Goal: Complete application form: Complete application form

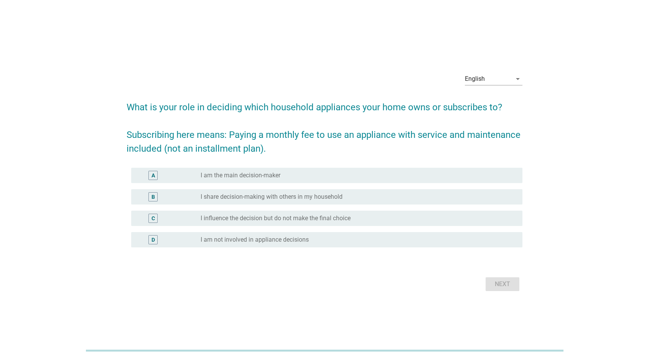
click at [351, 105] on h2 "What is your role in deciding which household appliances your home owns or subs…" at bounding box center [325, 124] width 396 height 63
click at [356, 137] on h2 "What is your role in deciding which household appliances your home owns or subs…" at bounding box center [325, 124] width 396 height 63
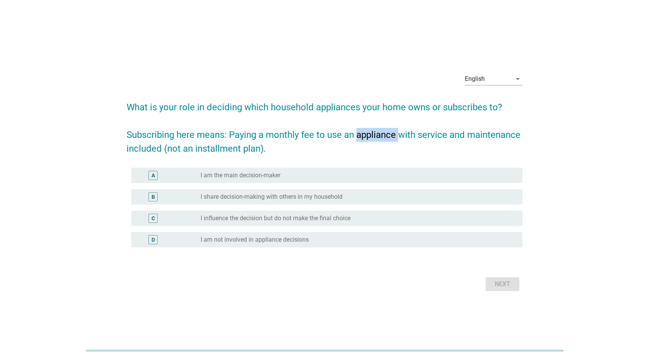
click at [356, 137] on h2 "What is your role in deciding which household appliances your home owns or subs…" at bounding box center [325, 124] width 396 height 63
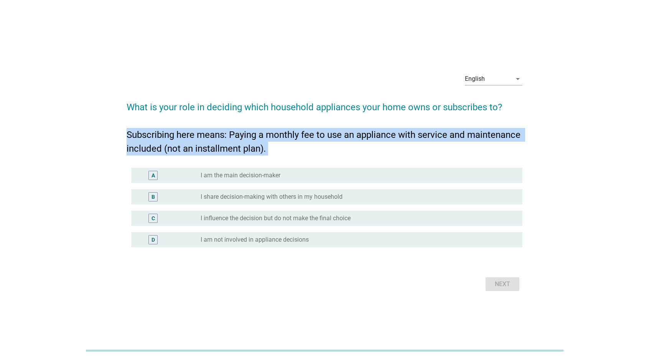
click at [356, 137] on h2 "What is your role in deciding which household appliances your home owns or subs…" at bounding box center [325, 124] width 396 height 63
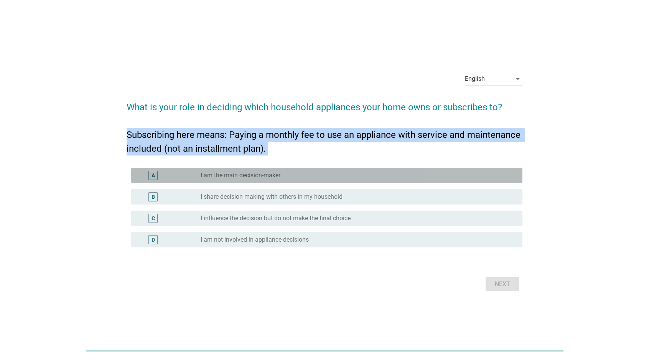
click at [243, 178] on label "I am the main decision-maker" at bounding box center [241, 176] width 80 height 8
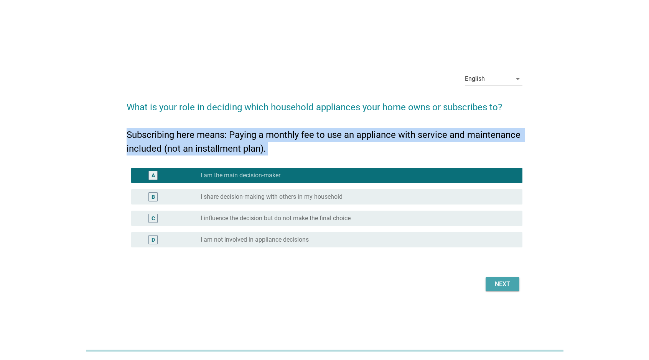
click at [508, 286] on div "Next" at bounding box center [502, 284] width 21 height 9
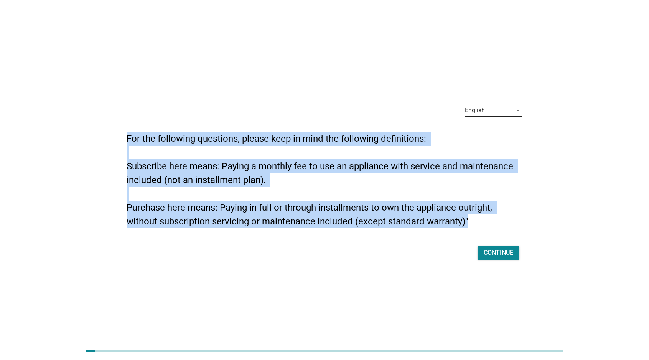
click at [488, 109] on div "English" at bounding box center [488, 110] width 47 height 12
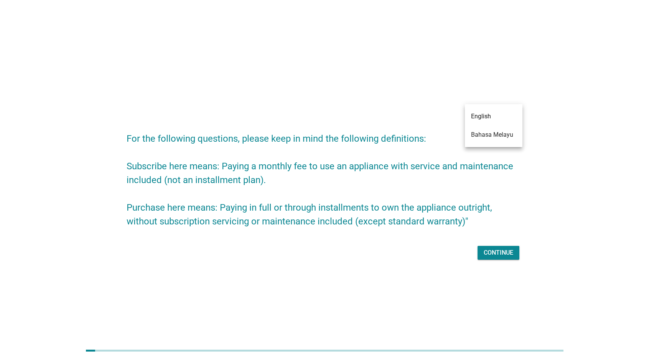
click at [365, 93] on div "English arrow_drop_down For the following questions, please keep in mind the fo…" at bounding box center [324, 180] width 408 height 176
click at [294, 138] on h2 "For the following questions, please keep in mind the following definitions: Sub…" at bounding box center [325, 176] width 396 height 104
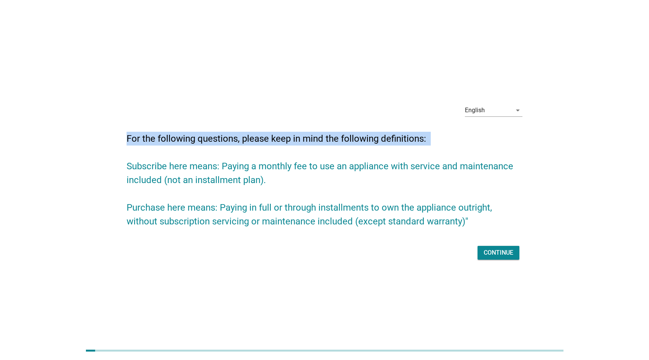
click at [294, 138] on h2 "For the following questions, please keep in mind the following definitions: Sub…" at bounding box center [325, 176] width 396 height 104
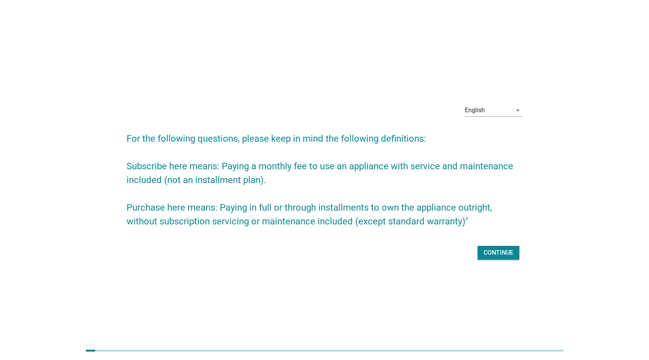
click at [232, 166] on h2 "For the following questions, please keep in mind the following definitions: Sub…" at bounding box center [325, 176] width 396 height 104
click at [231, 168] on h2 "For the following questions, please keep in mind the following definitions: Sub…" at bounding box center [325, 176] width 396 height 104
click at [231, 165] on h2 "For the following questions, please keep in mind the following definitions: Sub…" at bounding box center [325, 176] width 396 height 104
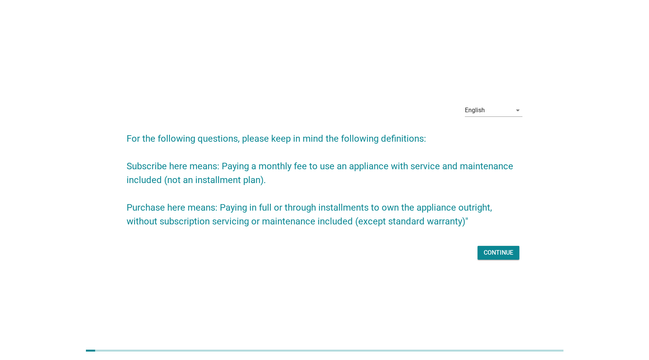
click at [231, 165] on h2 "For the following questions, please keep in mind the following definitions: Sub…" at bounding box center [325, 176] width 396 height 104
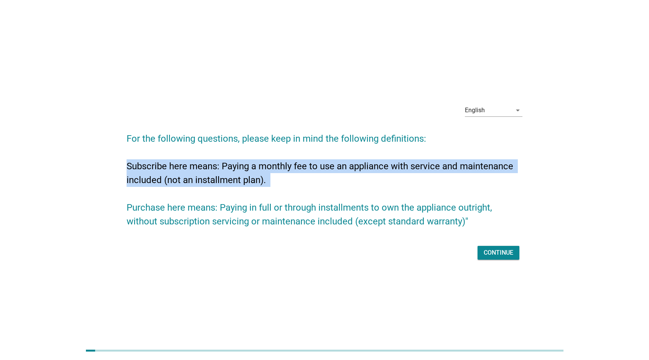
click at [231, 165] on h2 "For the following questions, please keep in mind the following definitions: Sub…" at bounding box center [325, 176] width 396 height 104
click at [232, 216] on h2 "For the following questions, please keep in mind the following definitions: Sub…" at bounding box center [325, 176] width 396 height 104
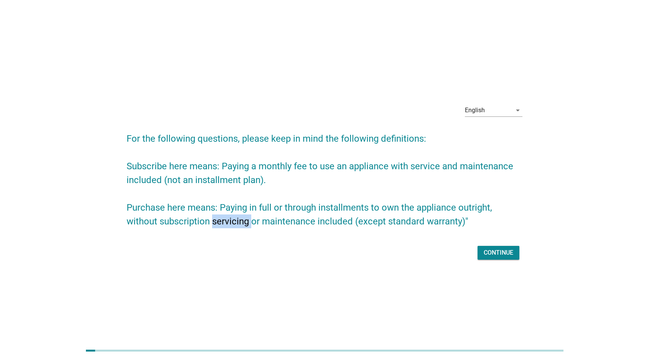
click at [232, 216] on h2 "For the following questions, please keep in mind the following definitions: Sub…" at bounding box center [325, 176] width 396 height 104
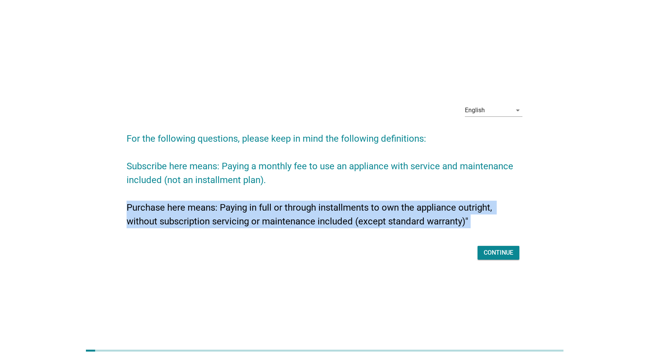
click at [232, 216] on h2 "For the following questions, please keep in mind the following definitions: Sub…" at bounding box center [325, 176] width 396 height 104
click at [278, 216] on h2 "For the following questions, please keep in mind the following definitions: Sub…" at bounding box center [325, 176] width 396 height 104
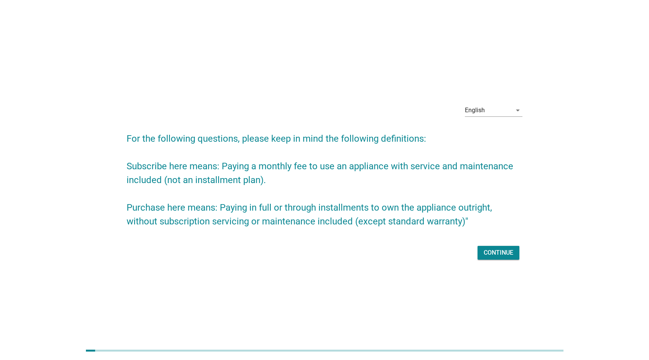
click at [278, 216] on h2 "For the following questions, please keep in mind the following definitions: Sub…" at bounding box center [325, 176] width 396 height 104
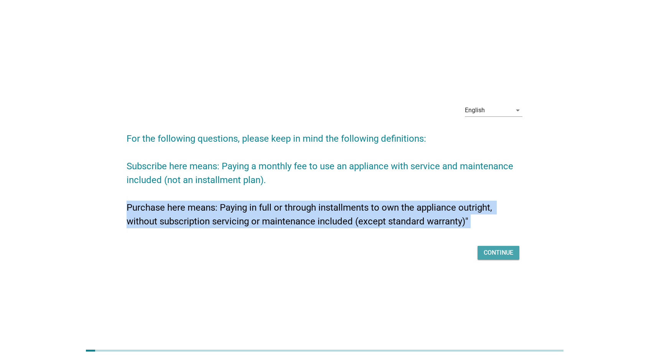
click at [502, 253] on div "Continue" at bounding box center [499, 253] width 30 height 9
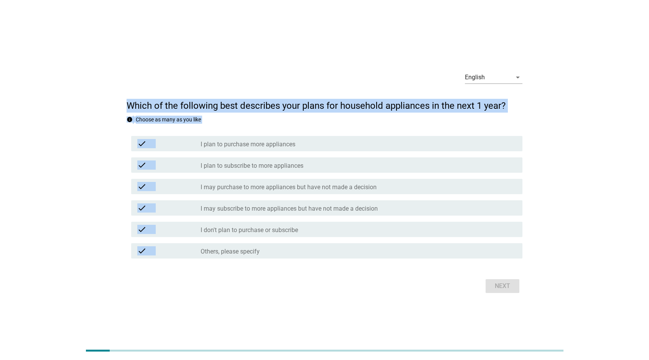
click at [295, 149] on div "check check_box_outline_blank I plan to purchase more appliances" at bounding box center [326, 143] width 391 height 15
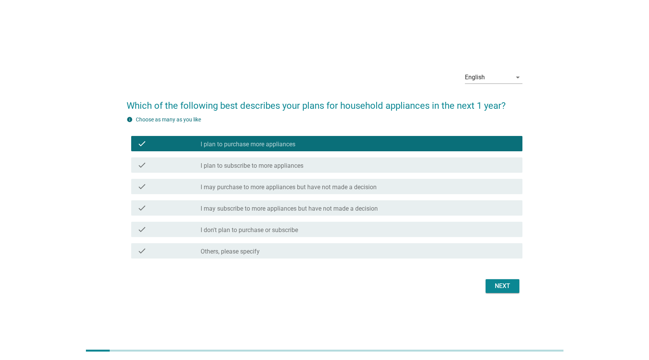
click at [295, 149] on div "check check_box_outline_blank I plan to purchase more appliances" at bounding box center [326, 143] width 391 height 15
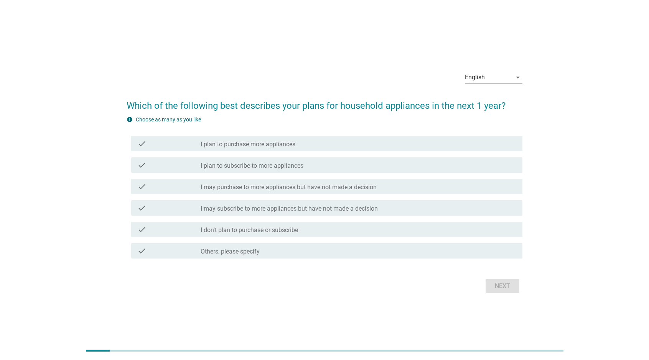
click at [295, 167] on label "I plan to subscribe to more appliances" at bounding box center [252, 166] width 103 height 8
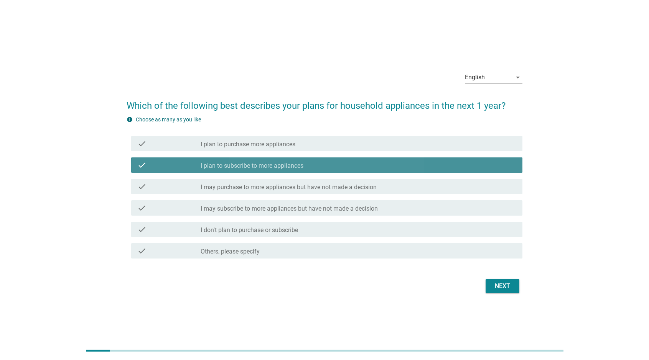
click at [295, 167] on label "I plan to subscribe to more appliances" at bounding box center [252, 166] width 103 height 8
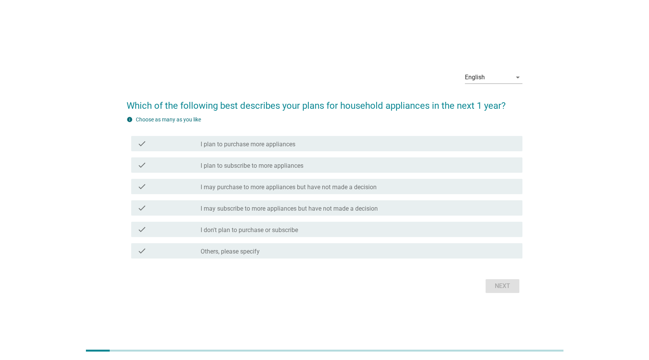
click at [337, 169] on div "check_box_outline_blank I plan to subscribe to more appliances" at bounding box center [359, 165] width 316 height 9
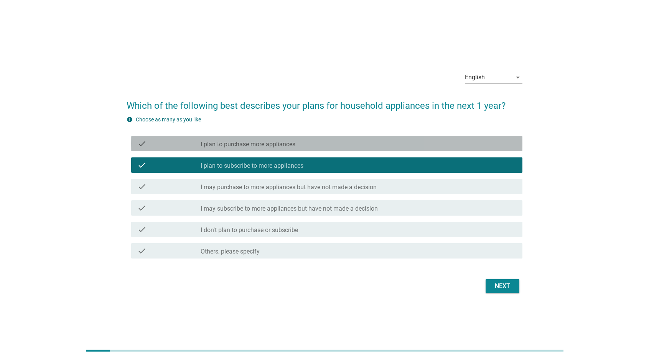
click at [343, 148] on div "check_box_outline_blank I plan to purchase more appliances" at bounding box center [359, 143] width 316 height 9
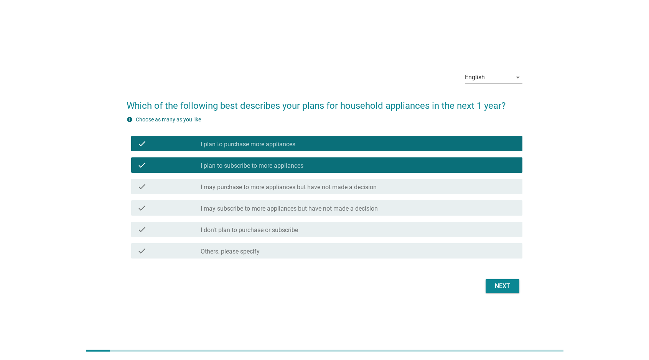
click at [341, 169] on div "check_box_outline_blank I plan to subscribe to more appliances" at bounding box center [359, 165] width 316 height 9
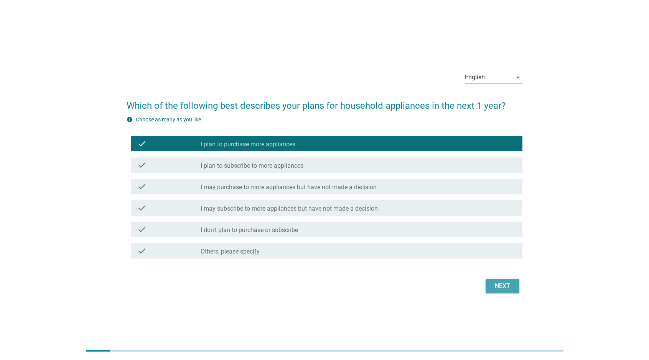
click at [491, 288] on button "Next" at bounding box center [503, 287] width 34 height 14
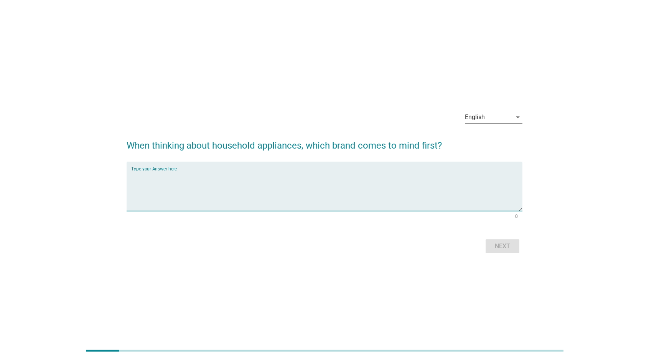
click at [400, 194] on textarea "Type your Answer here" at bounding box center [326, 191] width 391 height 40
click at [380, 178] on textarea "Type your Answer here" at bounding box center [326, 191] width 391 height 40
type textarea "Samsung, LG, Xiaomi, Sharp, Electrolux"
click at [515, 246] on button "Next" at bounding box center [503, 247] width 34 height 14
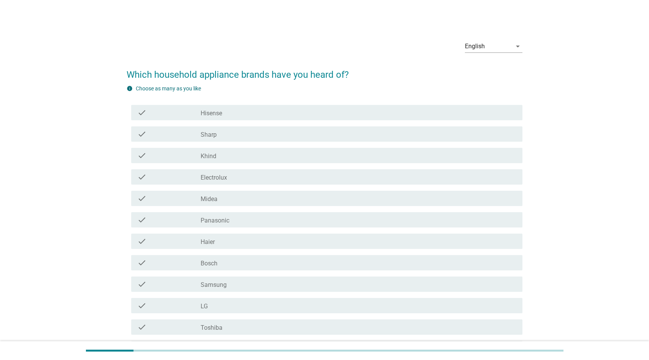
click at [324, 117] on div "check_box_outline_blank Hisense" at bounding box center [359, 112] width 316 height 9
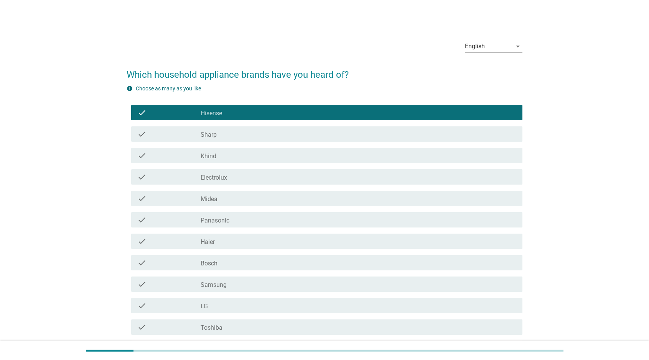
click at [321, 139] on div "check check_box_outline_blank Sharp" at bounding box center [326, 134] width 391 height 15
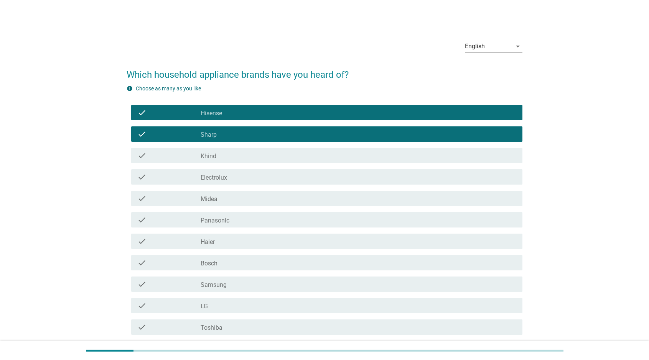
click at [313, 153] on div "check_box_outline_blank Khind" at bounding box center [359, 155] width 316 height 9
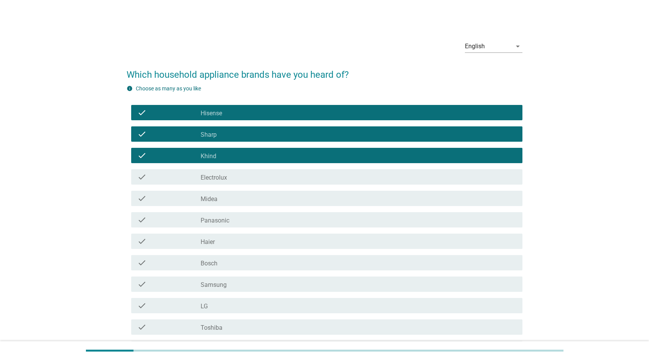
click at [303, 182] on div "check check_box_outline_blank Electrolux" at bounding box center [326, 177] width 391 height 15
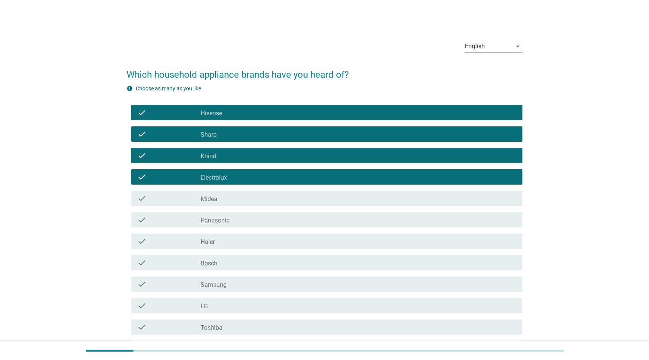
click at [296, 199] on div "check_box_outline_blank Midea" at bounding box center [359, 198] width 316 height 9
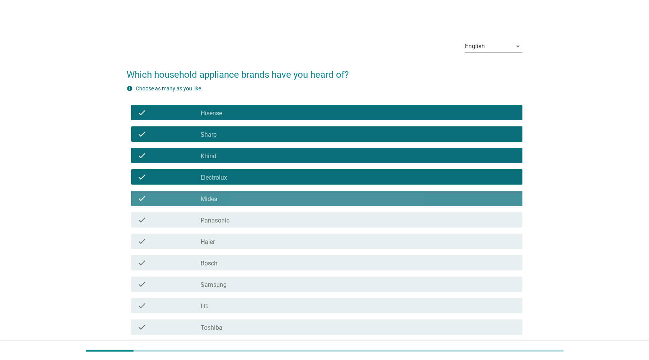
click at [288, 227] on div "check check_box_outline_blank Panasonic" at bounding box center [325, 219] width 396 height 21
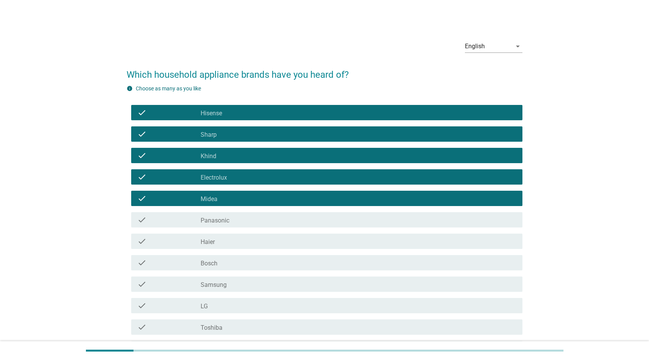
click at [285, 242] on div "check_box_outline_blank Haier" at bounding box center [359, 241] width 316 height 9
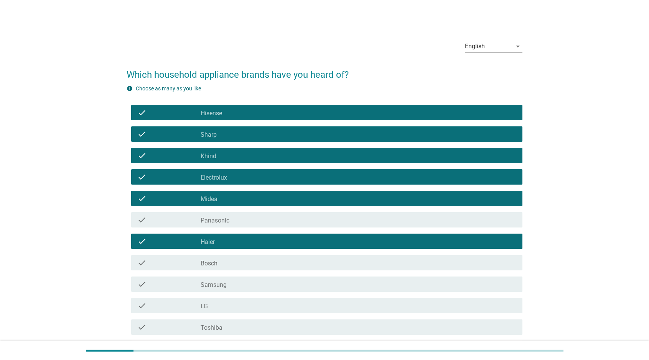
click at [292, 211] on div "check check_box_outline_blank Panasonic" at bounding box center [325, 219] width 396 height 21
click at [281, 261] on div "check_box_outline_blank Bosch" at bounding box center [359, 262] width 316 height 9
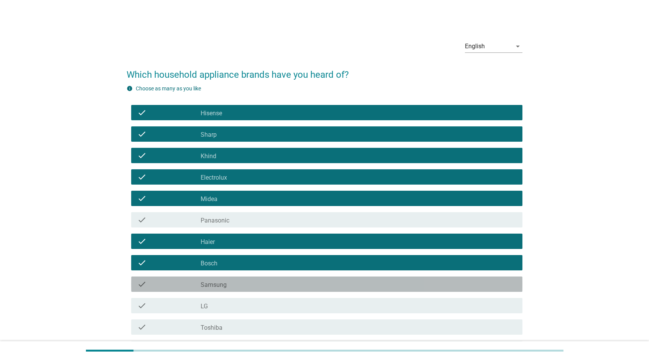
click at [272, 282] on div "check_box_outline_blank Samsung" at bounding box center [359, 284] width 316 height 9
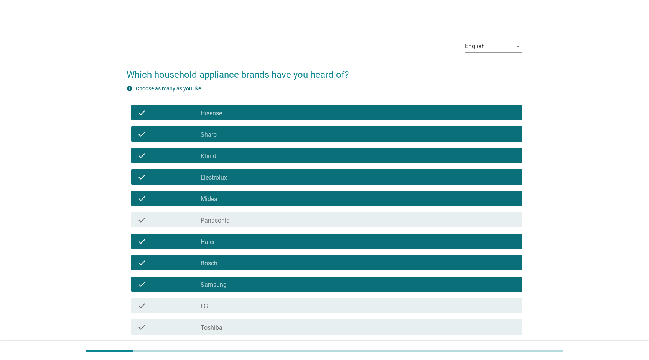
click at [264, 302] on div "check_box_outline_blank LG" at bounding box center [359, 305] width 316 height 9
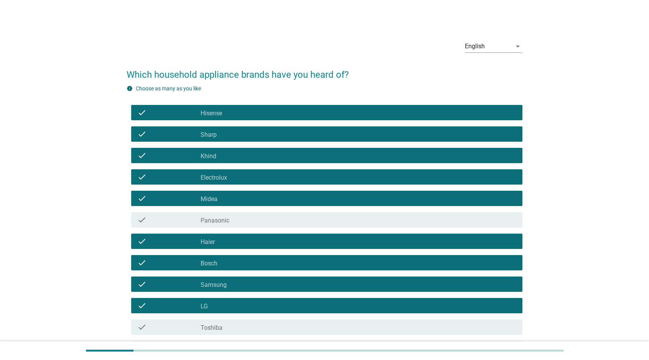
click at [259, 331] on div "check_box_outline_blank Toshiba" at bounding box center [359, 327] width 316 height 9
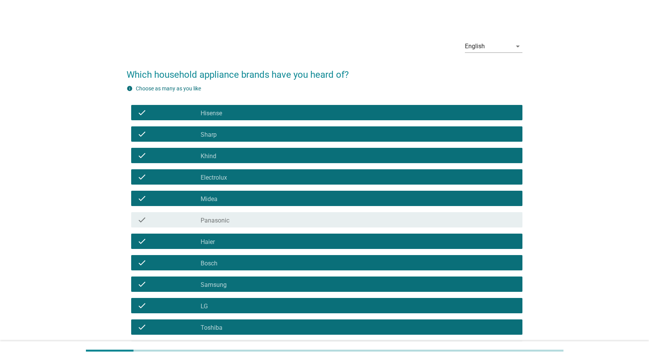
click at [243, 224] on div "check_box_outline_blank Panasonic" at bounding box center [359, 220] width 316 height 9
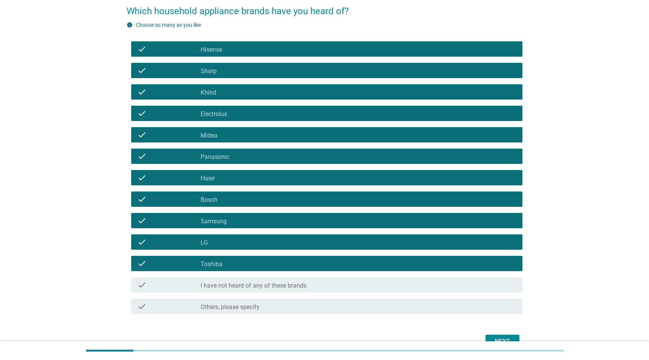
scroll to position [107, 0]
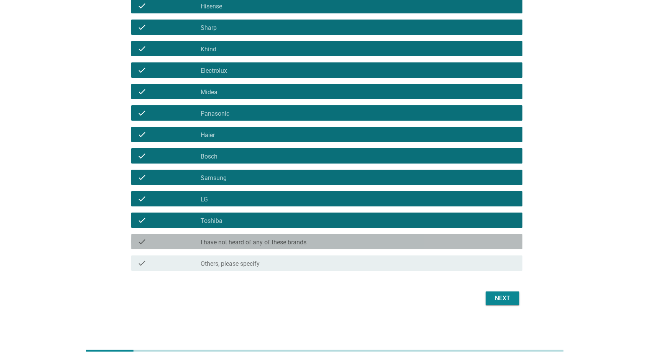
click at [308, 248] on div "check check_box_outline_blank I have not heard of any of these brands" at bounding box center [326, 241] width 391 height 15
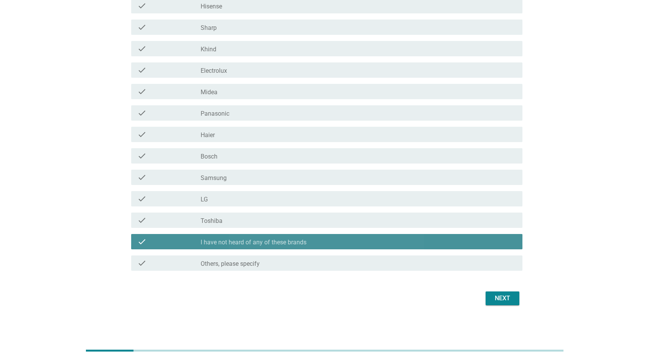
click at [308, 245] on div "check_box_outline_blank I have not heard of any of these brands" at bounding box center [359, 241] width 316 height 9
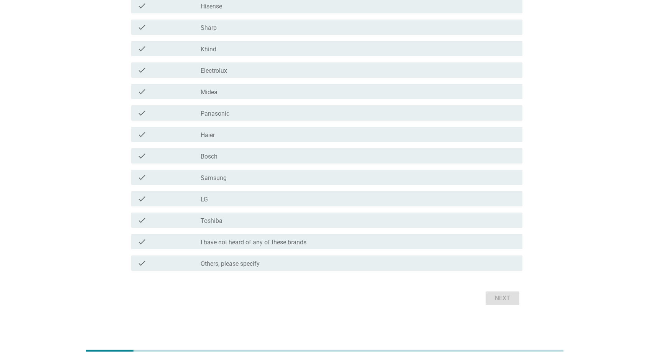
click at [291, 224] on div "check_box_outline_blank Toshiba" at bounding box center [359, 220] width 316 height 9
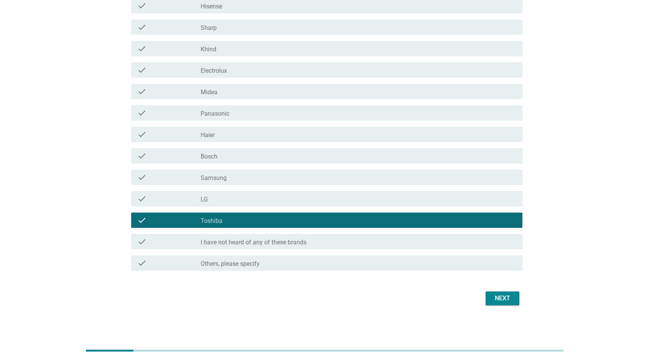
click at [284, 196] on div "check_box_outline_blank LG" at bounding box center [359, 198] width 316 height 9
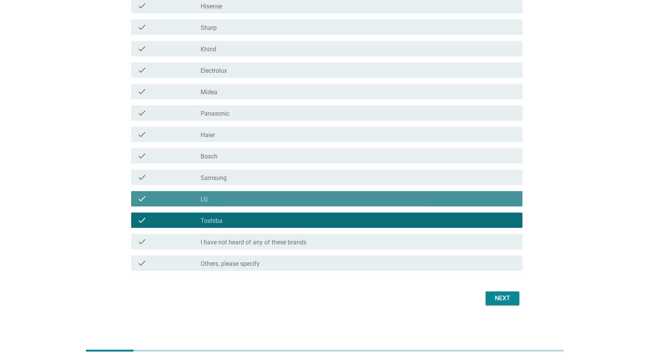
click at [287, 174] on div "check_box_outline_blank Samsung" at bounding box center [359, 177] width 316 height 9
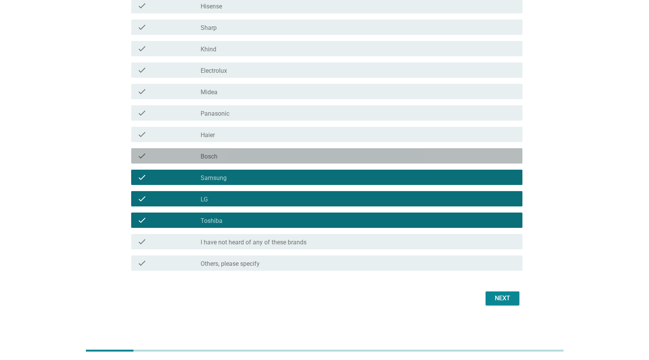
click at [286, 151] on div "check_box_outline_blank Bosch" at bounding box center [359, 155] width 316 height 9
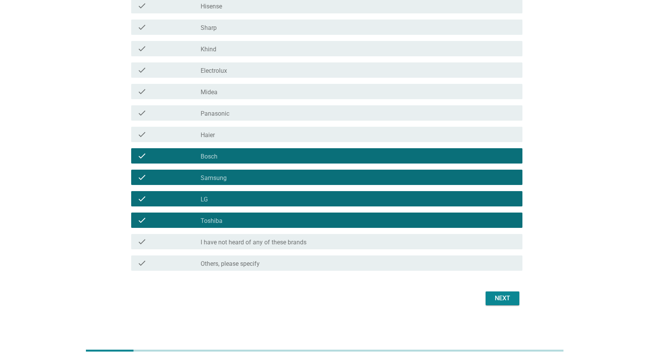
click at [285, 133] on div "check_box_outline_blank Haier" at bounding box center [359, 134] width 316 height 9
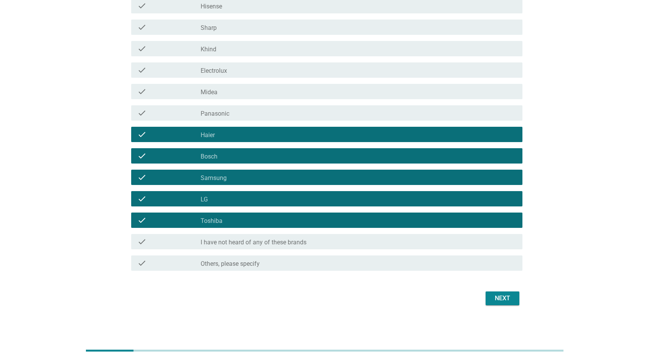
click at [278, 109] on div "check_box_outline_blank Panasonic" at bounding box center [359, 113] width 316 height 9
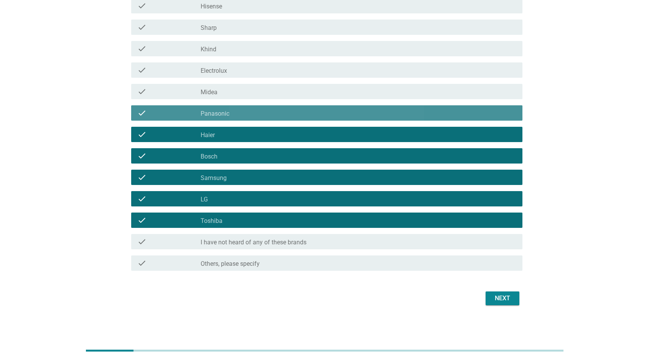
click at [272, 87] on div "check_box_outline_blank Midea" at bounding box center [359, 91] width 316 height 9
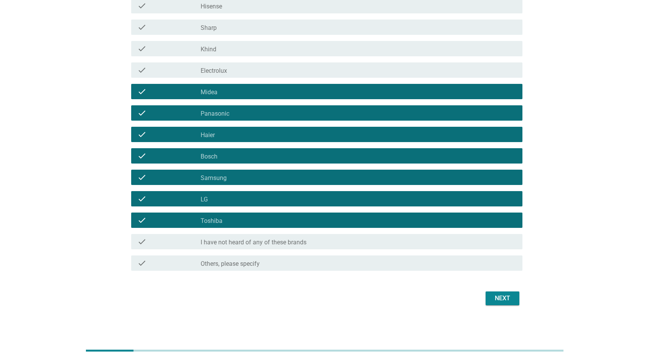
drag, startPoint x: 262, startPoint y: 65, endPoint x: 260, endPoint y: 58, distance: 7.3
click at [261, 64] on div "check check_box_outline_blank Electrolux" at bounding box center [326, 70] width 391 height 15
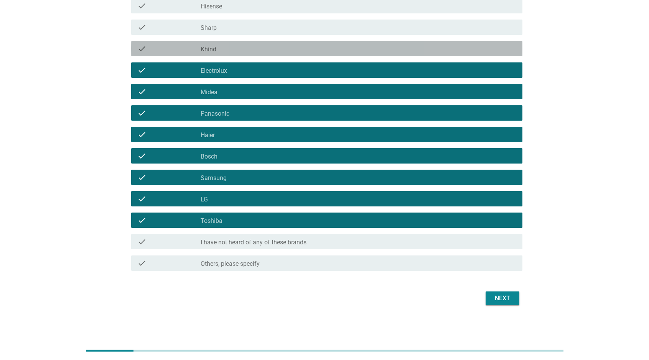
click at [247, 41] on div "check check_box_outline_blank Khind" at bounding box center [326, 48] width 391 height 15
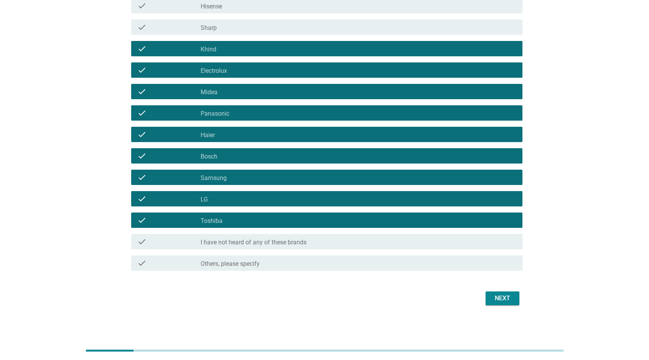
click at [255, 24] on div "check_box_outline_blank Sharp" at bounding box center [359, 27] width 316 height 9
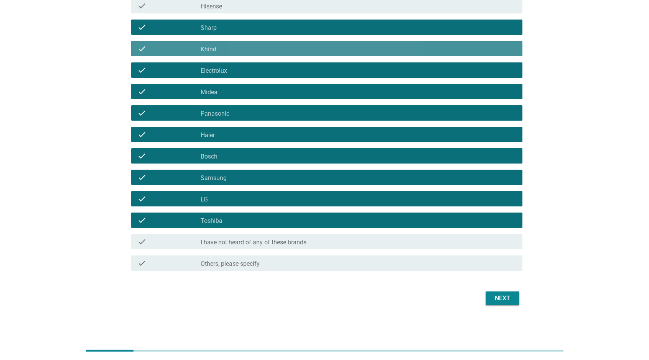
click at [249, 49] on div "check_box_outline_blank Khind" at bounding box center [359, 48] width 316 height 9
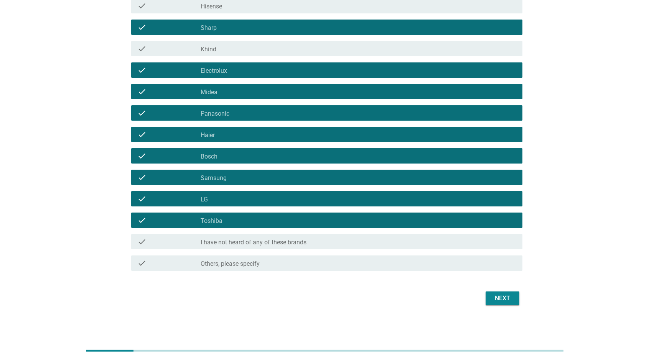
scroll to position [81, 0]
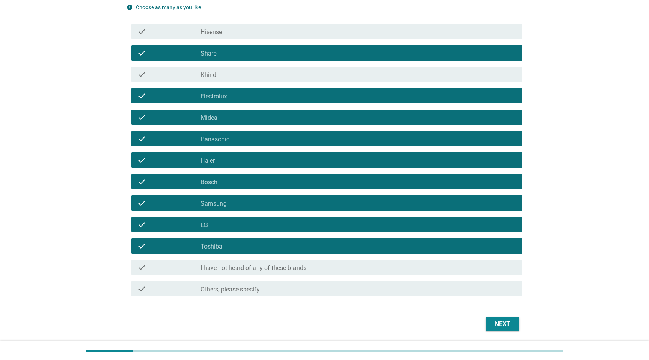
click at [240, 40] on div "check check_box_outline_blank Hisense" at bounding box center [325, 31] width 396 height 21
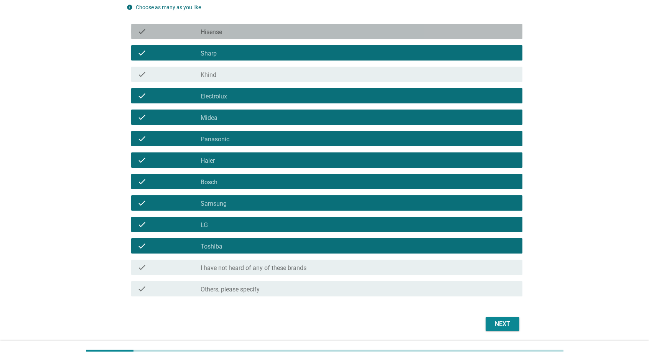
click at [244, 29] on div "check_box_outline_blank Hisense" at bounding box center [359, 31] width 316 height 9
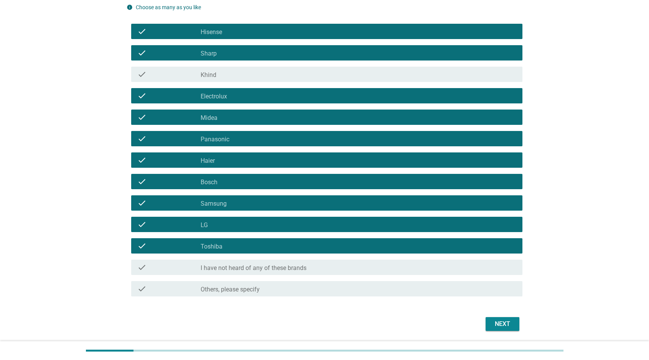
click at [243, 75] on div "check_box_outline_blank Khind" at bounding box center [359, 74] width 316 height 9
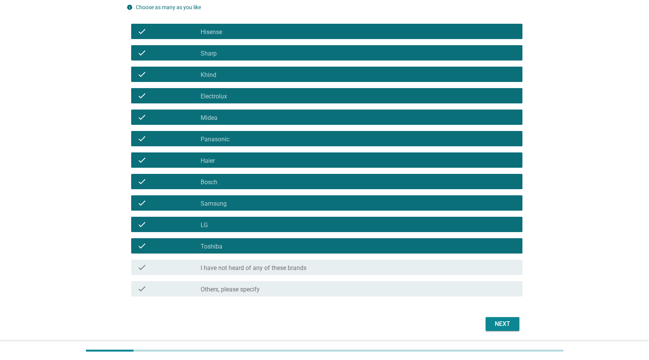
click at [496, 321] on div "Next" at bounding box center [502, 324] width 21 height 9
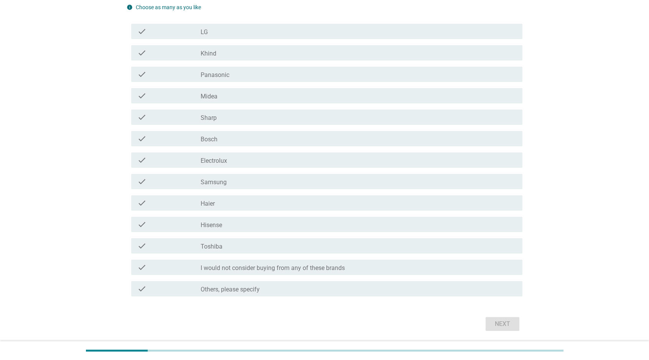
scroll to position [0, 0]
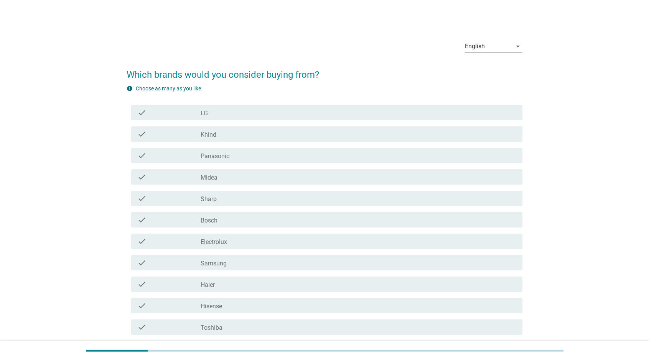
click at [236, 116] on div "check_box_outline_blank LG" at bounding box center [359, 112] width 316 height 9
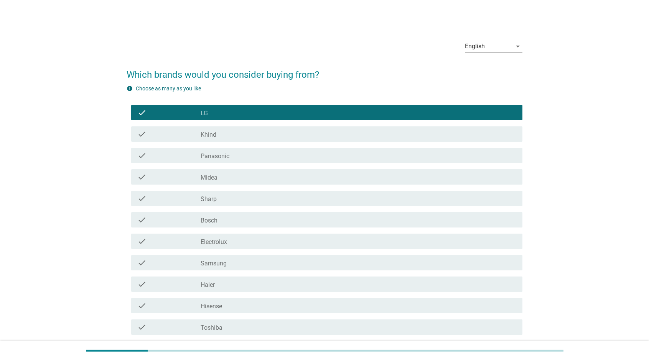
click at [253, 262] on div "check_box_outline_blank Samsung" at bounding box center [359, 262] width 316 height 9
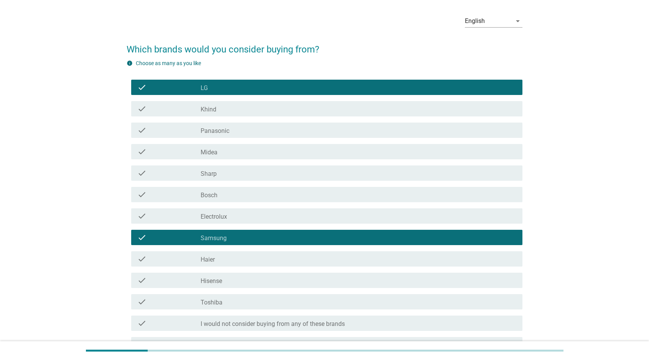
scroll to position [38, 0]
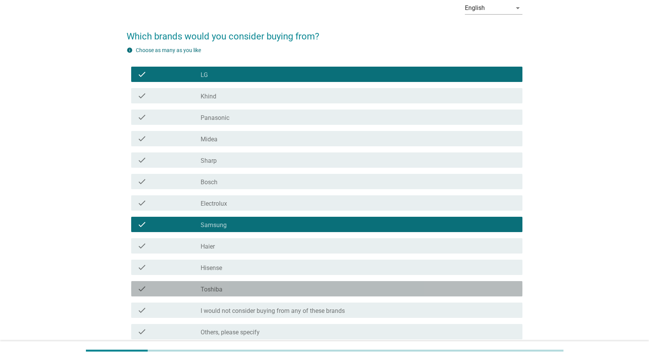
click at [256, 290] on div "check_box_outline_blank Toshiba" at bounding box center [359, 289] width 316 height 9
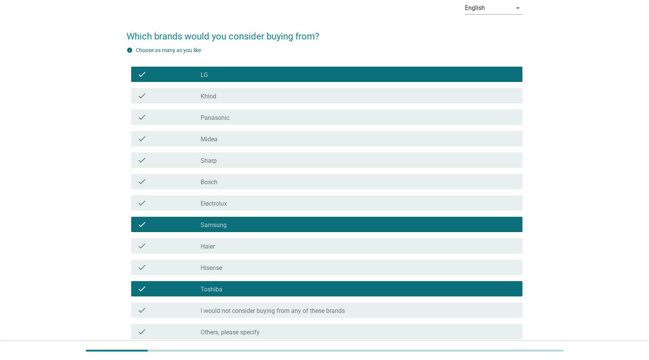
click at [254, 181] on div "check_box_outline_blank Bosch" at bounding box center [359, 181] width 316 height 9
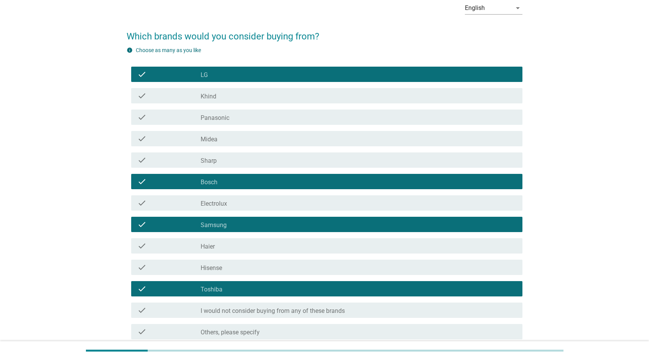
scroll to position [89, 0]
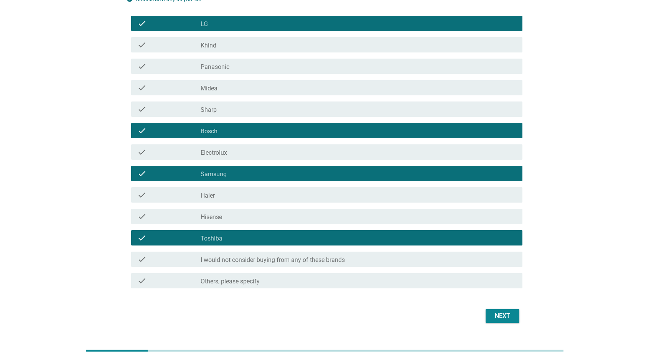
click at [504, 318] on div "Next" at bounding box center [502, 316] width 21 height 9
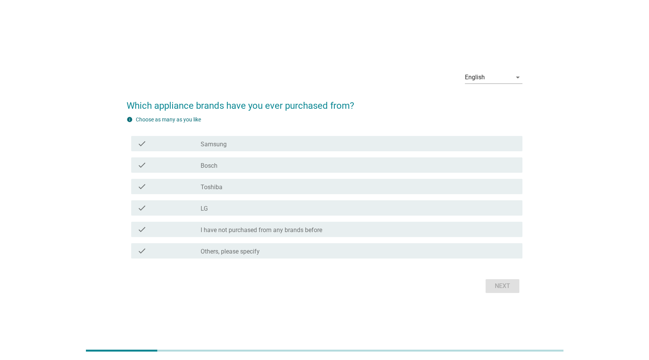
click at [301, 145] on div "check_box Samsung" at bounding box center [359, 143] width 316 height 9
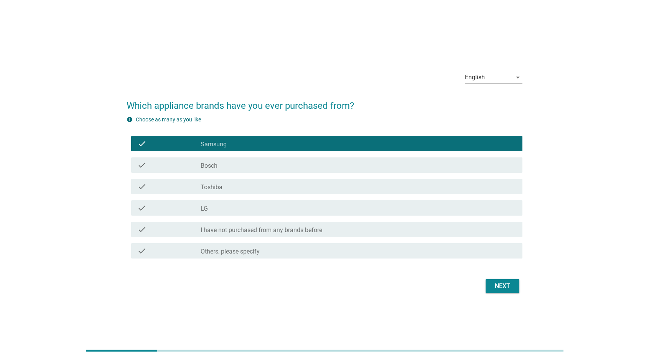
click at [288, 211] on div "check_box LG" at bounding box center [359, 208] width 316 height 9
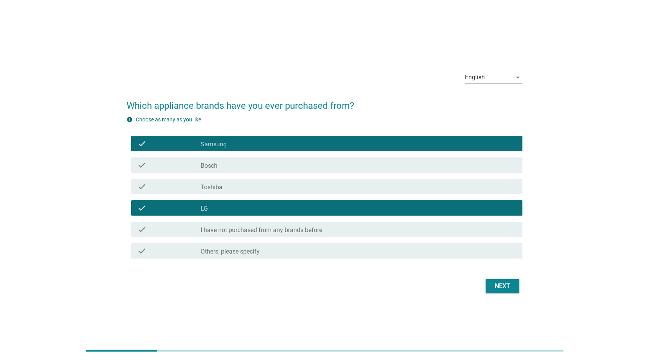
click at [500, 287] on div "Next" at bounding box center [502, 286] width 21 height 9
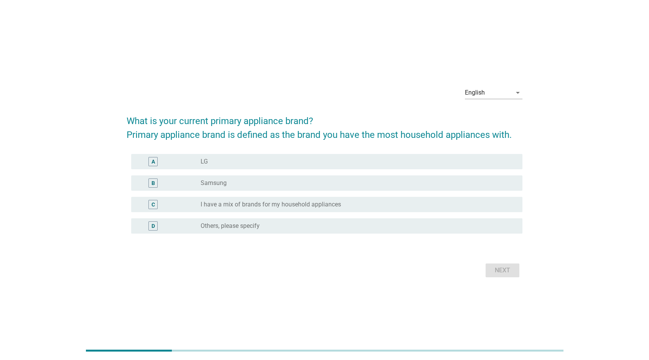
click at [210, 166] on div "radio_button_unchecked LG" at bounding box center [359, 161] width 316 height 9
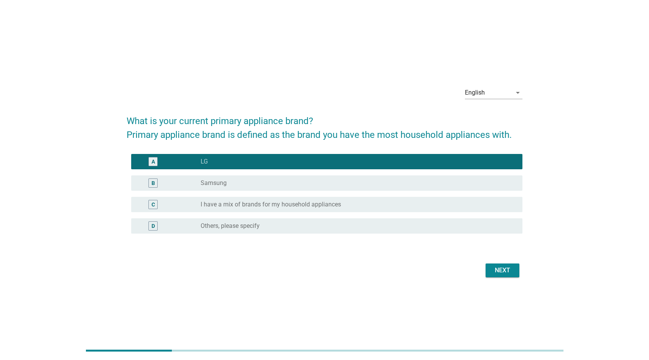
click at [245, 185] on div "radio_button_unchecked Samsung" at bounding box center [355, 183] width 309 height 8
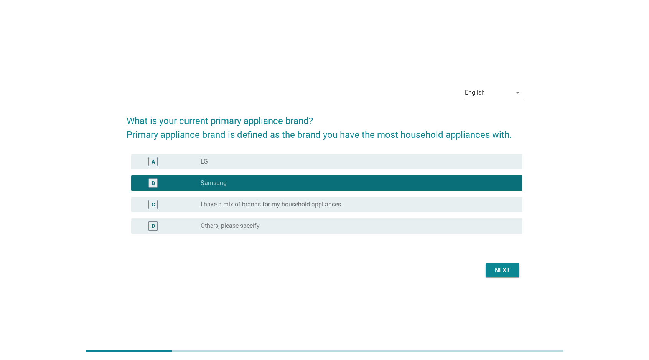
click at [258, 205] on label "I have a mix of brands for my household appliances" at bounding box center [271, 205] width 140 height 8
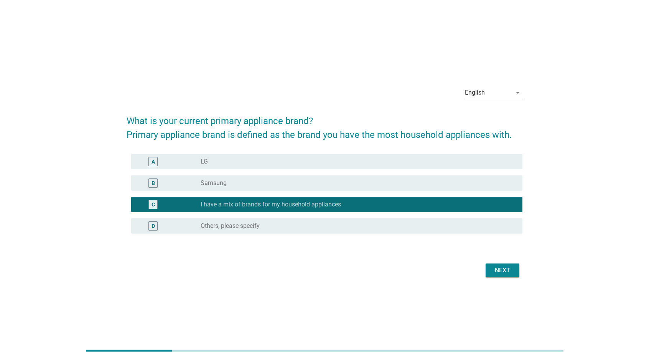
click at [295, 157] on div "radio_button_unchecked LG" at bounding box center [359, 161] width 316 height 9
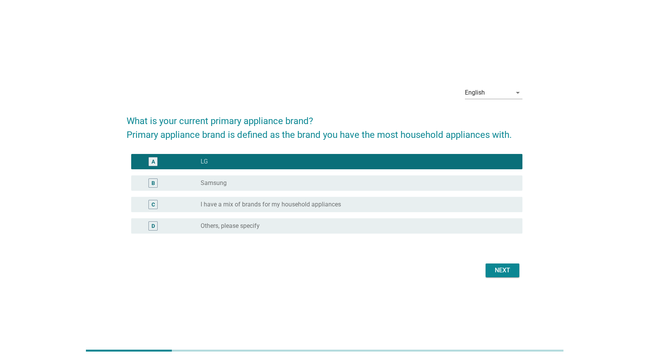
click at [502, 273] on div "Next" at bounding box center [502, 270] width 21 height 9
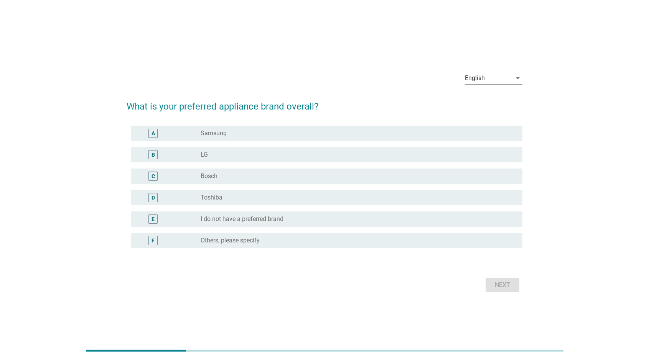
click at [279, 154] on div "radio_button_unchecked LG" at bounding box center [355, 155] width 309 height 8
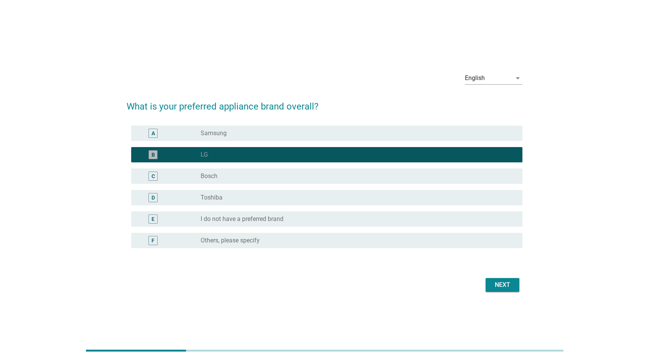
click at [278, 138] on div "A radio_button_unchecked Samsung" at bounding box center [326, 133] width 391 height 15
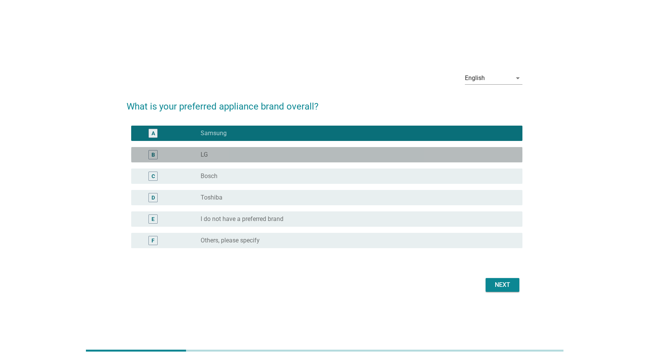
click at [286, 159] on div "radio_button_unchecked LG" at bounding box center [359, 154] width 316 height 9
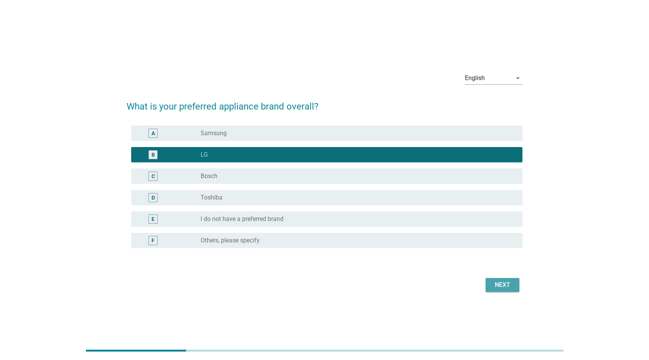
click at [507, 288] on div "Next" at bounding box center [502, 285] width 21 height 9
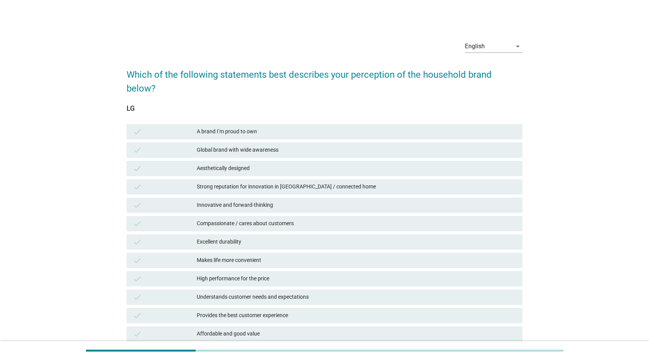
click at [248, 146] on div "Global brand with wide awareness" at bounding box center [356, 150] width 319 height 9
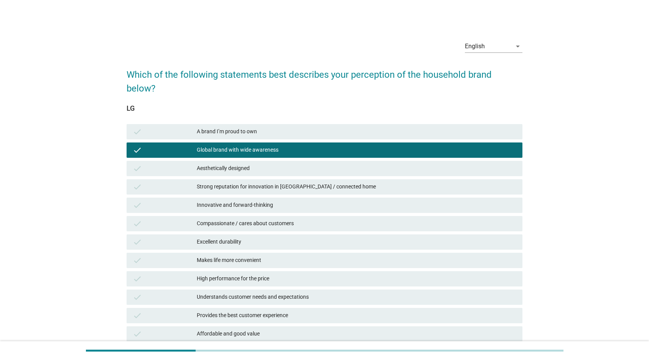
click at [253, 183] on div "Strong reputation for innovation in [GEOGRAPHIC_DATA] / connected home" at bounding box center [356, 187] width 319 height 9
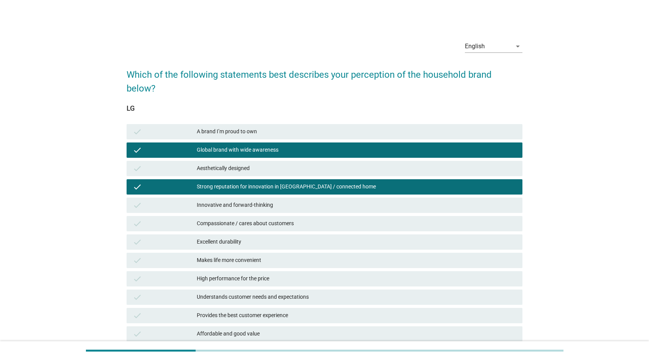
click at [289, 238] on div "Excellent durability" at bounding box center [356, 242] width 319 height 9
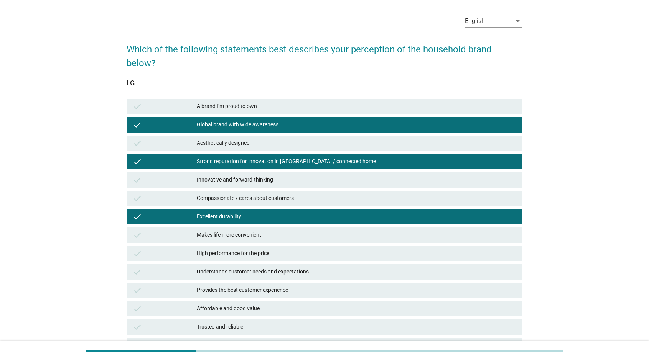
scroll to position [51, 0]
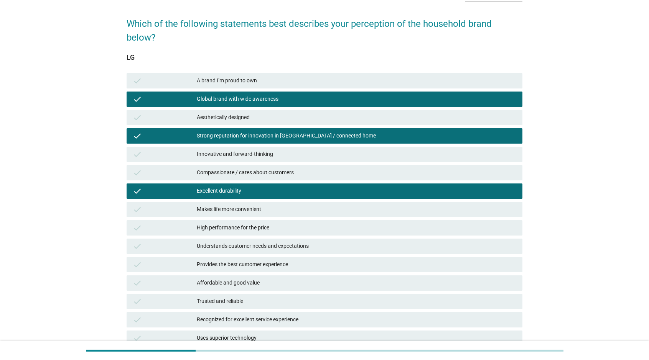
click at [288, 224] on div "High performance for the price" at bounding box center [356, 228] width 319 height 9
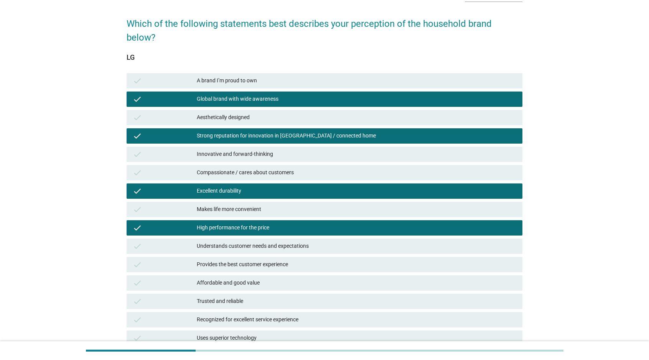
scroll to position [115, 0]
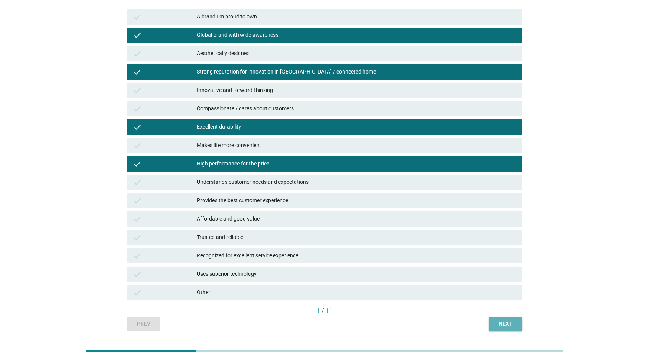
click at [500, 318] on button "Next" at bounding box center [506, 325] width 34 height 14
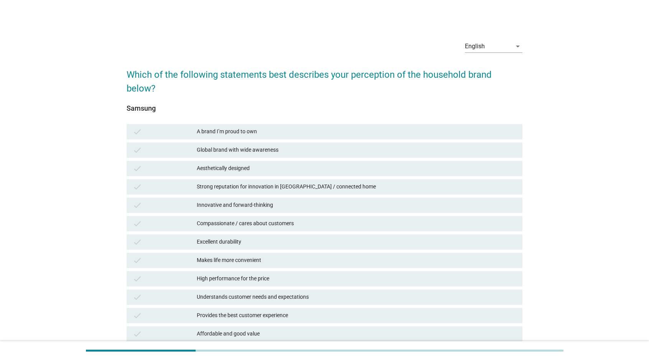
click at [293, 146] on div "Global brand with wide awareness" at bounding box center [356, 150] width 319 height 9
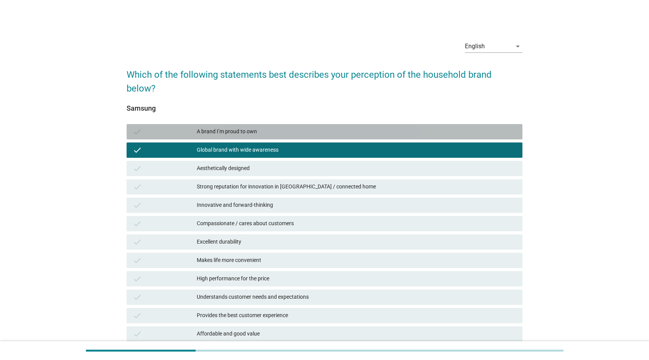
click at [295, 127] on div "A brand I’m proud to own" at bounding box center [356, 131] width 319 height 9
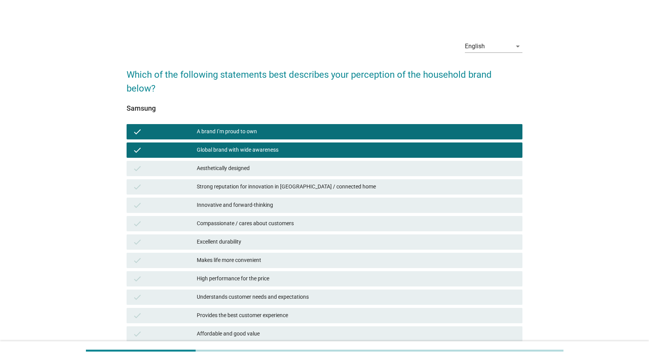
click at [304, 238] on div "Excellent durability" at bounding box center [356, 242] width 319 height 9
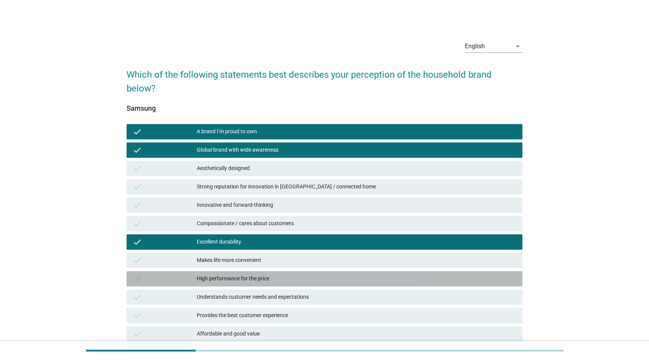
click at [307, 275] on div "High performance for the price" at bounding box center [356, 279] width 319 height 9
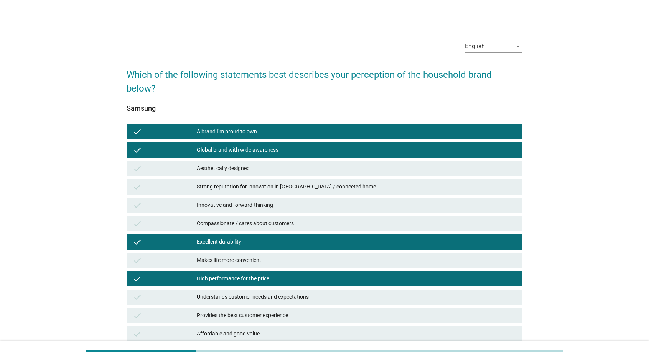
scroll to position [51, 0]
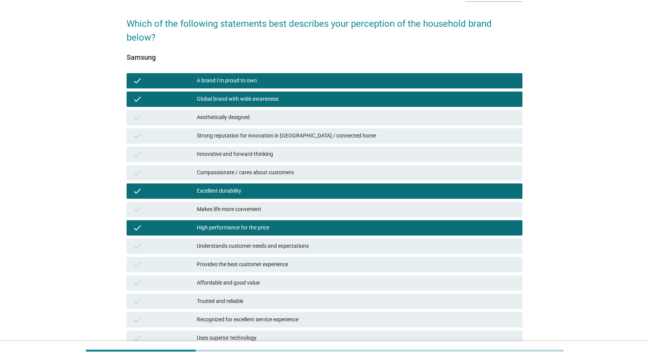
click at [318, 224] on div "High performance for the price" at bounding box center [356, 228] width 319 height 9
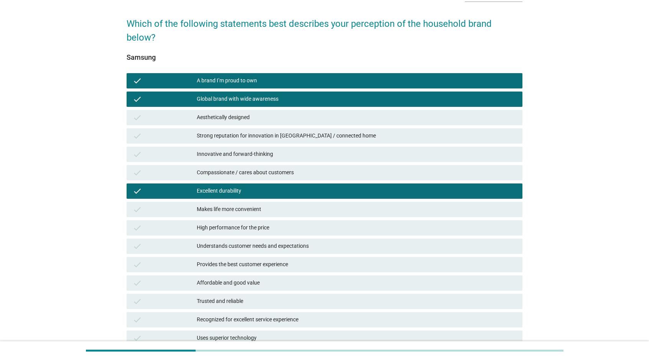
click at [316, 297] on div "Trusted and reliable" at bounding box center [356, 301] width 319 height 9
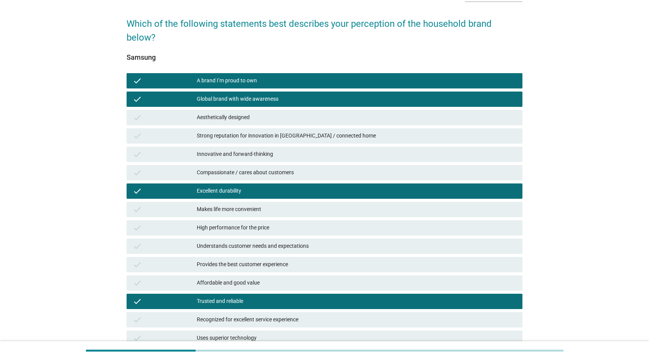
scroll to position [102, 0]
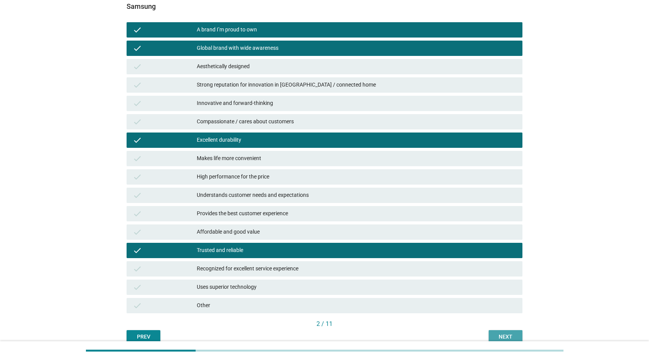
click at [494, 331] on button "Next" at bounding box center [506, 338] width 34 height 14
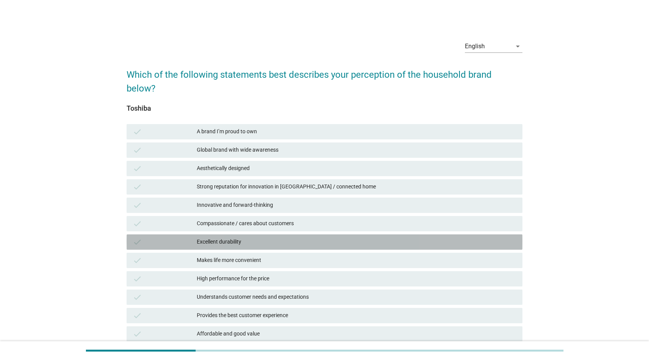
click at [240, 238] on div "Excellent durability" at bounding box center [356, 242] width 319 height 9
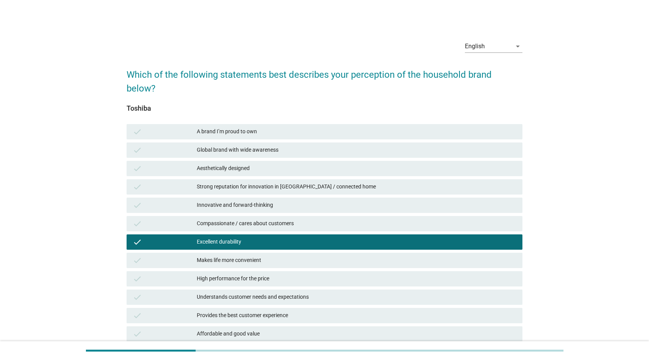
scroll to position [25, 0]
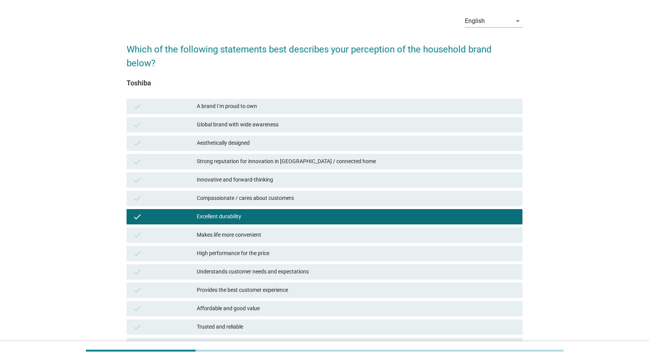
click at [260, 249] on div "High performance for the price" at bounding box center [356, 253] width 319 height 9
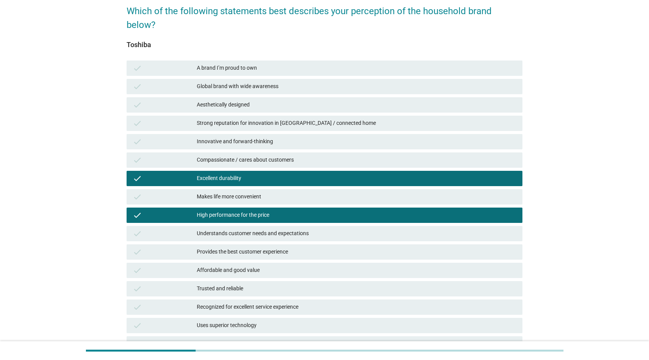
scroll to position [77, 0]
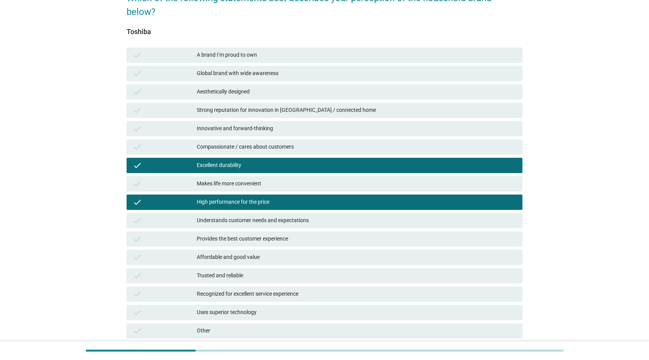
click at [260, 290] on div "Recognized for excellent service experience" at bounding box center [356, 294] width 319 height 9
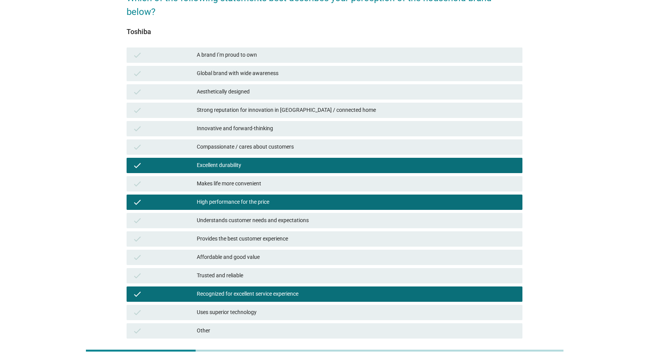
scroll to position [115, 0]
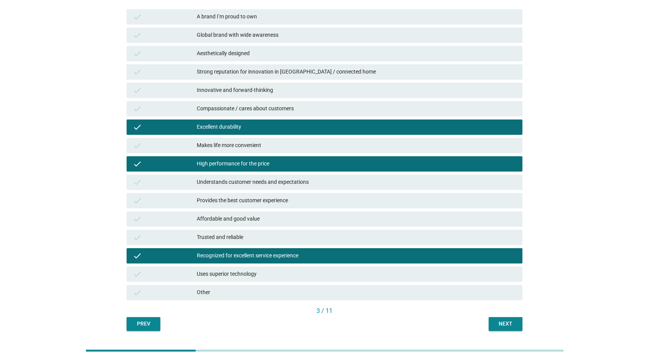
click at [268, 252] on div "Recognized for excellent service experience" at bounding box center [356, 256] width 319 height 9
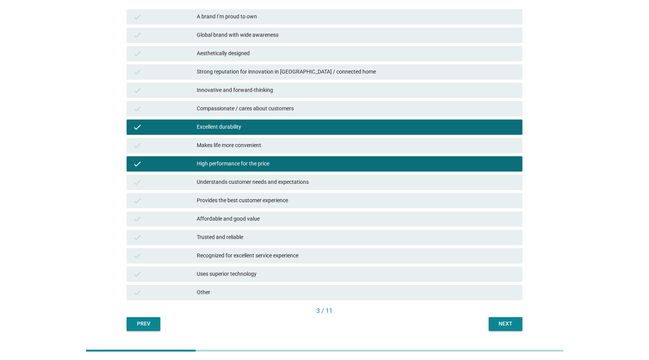
click at [271, 230] on div "check Trusted and reliable" at bounding box center [325, 237] width 396 height 15
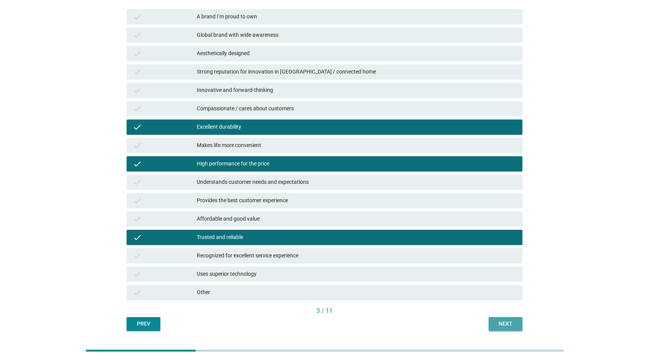
click at [514, 320] on div "Next" at bounding box center [505, 324] width 21 height 8
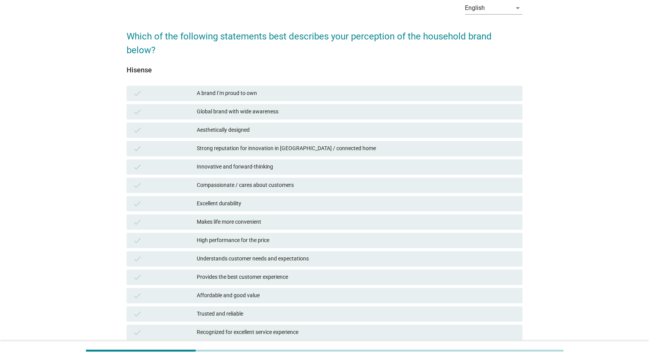
scroll to position [51, 0]
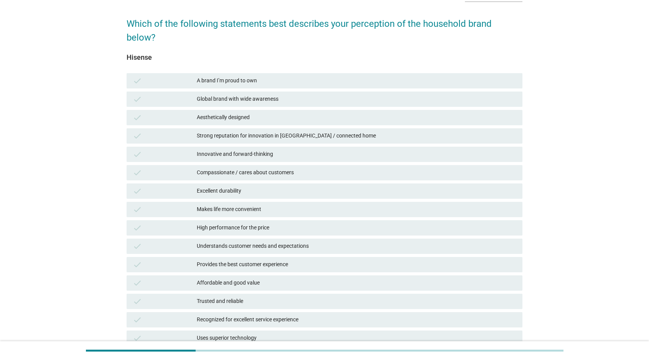
click at [287, 279] on div "Affordable and good value" at bounding box center [356, 283] width 319 height 9
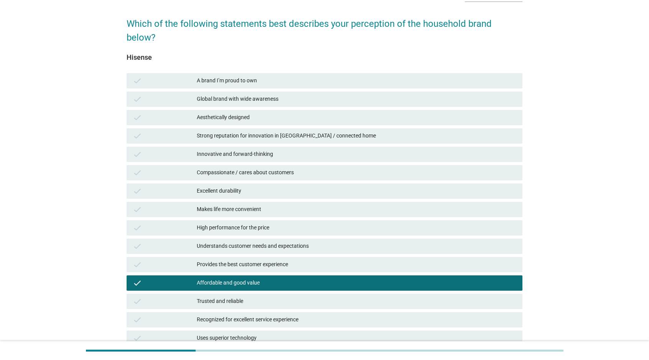
scroll to position [89, 0]
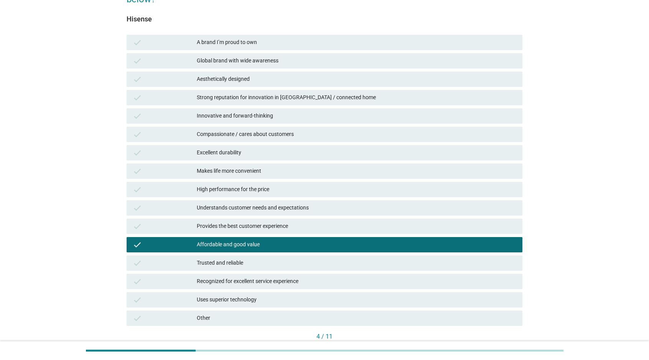
click at [494, 343] on button "Next" at bounding box center [506, 350] width 34 height 14
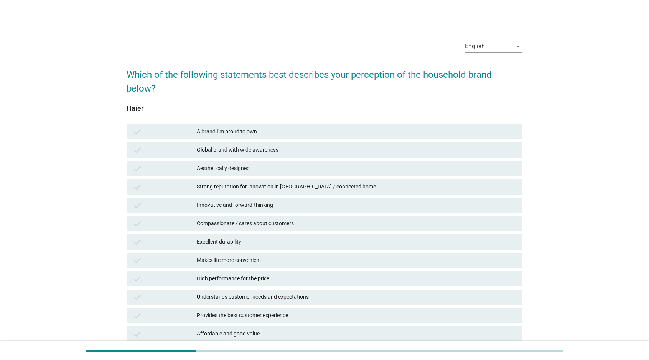
scroll to position [64, 0]
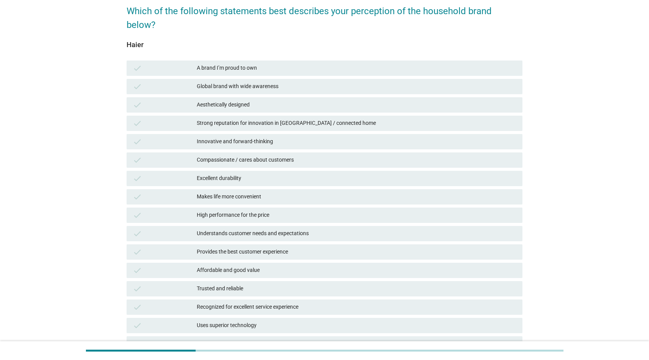
click at [309, 285] on div "Trusted and reliable" at bounding box center [356, 289] width 319 height 9
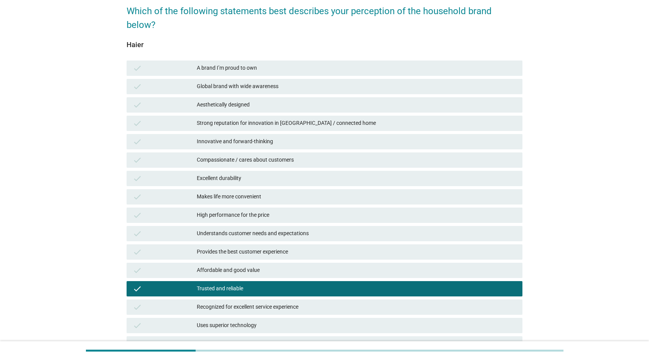
click at [348, 266] on div "Affordable and good value" at bounding box center [356, 270] width 319 height 9
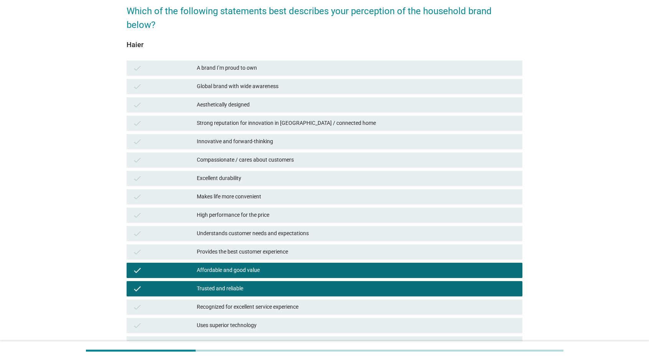
click at [346, 285] on div "Trusted and reliable" at bounding box center [356, 289] width 319 height 9
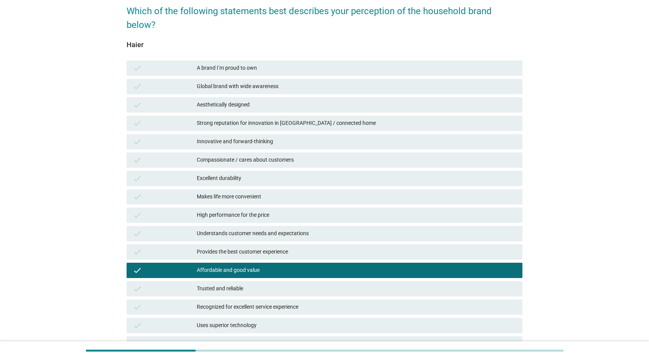
scroll to position [125, 0]
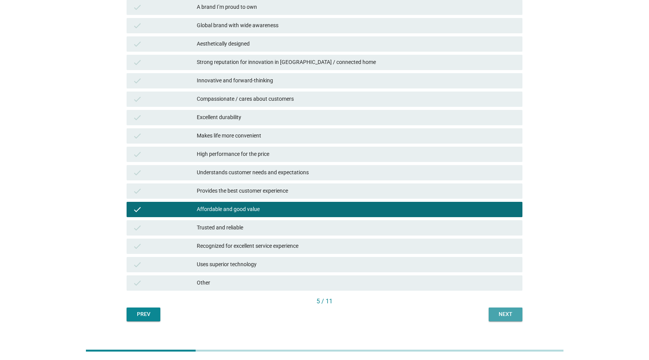
click at [494, 308] on button "Next" at bounding box center [506, 315] width 34 height 14
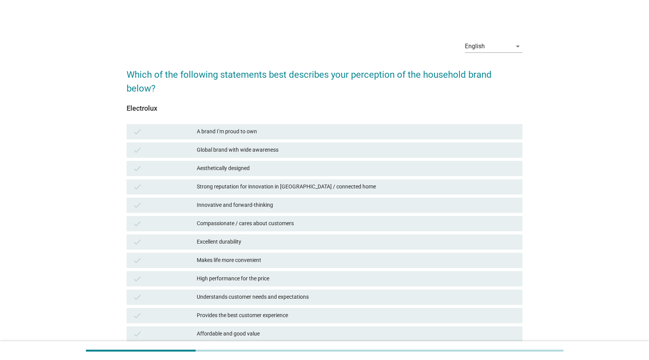
scroll to position [51, 0]
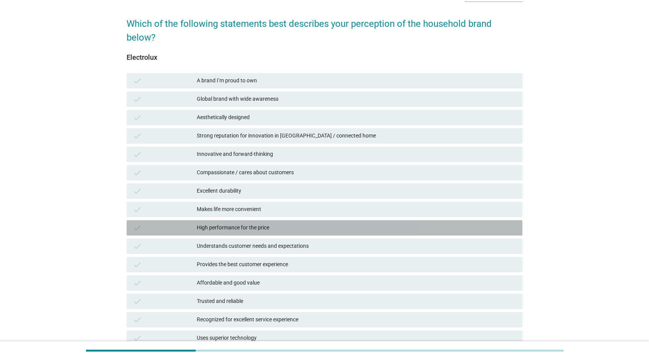
click at [313, 224] on div "High performance for the price" at bounding box center [356, 228] width 319 height 9
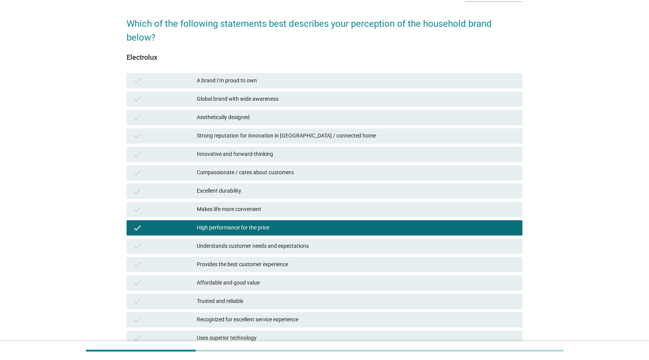
click at [307, 279] on div "Affordable and good value" at bounding box center [356, 283] width 319 height 9
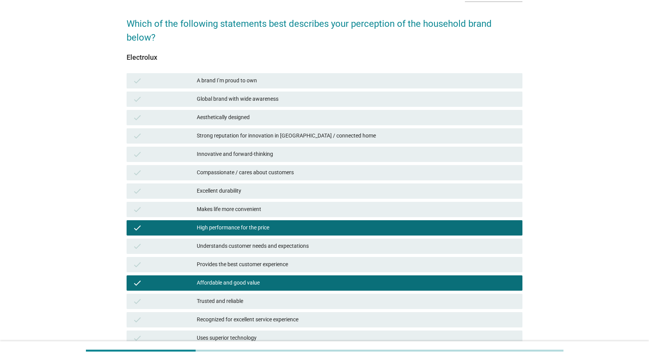
click at [309, 293] on div "check Trusted and reliable" at bounding box center [324, 302] width 399 height 18
click at [313, 297] on div "Trusted and reliable" at bounding box center [356, 301] width 319 height 9
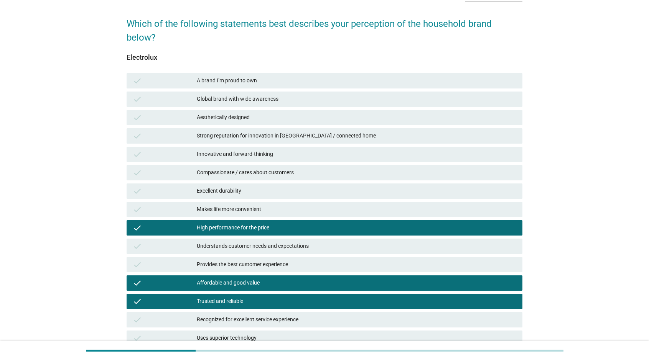
scroll to position [104, 0]
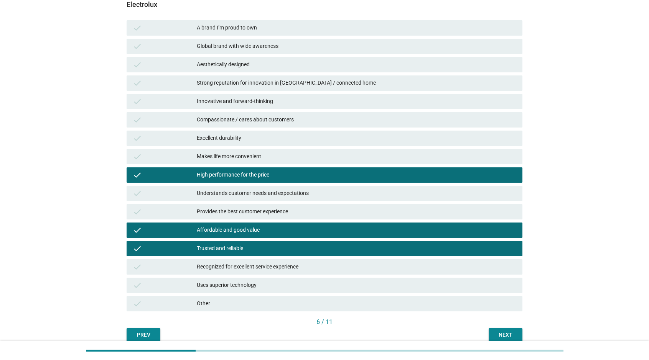
click at [509, 331] on div "Next" at bounding box center [505, 335] width 21 height 8
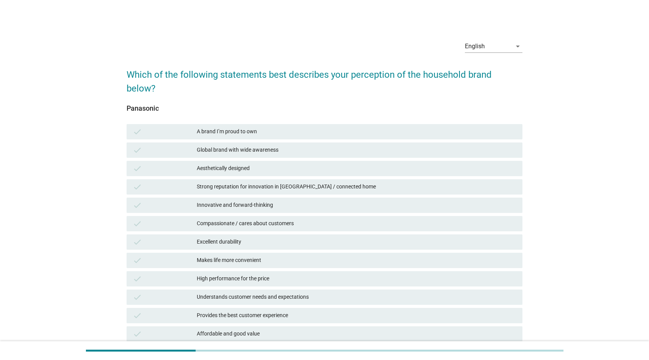
click at [310, 146] on div "Global brand with wide awareness" at bounding box center [356, 150] width 319 height 9
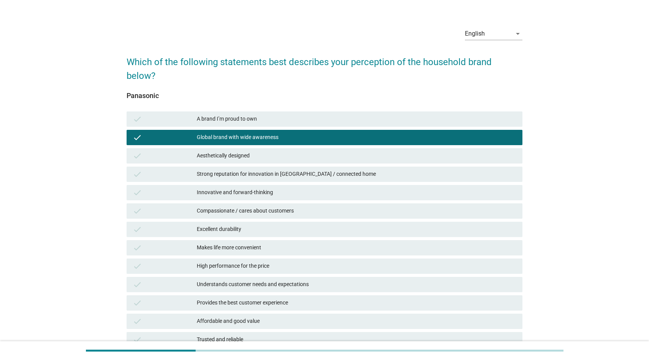
scroll to position [38, 0]
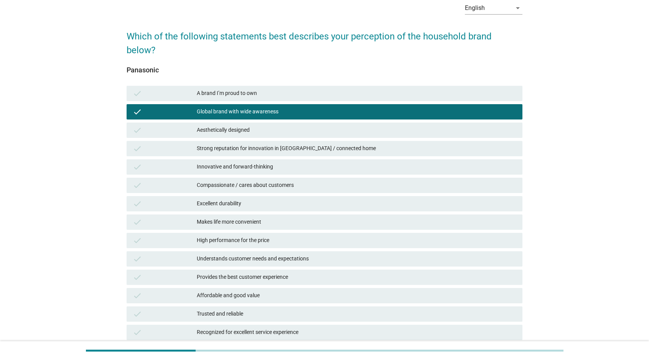
click at [284, 215] on div "check Makes life more convenient" at bounding box center [325, 222] width 396 height 15
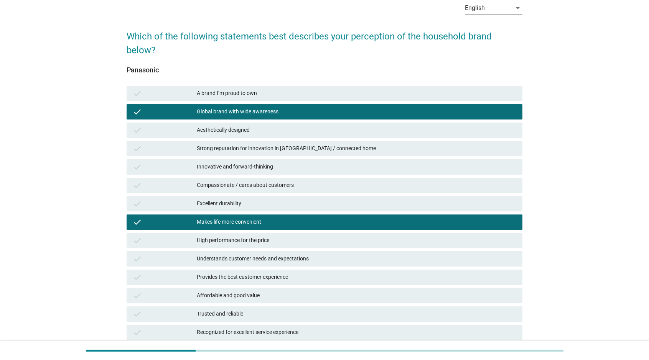
click at [290, 273] on div "Provides the best customer experience" at bounding box center [356, 277] width 319 height 9
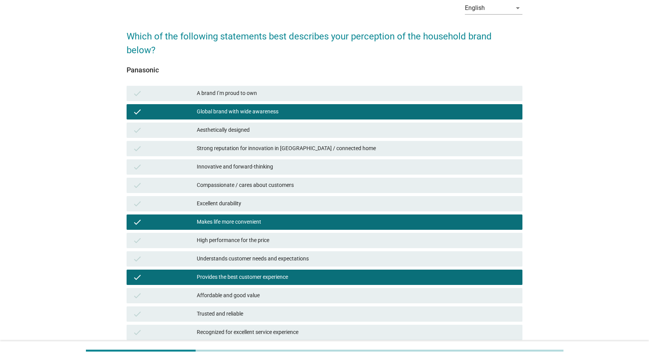
click at [303, 273] on div "Provides the best customer experience" at bounding box center [356, 277] width 319 height 9
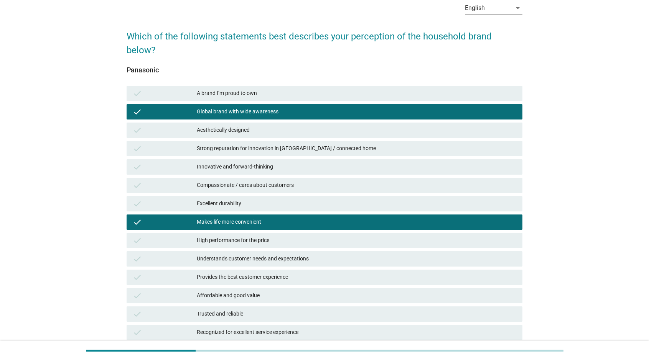
click at [303, 288] on div "check Affordable and good value" at bounding box center [325, 295] width 396 height 15
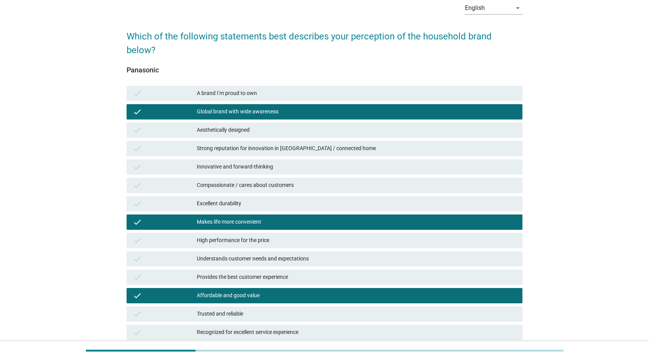
click at [305, 310] on div "Trusted and reliable" at bounding box center [356, 314] width 319 height 9
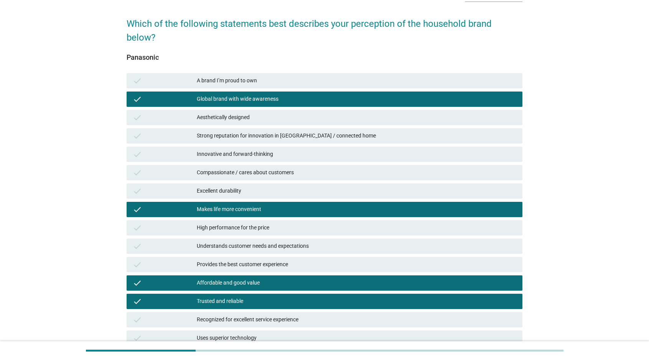
scroll to position [89, 0]
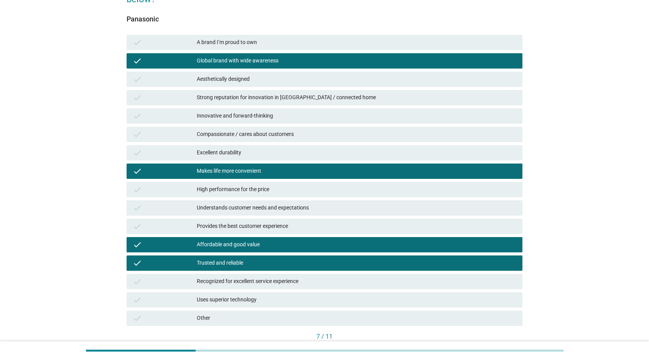
click at [316, 240] on div "Affordable and good value" at bounding box center [356, 244] width 319 height 9
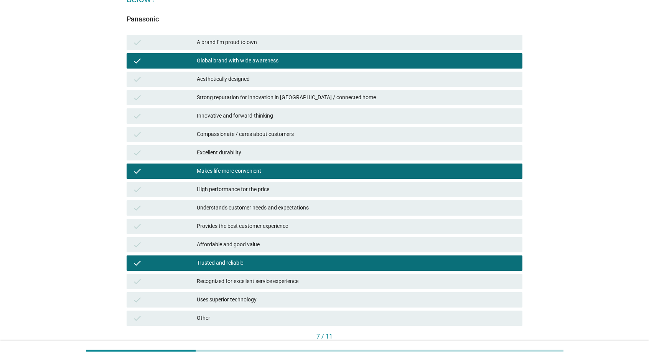
click at [515, 346] on div "Next" at bounding box center [505, 350] width 21 height 8
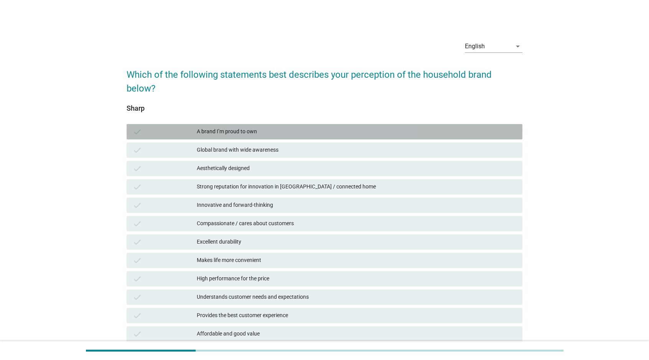
click at [294, 124] on div "check A brand I’m proud to own" at bounding box center [325, 131] width 396 height 15
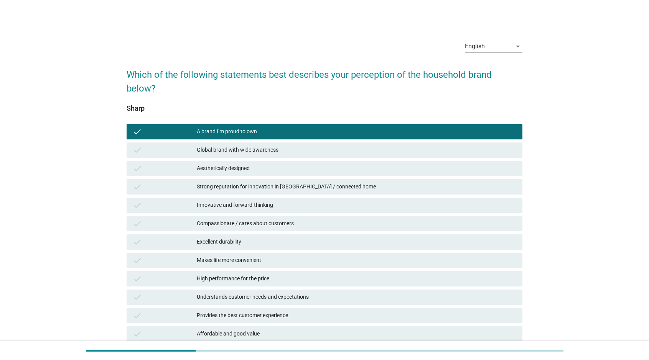
click at [295, 127] on div "A brand I’m proud to own" at bounding box center [356, 131] width 319 height 9
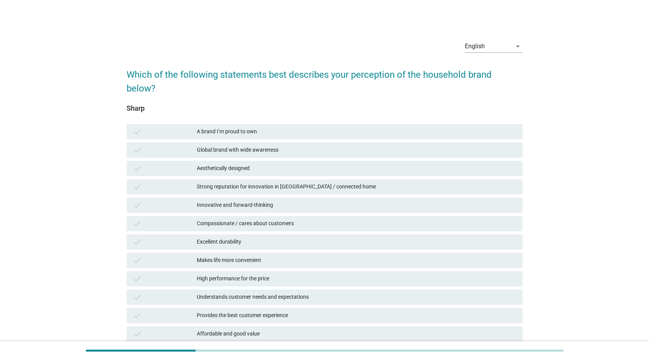
click at [307, 235] on div "check Excellent durability" at bounding box center [325, 242] width 396 height 15
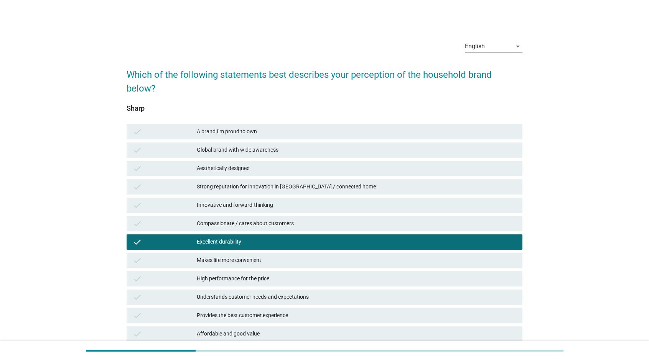
click at [320, 275] on div "High performance for the price" at bounding box center [356, 279] width 319 height 9
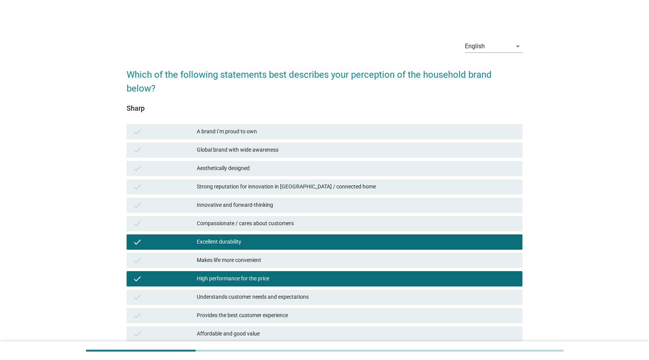
click at [320, 275] on div "High performance for the price" at bounding box center [356, 279] width 319 height 9
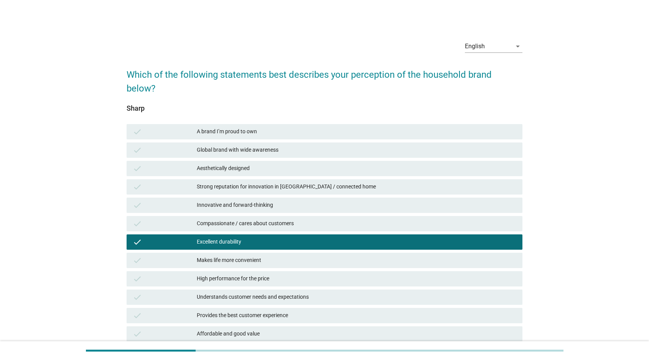
click at [328, 256] on div "Makes life more convenient" at bounding box center [356, 260] width 319 height 9
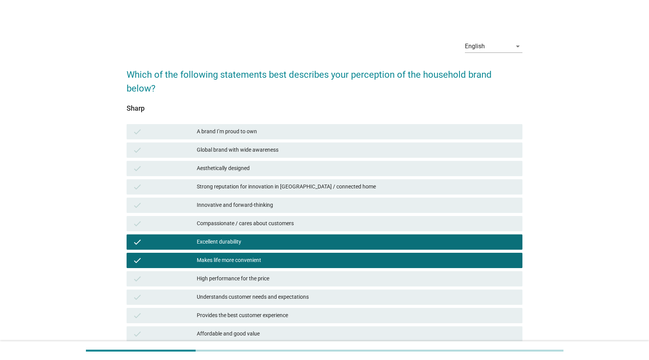
click at [328, 256] on div "Makes life more convenient" at bounding box center [356, 260] width 319 height 9
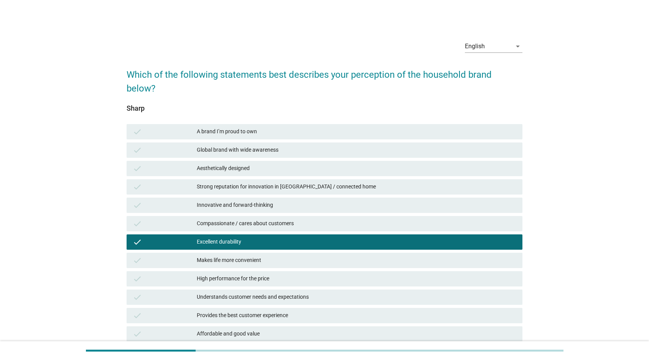
click at [312, 330] on div "Affordable and good value" at bounding box center [356, 334] width 319 height 9
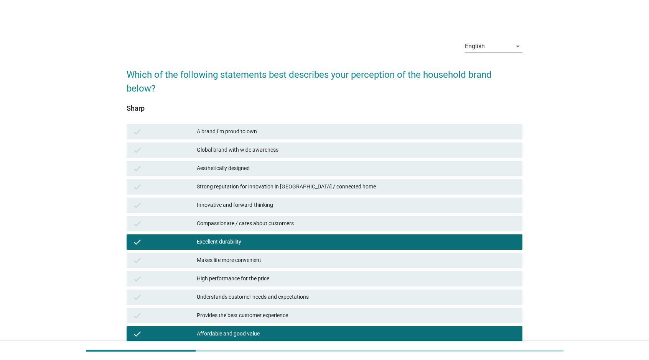
scroll to position [51, 0]
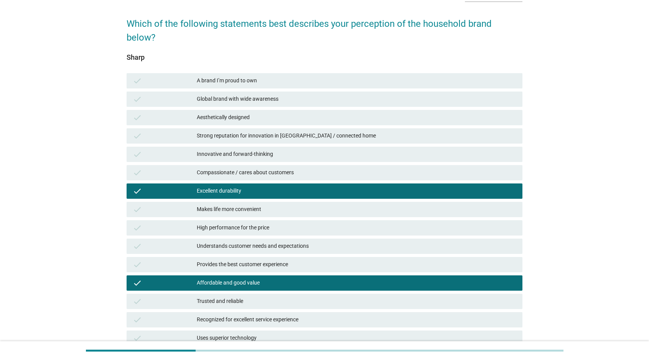
click at [324, 297] on div "Trusted and reliable" at bounding box center [356, 301] width 319 height 9
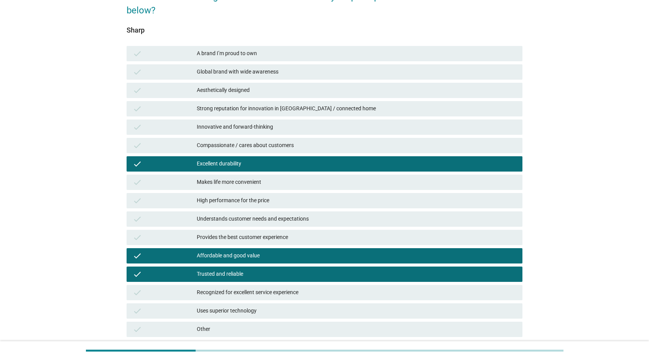
scroll to position [91, 0]
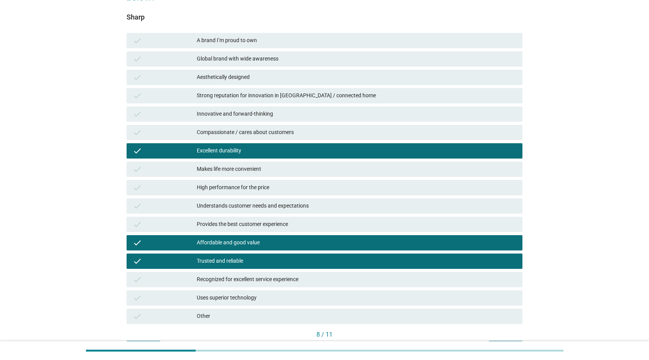
drag, startPoint x: 498, startPoint y: 331, endPoint x: 261, endPoint y: 200, distance: 271.0
click at [261, 200] on div "Sharp check A brand I’m proud to own check Global brand with wide awareness che…" at bounding box center [325, 179] width 396 height 351
click at [500, 344] on div "Next" at bounding box center [505, 348] width 21 height 8
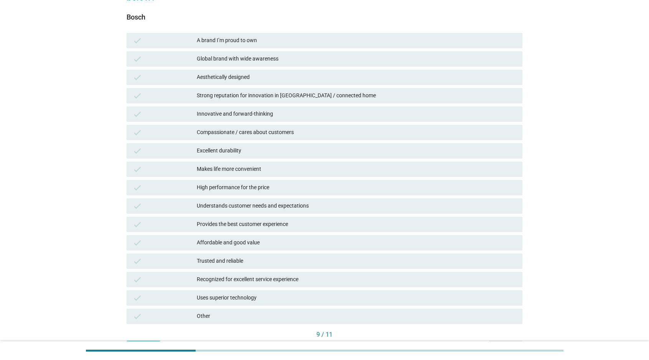
scroll to position [0, 0]
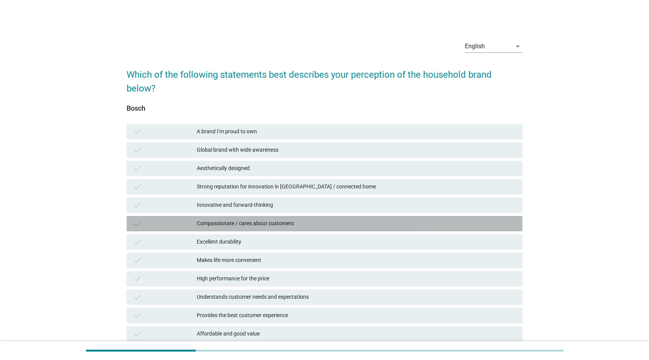
click at [308, 219] on div "Compassionate / cares about customers" at bounding box center [356, 223] width 319 height 9
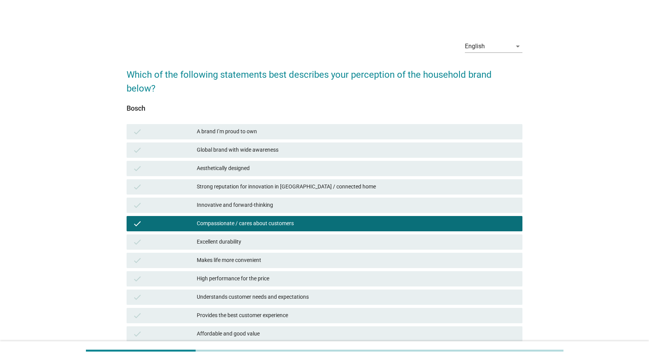
click at [310, 238] on div "Excellent durability" at bounding box center [356, 242] width 319 height 9
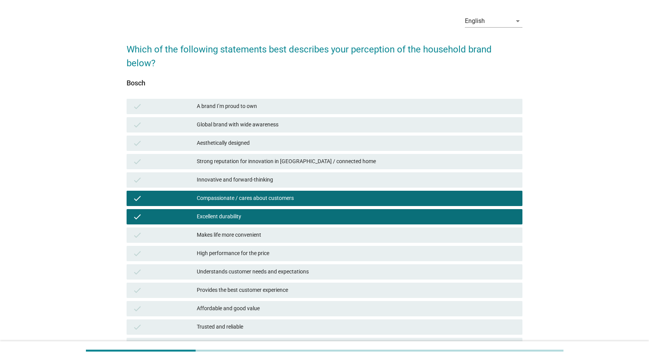
scroll to position [38, 0]
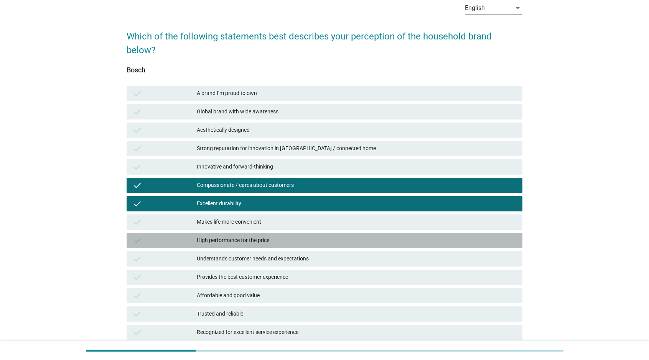
click at [339, 236] on div "High performance for the price" at bounding box center [356, 240] width 319 height 9
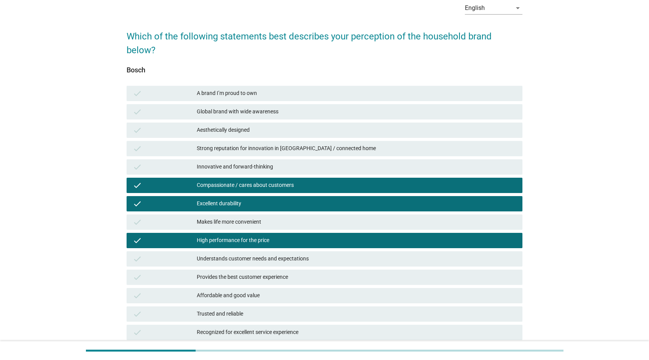
click at [331, 181] on div "Compassionate / cares about customers" at bounding box center [356, 185] width 319 height 9
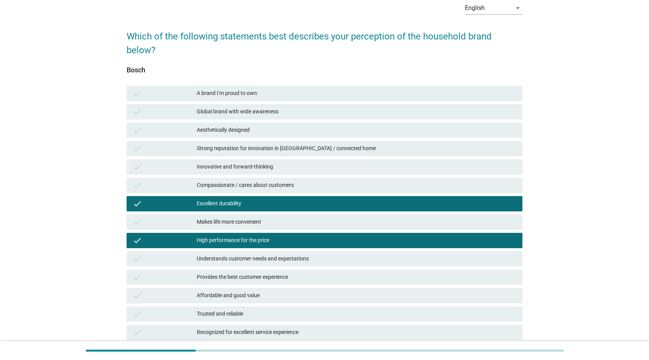
scroll to position [115, 0]
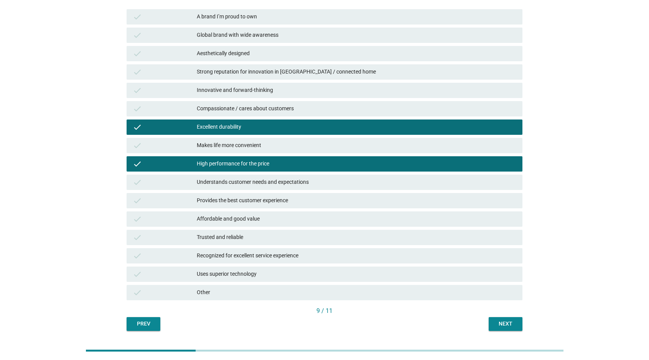
click at [469, 318] on div "Prev Next" at bounding box center [325, 325] width 396 height 14
click at [521, 318] on button "Next" at bounding box center [506, 325] width 34 height 14
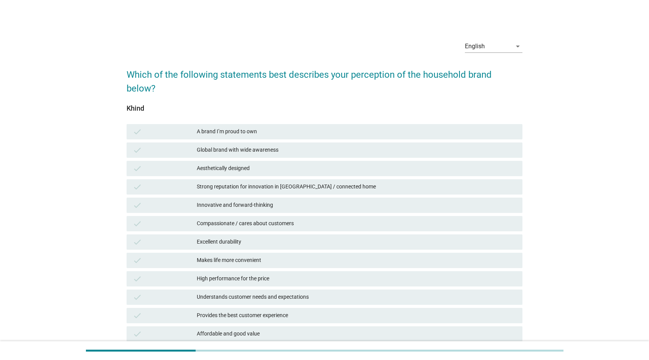
click at [274, 275] on div "High performance for the price" at bounding box center [356, 279] width 319 height 9
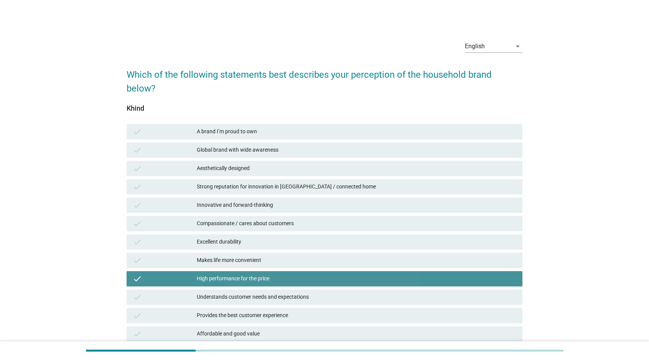
click at [282, 275] on div "High performance for the price" at bounding box center [356, 279] width 319 height 9
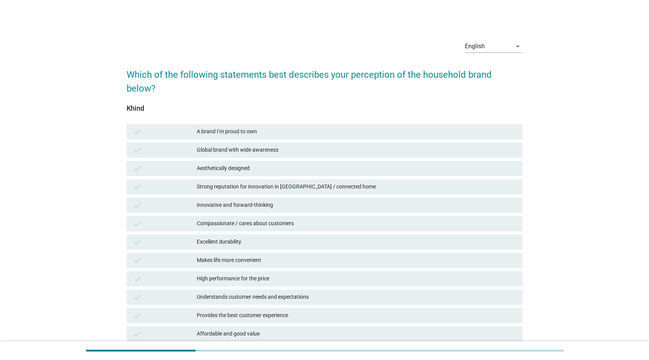
click at [283, 311] on div "Provides the best customer experience" at bounding box center [356, 315] width 319 height 9
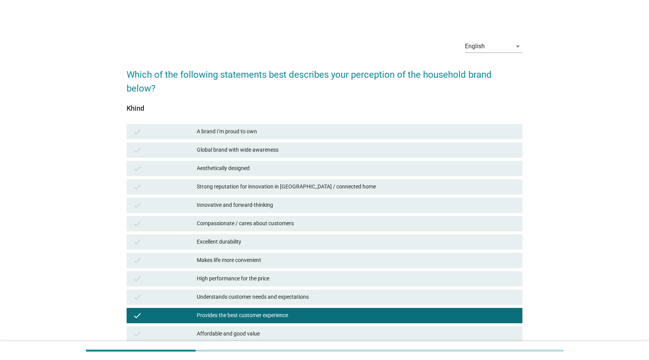
scroll to position [77, 0]
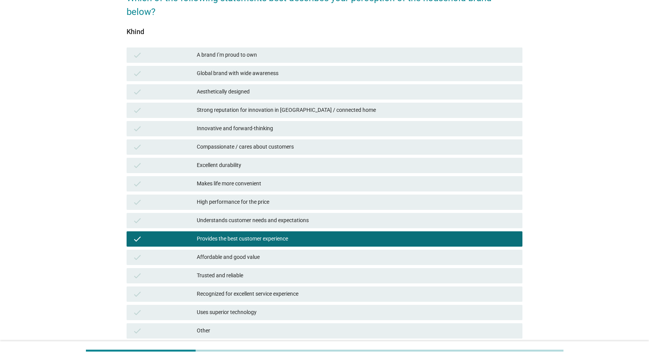
click at [289, 253] on div "Affordable and good value" at bounding box center [356, 257] width 319 height 9
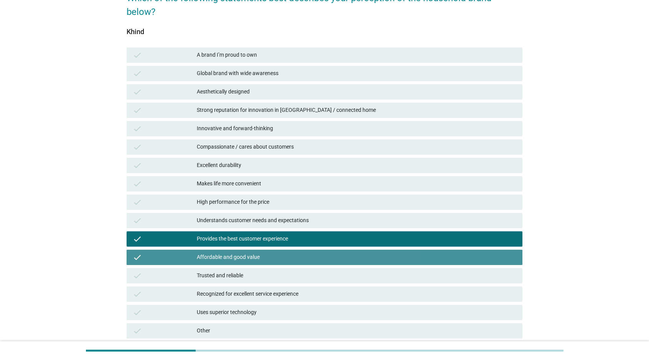
click at [296, 235] on div "Provides the best customer experience" at bounding box center [356, 239] width 319 height 9
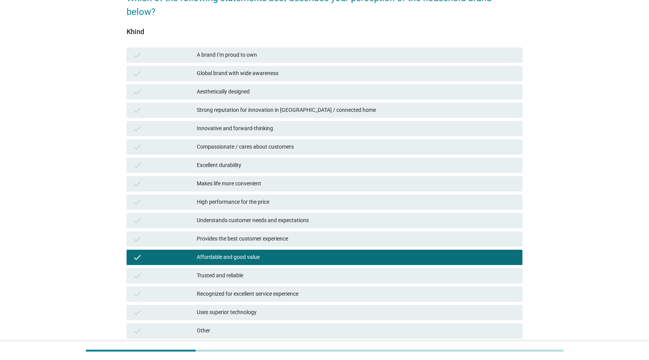
scroll to position [125, 0]
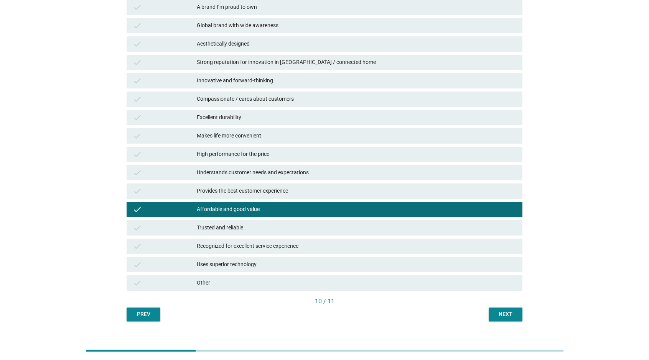
click at [515, 297] on div "10 / 11" at bounding box center [325, 302] width 396 height 11
click at [515, 311] on div "Next" at bounding box center [505, 315] width 21 height 8
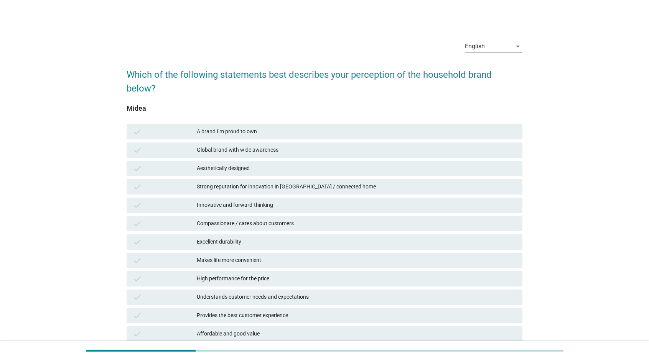
scroll to position [66, 0]
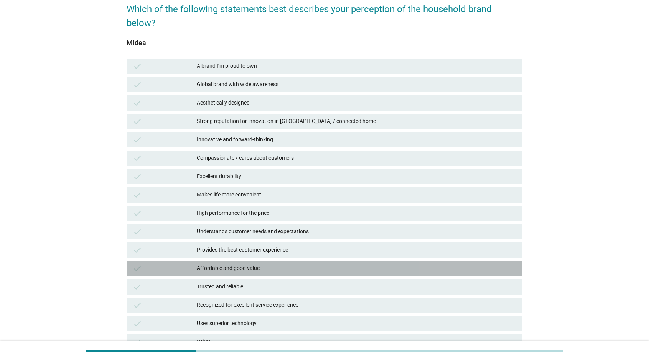
click at [289, 264] on div "Affordable and good value" at bounding box center [356, 268] width 319 height 9
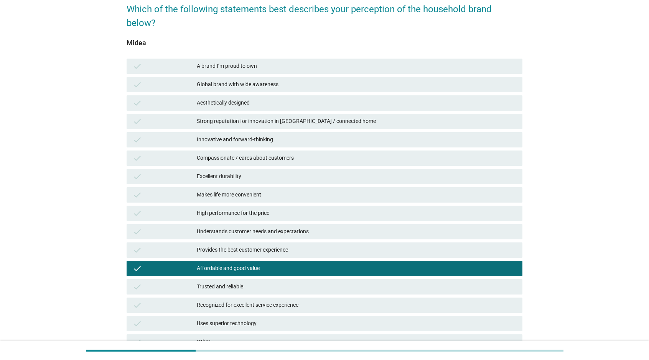
scroll to position [125, 0]
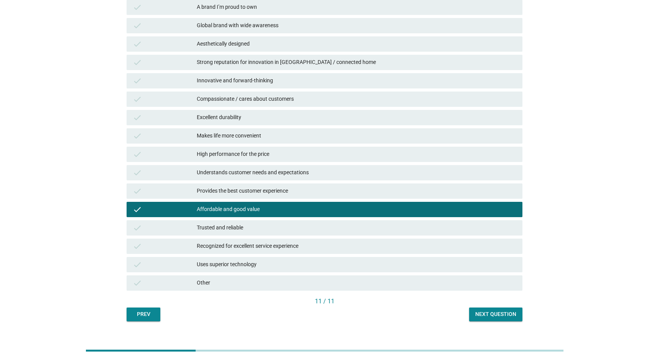
click at [483, 308] on button "Next question" at bounding box center [495, 315] width 53 height 14
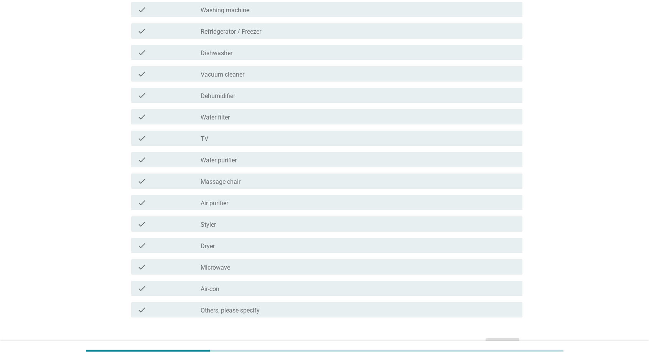
scroll to position [0, 0]
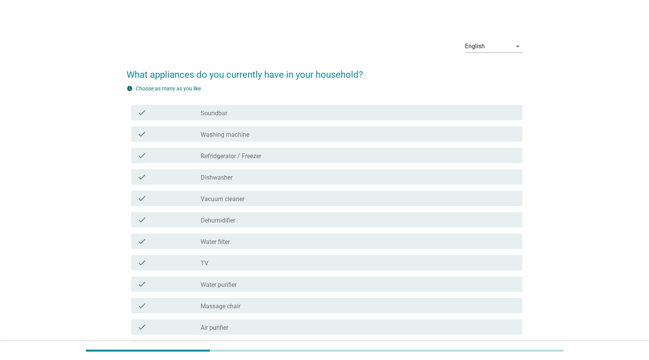
click at [267, 135] on div "check_box_outline_blank Washing machine" at bounding box center [359, 134] width 316 height 9
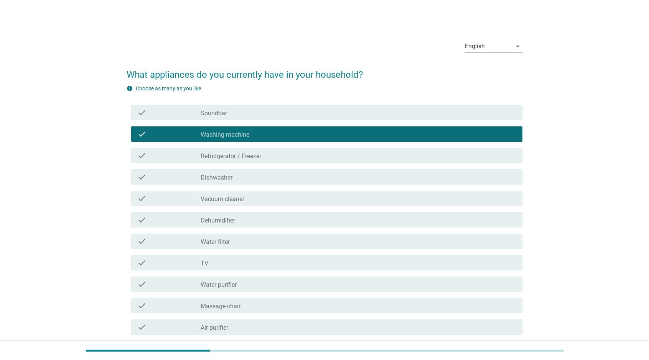
click at [268, 157] on div "check_box_outline_blank Refridgerator / [PERSON_NAME]" at bounding box center [359, 155] width 316 height 9
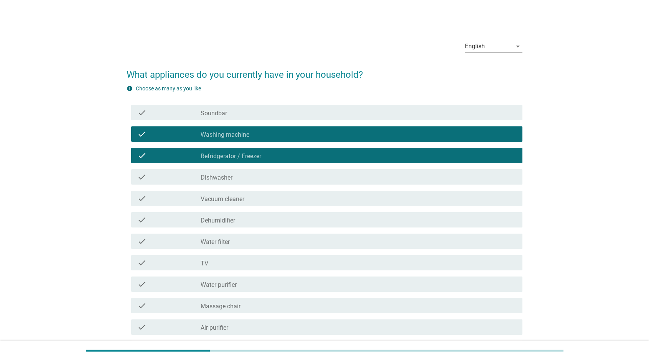
click at [263, 177] on div "check_box_outline_blank Dishwasher" at bounding box center [359, 177] width 316 height 9
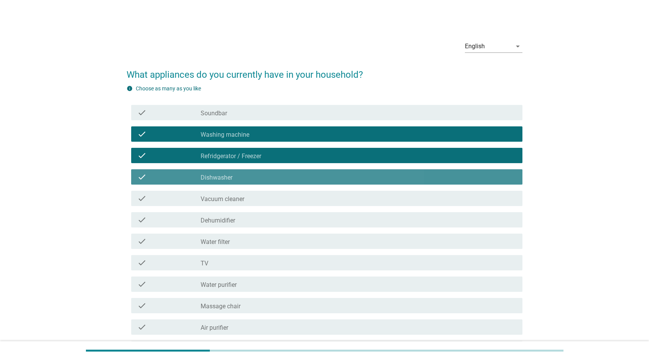
click at [261, 175] on div "check_box_outline_blank Dishwasher" at bounding box center [359, 177] width 316 height 9
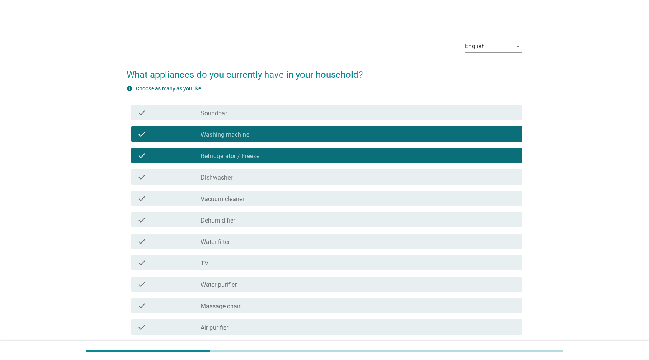
click at [263, 198] on div "check_box_outline_blank Vacuum cleaner" at bounding box center [359, 198] width 316 height 9
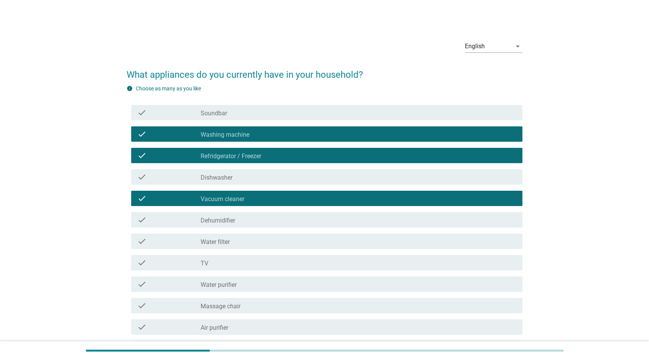
click at [268, 225] on div "check check_box_outline_blank Dehumidifier" at bounding box center [326, 219] width 391 height 15
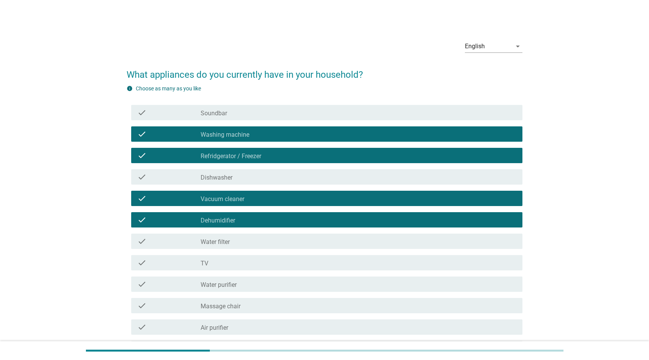
click at [265, 242] on div "check_box_outline_blank Water filter" at bounding box center [359, 241] width 316 height 9
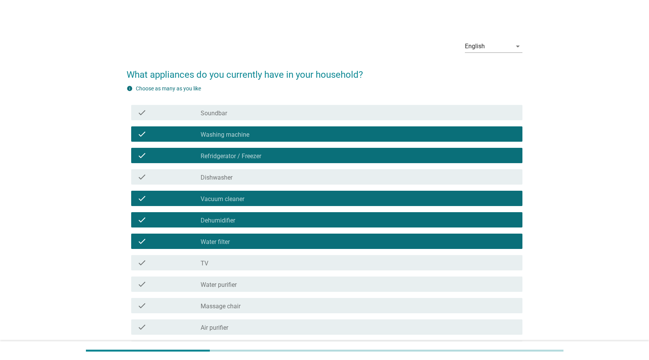
scroll to position [51, 0]
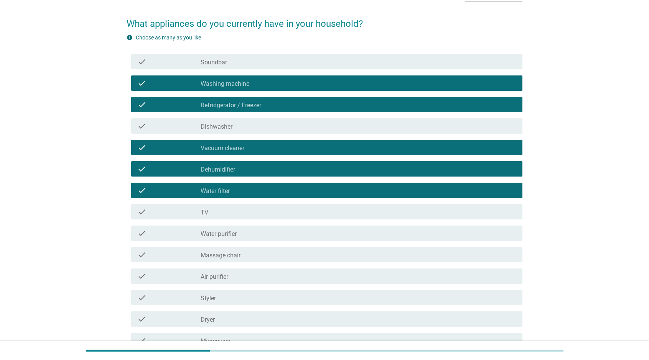
click at [268, 209] on div "check_box_outline_blank TV" at bounding box center [359, 211] width 316 height 9
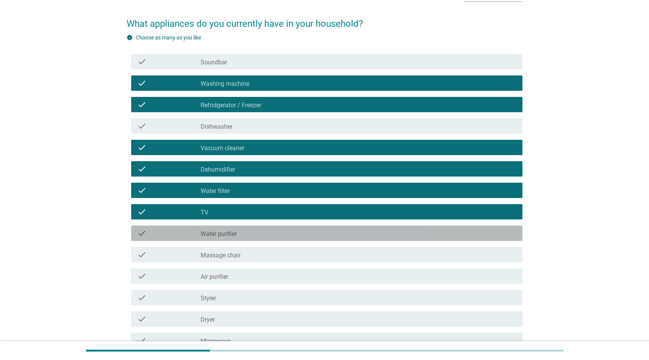
click at [270, 230] on div "check_box_outline_blank Water purifier" at bounding box center [359, 233] width 316 height 9
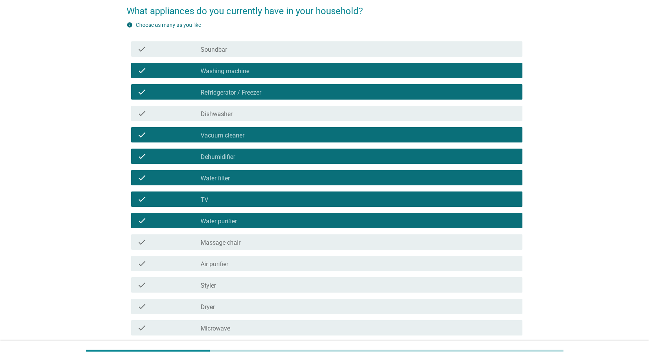
scroll to position [89, 0]
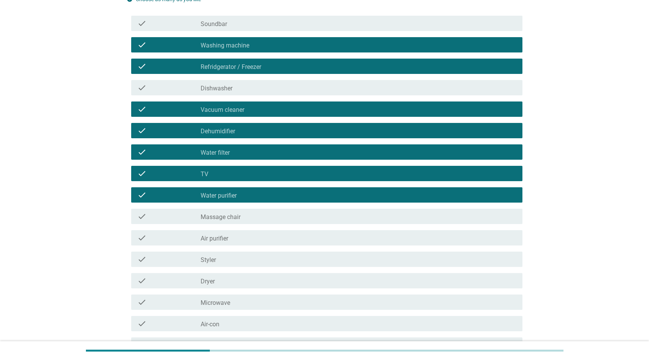
click at [266, 214] on div "check_box_outline_blank Massage chair" at bounding box center [359, 216] width 316 height 9
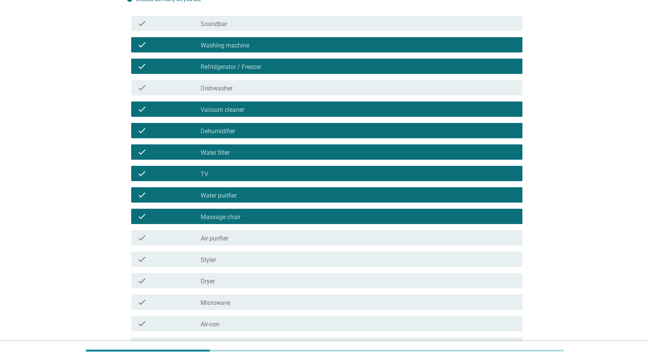
click at [266, 218] on div "check_box_outline_blank Massage chair" at bounding box center [359, 216] width 316 height 9
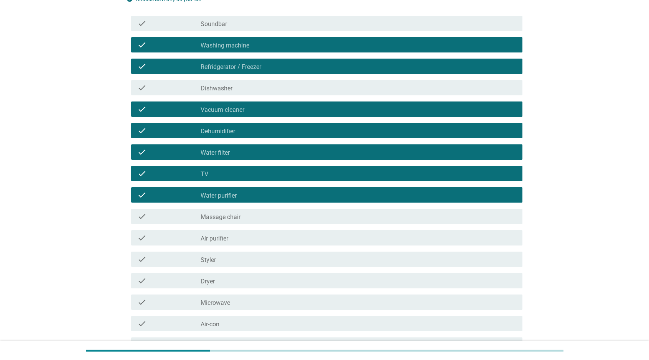
click at [252, 238] on div "check_box_outline_blank Air purifier" at bounding box center [359, 238] width 316 height 9
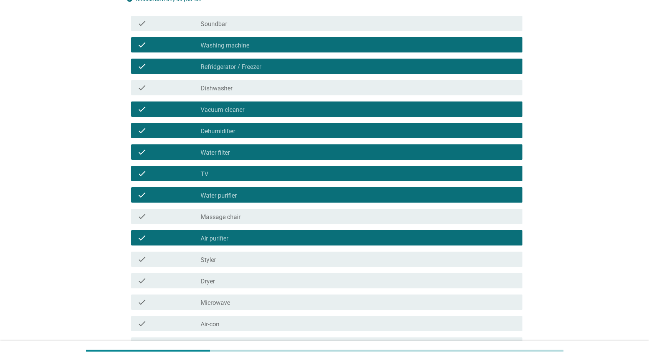
scroll to position [140, 0]
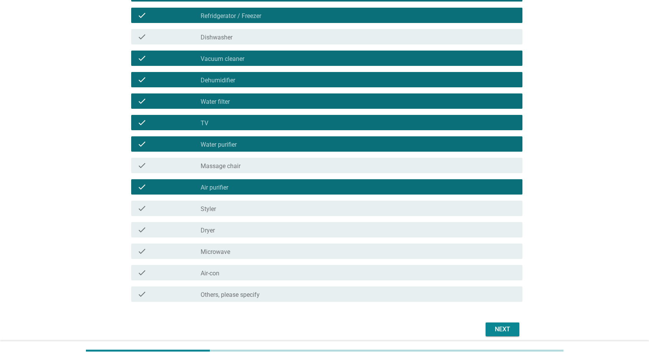
click at [249, 201] on div "check check_box_outline_blank Styler" at bounding box center [326, 208] width 391 height 15
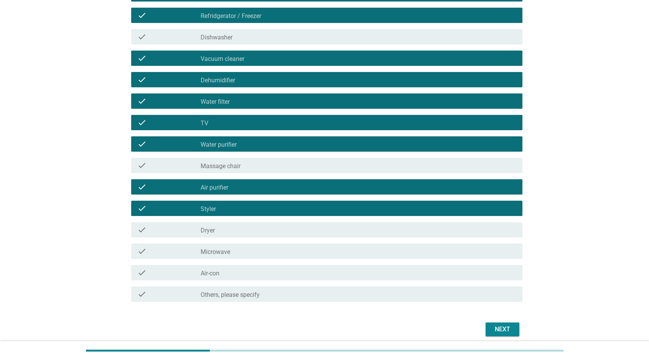
click at [253, 207] on div "check_box_outline_blank Styler" at bounding box center [359, 208] width 316 height 9
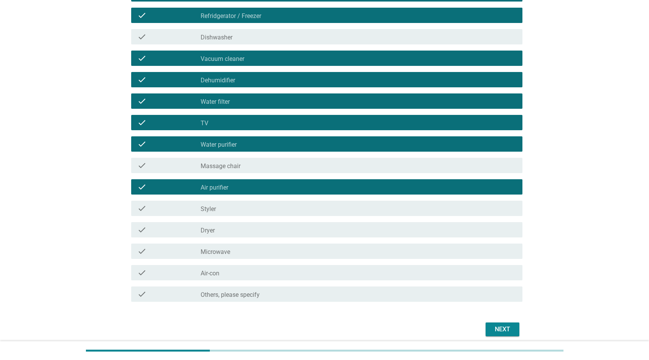
click at [249, 227] on div "check_box_outline_blank Dryer" at bounding box center [359, 230] width 316 height 9
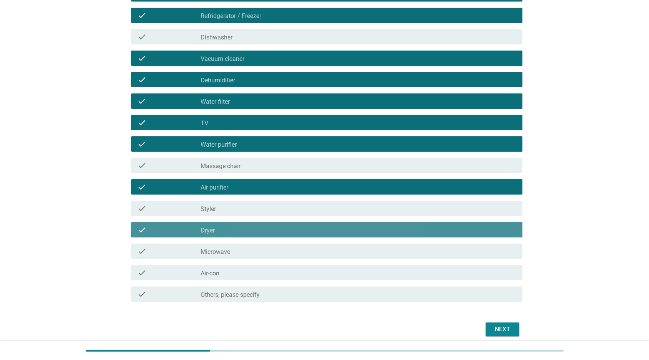
click at [249, 227] on div "check_box_outline_blank Dryer" at bounding box center [359, 230] width 316 height 9
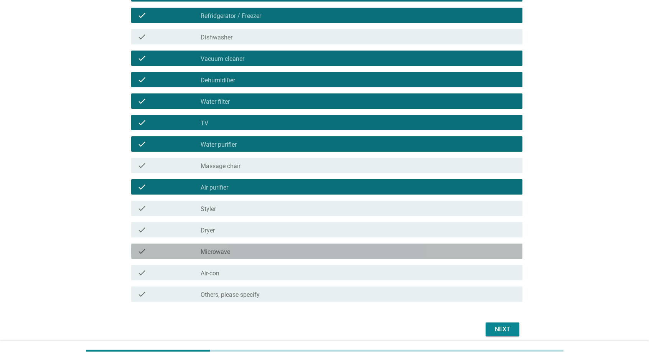
click at [250, 249] on div "check_box_outline_blank Microwave" at bounding box center [359, 251] width 316 height 9
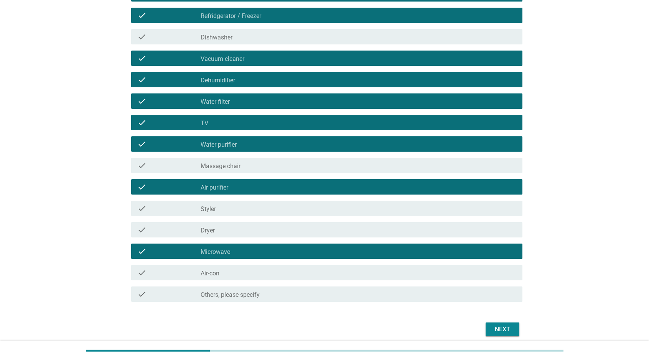
click at [253, 273] on div "check_box_outline_blank Air-con" at bounding box center [359, 272] width 316 height 9
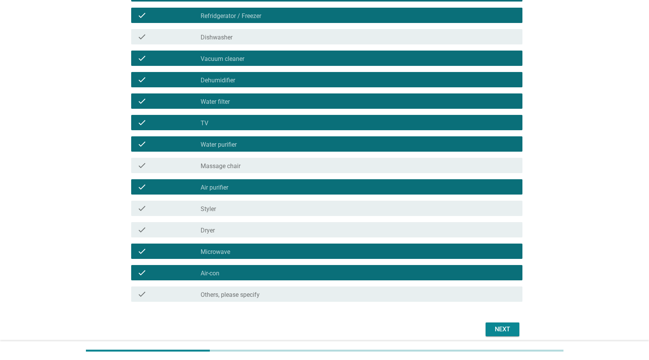
click at [498, 329] on div "Next" at bounding box center [502, 329] width 21 height 9
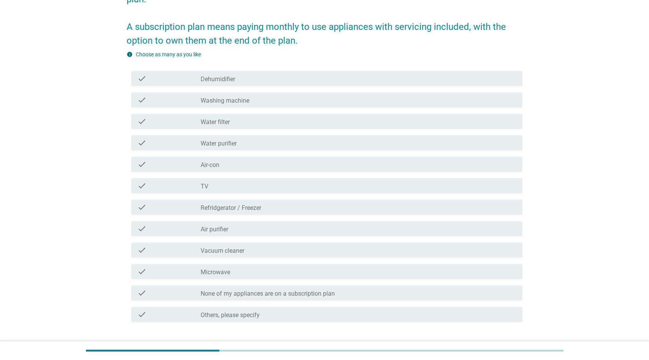
scroll to position [102, 0]
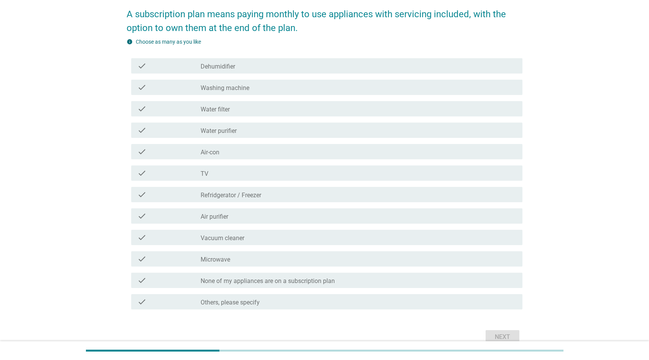
click at [261, 131] on div "check_box_outline_blank Water purifier" at bounding box center [359, 130] width 316 height 9
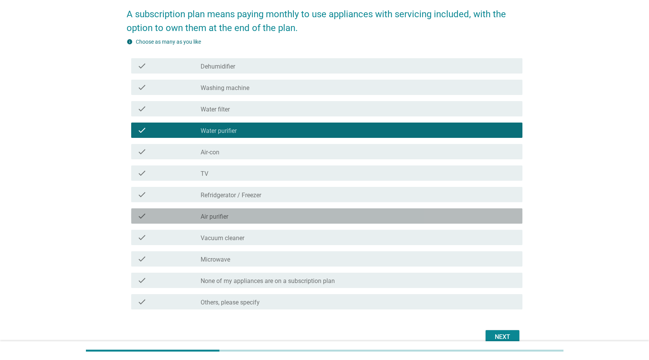
click at [258, 218] on div "check_box_outline_blank Air purifier" at bounding box center [359, 216] width 316 height 9
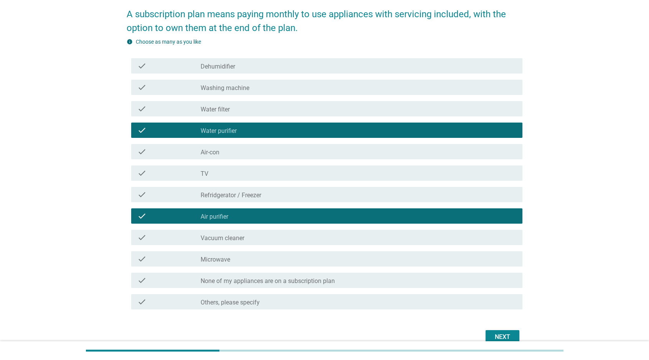
click at [504, 337] on div "Next" at bounding box center [502, 337] width 21 height 9
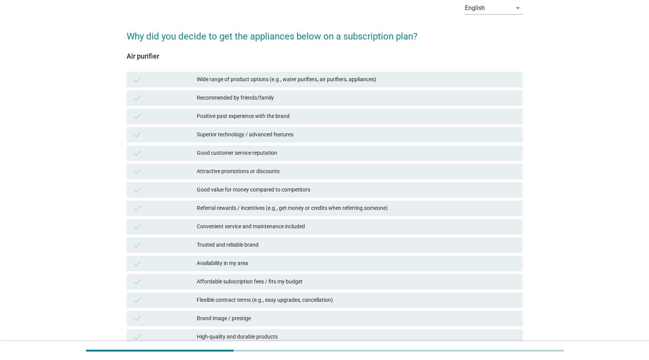
scroll to position [77, 0]
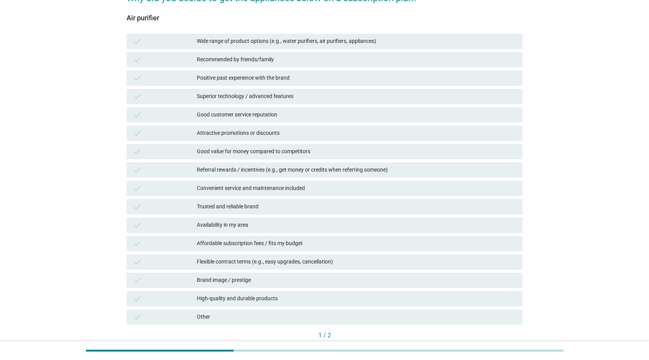
click at [307, 244] on div "Affordable subscription fees / fits my budget" at bounding box center [356, 243] width 319 height 9
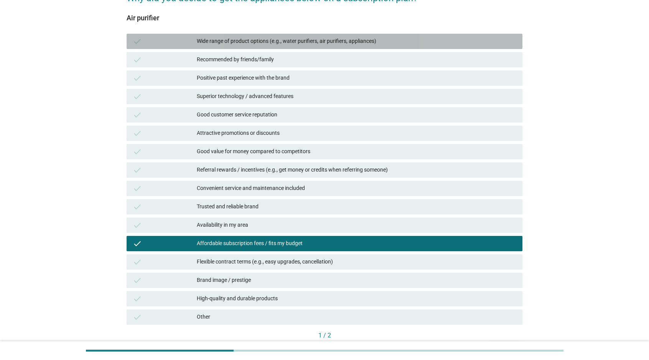
click at [307, 44] on div "Wide range of product options (e.g., water purifiers, air purifiers, appliances)" at bounding box center [356, 41] width 319 height 9
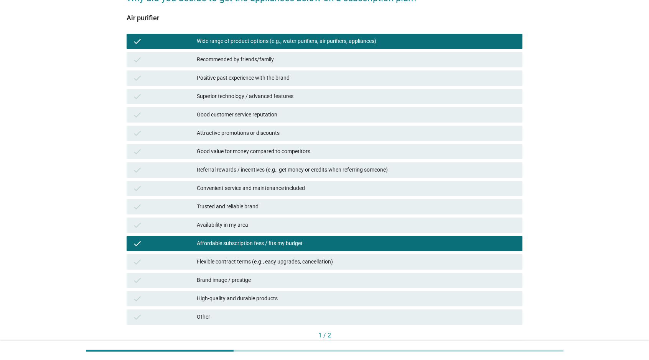
scroll to position [51, 0]
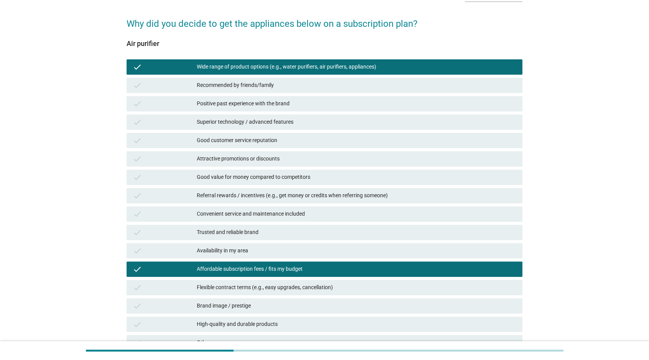
click at [344, 70] on div "Wide range of product options (e.g., water purifiers, air purifiers, appliances)" at bounding box center [356, 67] width 319 height 9
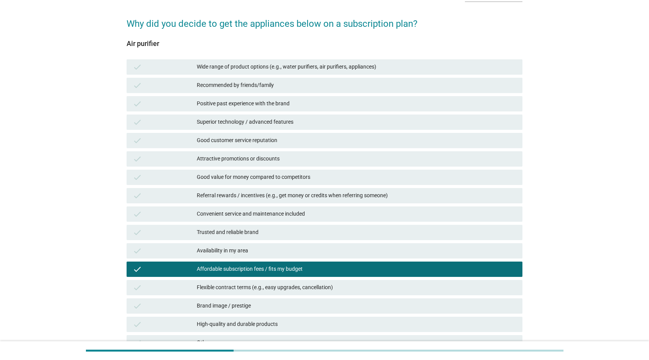
click at [317, 179] on div "Good value for money compared to competitors" at bounding box center [356, 177] width 319 height 9
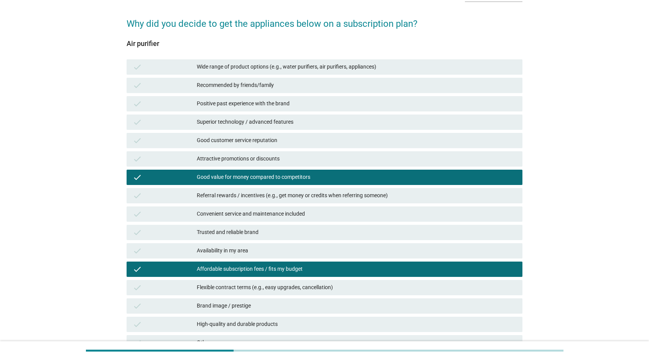
click at [331, 183] on div "check Good value for money compared to competitors" at bounding box center [325, 177] width 396 height 15
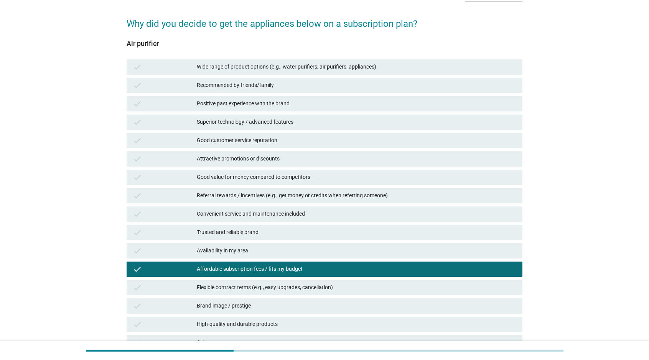
click at [337, 160] on div "Attractive promotions or discounts" at bounding box center [356, 159] width 319 height 9
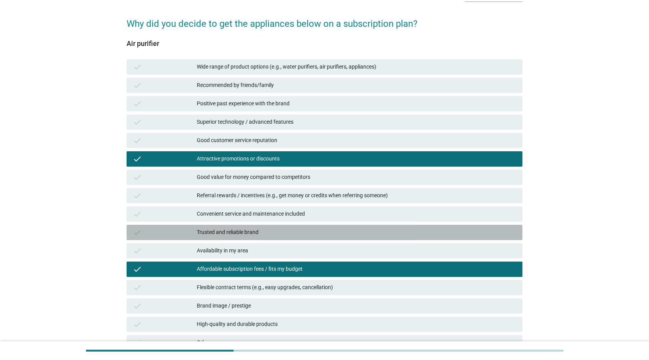
click at [362, 231] on div "Trusted and reliable brand" at bounding box center [356, 232] width 319 height 9
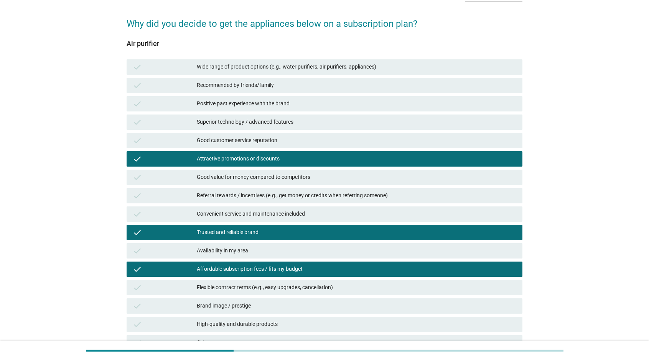
scroll to position [125, 0]
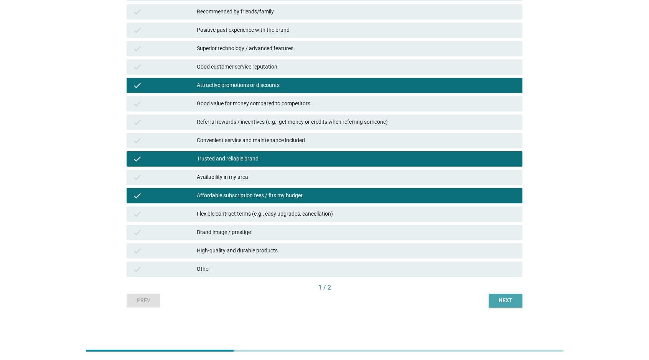
click at [496, 303] on div "Next" at bounding box center [505, 301] width 21 height 8
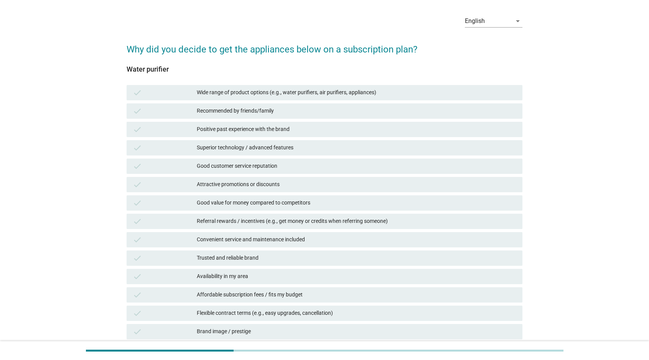
scroll to position [38, 0]
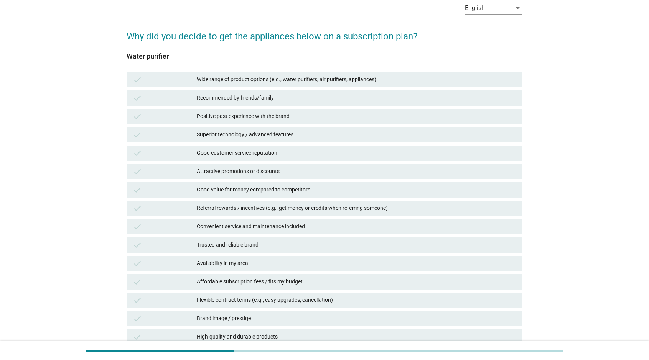
click at [281, 117] on div "Positive past experience with the brand" at bounding box center [356, 116] width 319 height 9
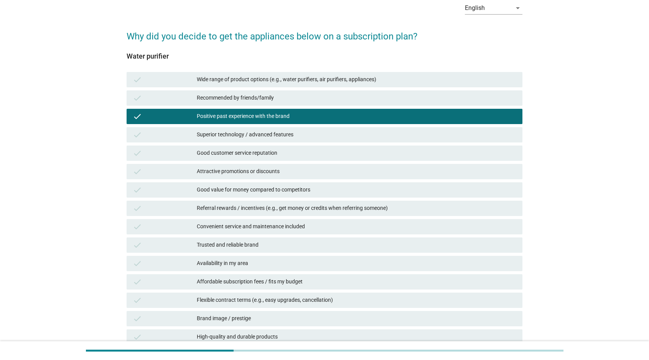
click at [281, 117] on div "Positive past experience with the brand" at bounding box center [356, 116] width 319 height 9
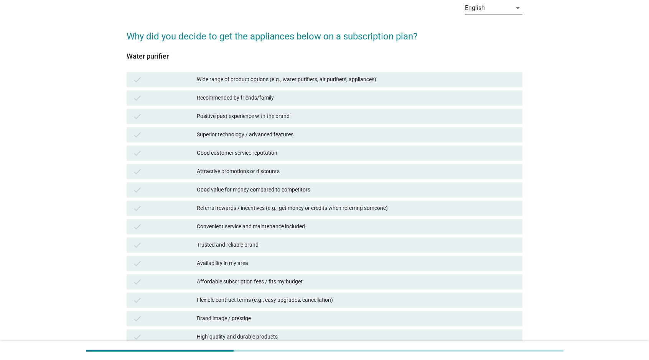
click at [280, 193] on div "Good value for money compared to competitors" at bounding box center [356, 190] width 319 height 9
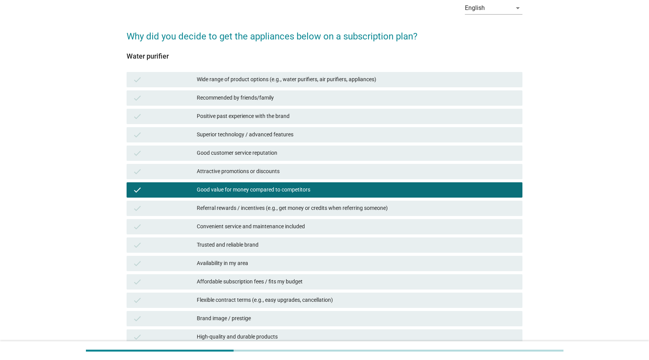
click at [278, 245] on div "Trusted and reliable brand" at bounding box center [356, 245] width 319 height 9
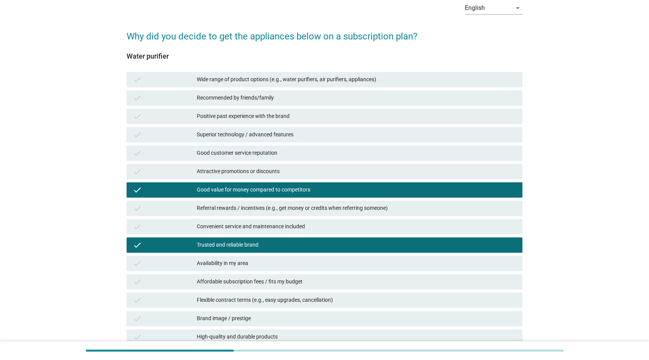
scroll to position [89, 0]
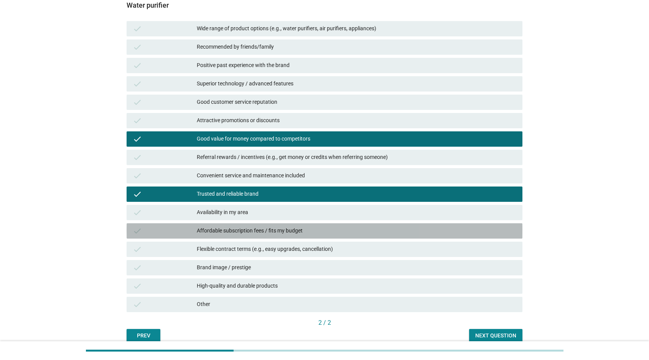
click at [316, 230] on div "Affordable subscription fees / fits my budget" at bounding box center [356, 231] width 319 height 9
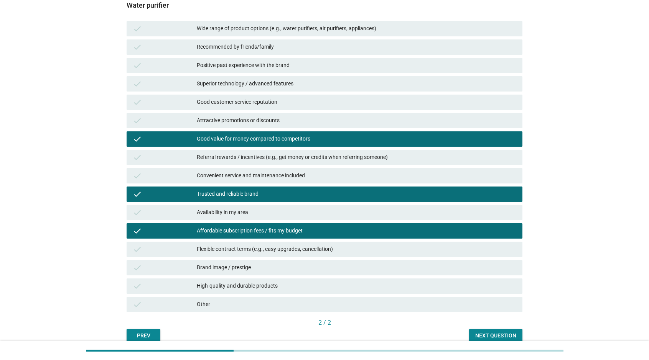
click at [342, 266] on div "Brand image / prestige" at bounding box center [356, 267] width 319 height 9
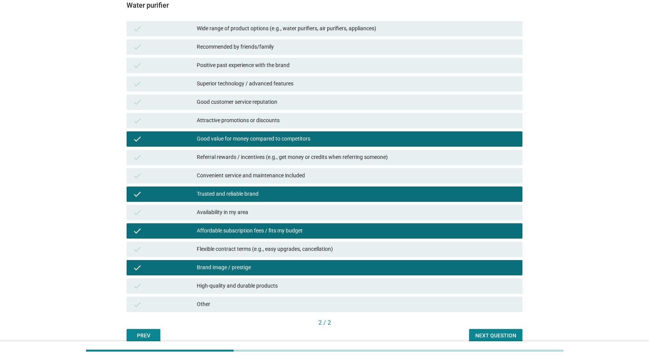
click at [489, 336] on div "Next question" at bounding box center [495, 336] width 41 height 8
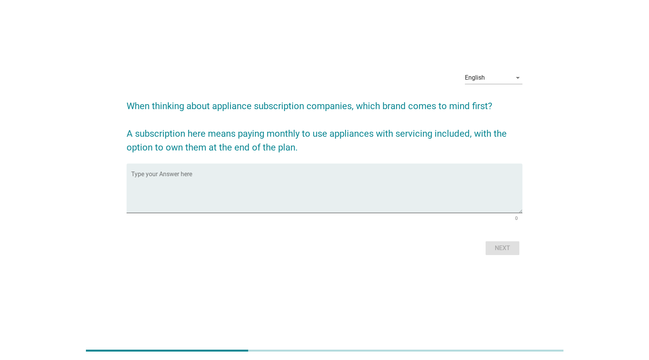
scroll to position [0, 0]
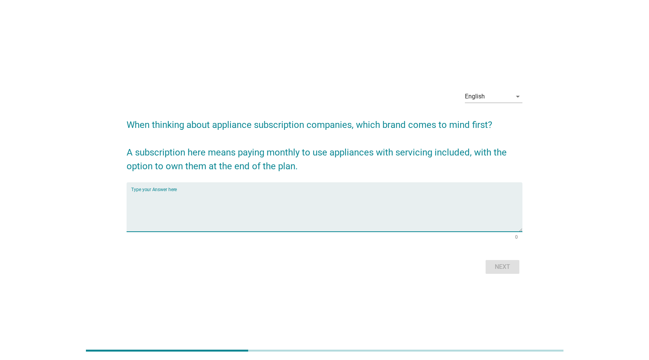
click at [296, 200] on textarea "Type your Answer here" at bounding box center [326, 212] width 391 height 40
type textarea "Coway, Cuckoo"
click at [509, 268] on div "Next" at bounding box center [502, 267] width 21 height 9
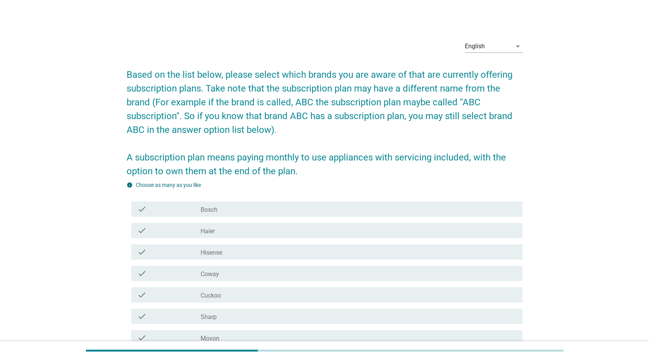
click at [415, 124] on h2 "Based on the list below, please select which brands you are aware of that are c…" at bounding box center [325, 119] width 396 height 118
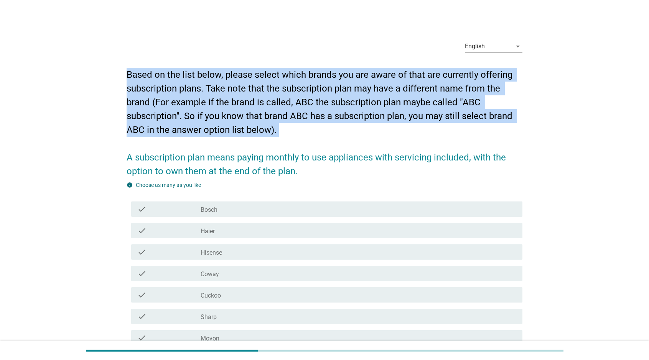
click at [415, 124] on h2 "Based on the list below, please select which brands you are aware of that are c…" at bounding box center [325, 119] width 396 height 118
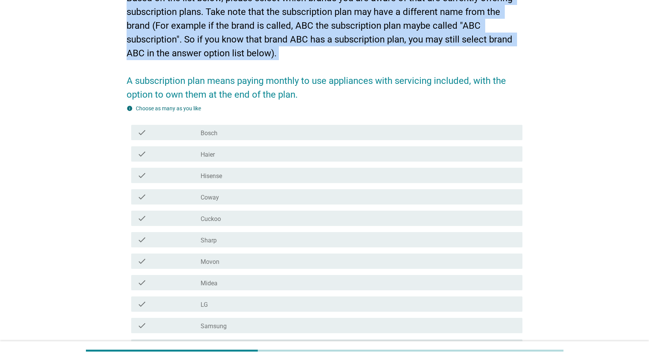
scroll to position [115, 0]
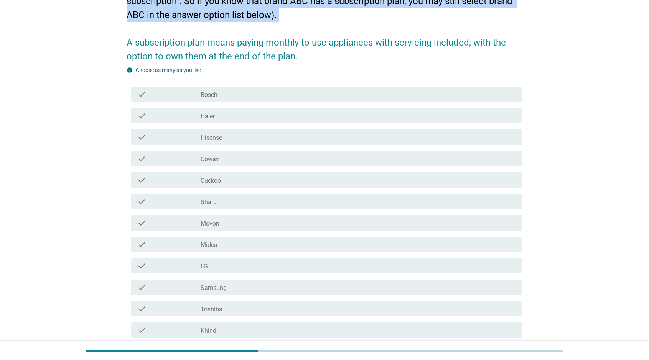
click at [244, 95] on div "check_box_outline_blank Bosch" at bounding box center [359, 94] width 316 height 9
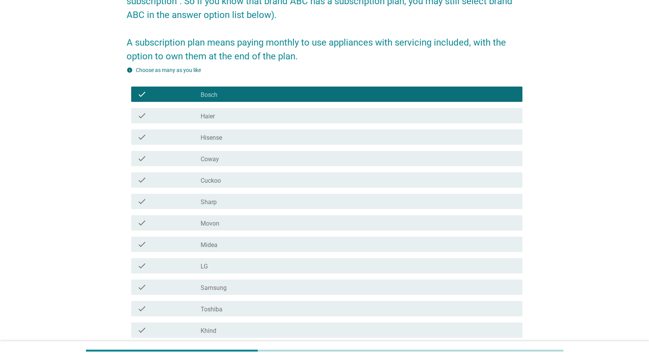
click at [252, 105] on div "check check_box_outline_blank Haier" at bounding box center [325, 115] width 396 height 21
click at [253, 95] on div "check_box_outline_blank Bosch" at bounding box center [359, 94] width 316 height 9
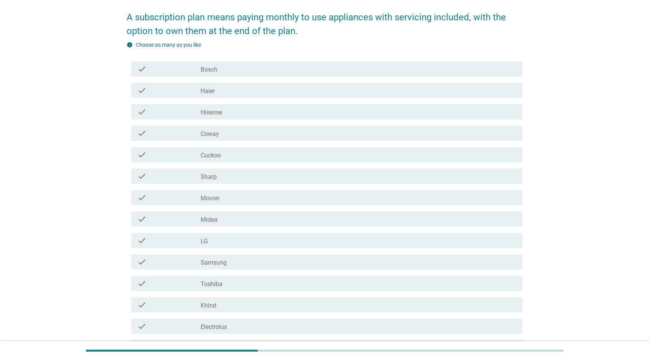
scroll to position [153, 0]
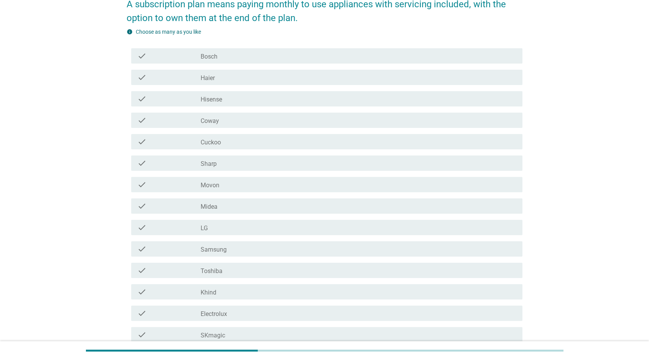
click at [258, 119] on div "check_box_outline_blank Coway" at bounding box center [359, 120] width 316 height 9
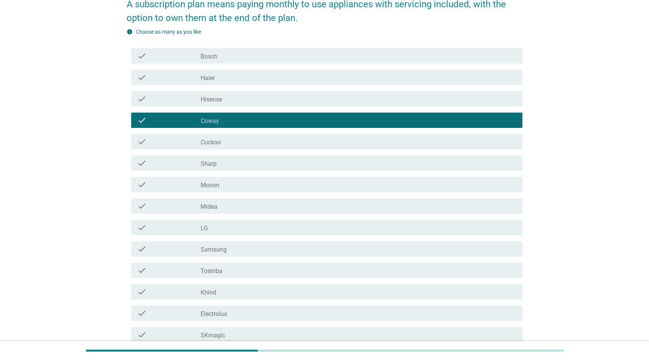
click at [267, 139] on div "check_box_outline_blank Cuckoo" at bounding box center [359, 141] width 316 height 9
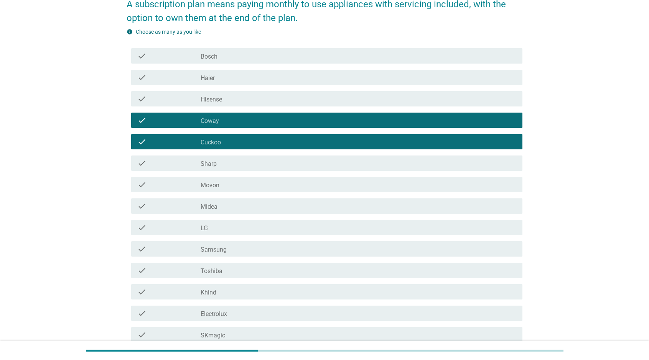
click at [257, 184] on div "check_box_outline_blank Movon" at bounding box center [359, 184] width 316 height 9
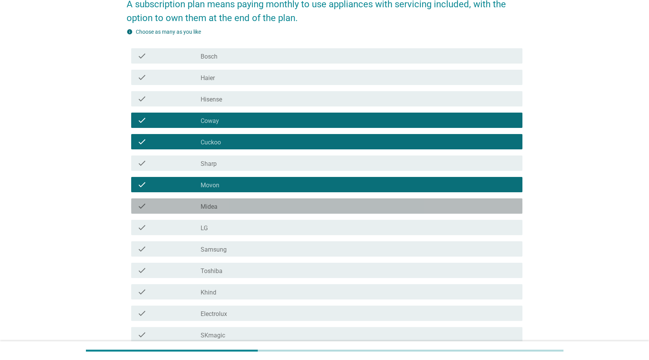
click at [260, 207] on div "check_box_outline_blank Midea" at bounding box center [359, 206] width 316 height 9
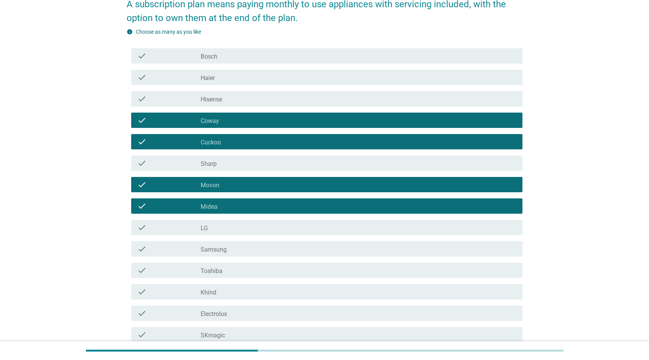
click at [264, 200] on div "check check_box_outline_blank Midea" at bounding box center [326, 206] width 391 height 15
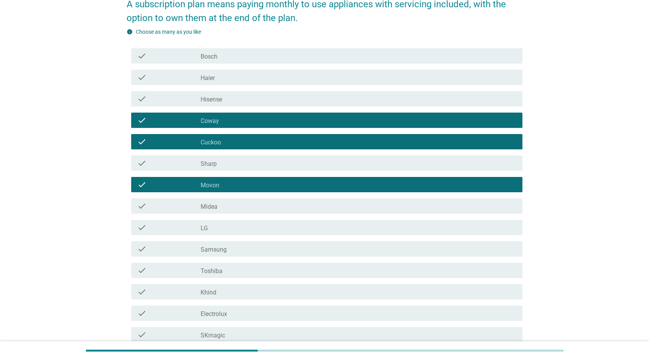
click at [255, 237] on div "check check_box_outline_blank LG" at bounding box center [325, 227] width 396 height 21
click at [255, 232] on div "check_box_outline_blank LG" at bounding box center [359, 227] width 316 height 9
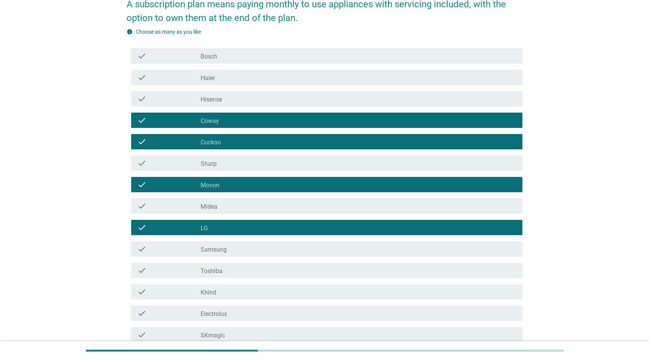
scroll to position [204, 0]
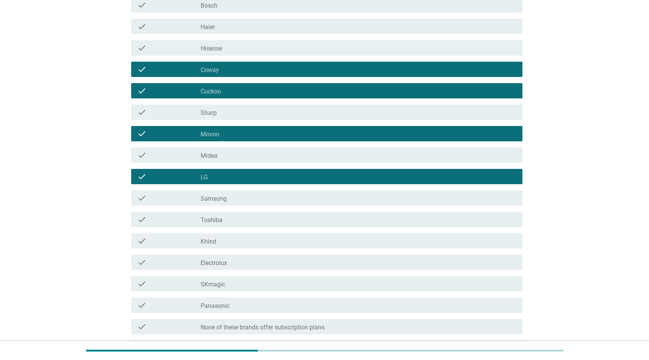
click at [256, 235] on div "check check_box_outline_blank Khind" at bounding box center [326, 241] width 391 height 15
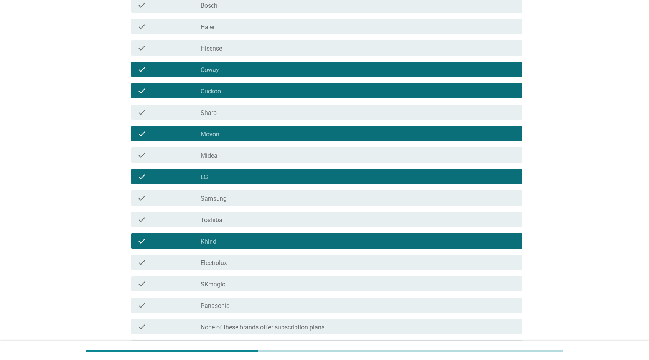
click at [269, 281] on div "check_box_outline_blank SKmagic" at bounding box center [359, 284] width 316 height 9
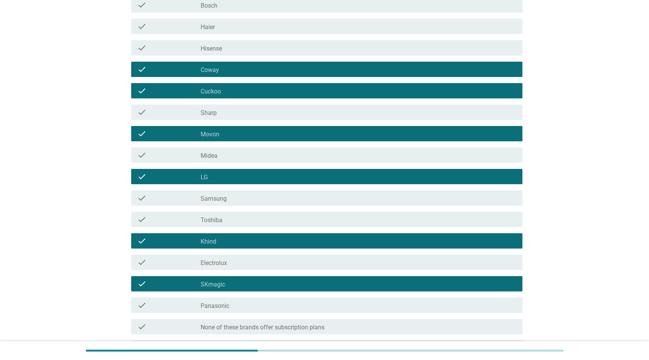
scroll to position [268, 0]
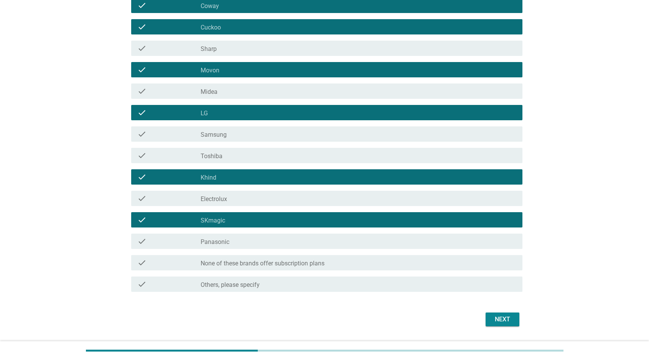
click at [503, 318] on div "Next" at bounding box center [502, 319] width 21 height 9
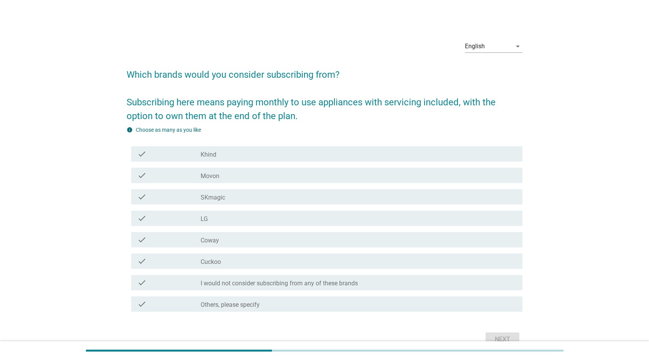
click at [268, 242] on div "check_box_outline_blank Coway" at bounding box center [359, 239] width 316 height 9
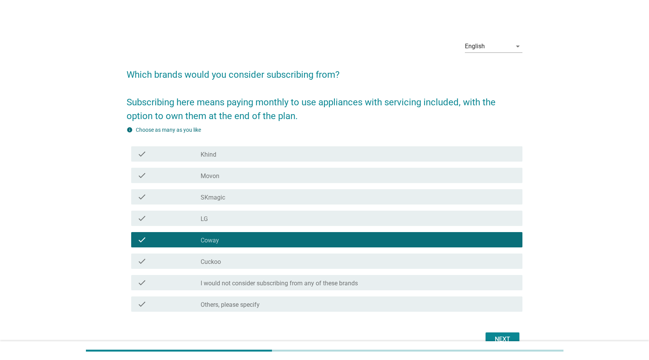
click at [269, 261] on div "check_box_outline_blank Cuckoo" at bounding box center [359, 261] width 316 height 9
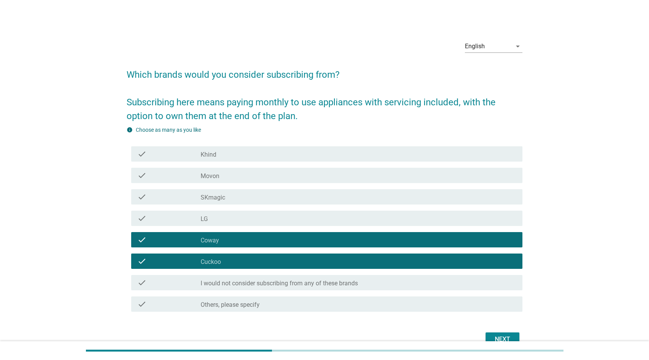
click at [283, 215] on div "check_box LG" at bounding box center [359, 218] width 316 height 9
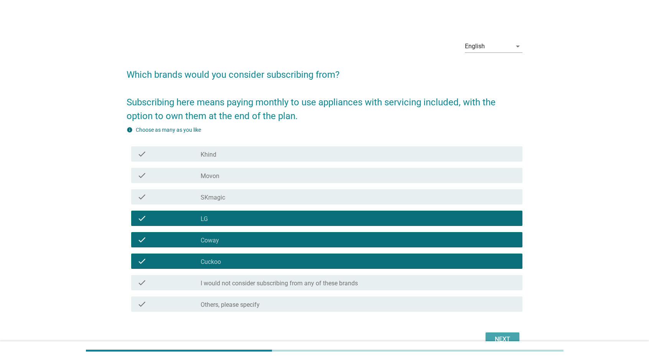
click at [512, 334] on button "Next" at bounding box center [503, 340] width 34 height 14
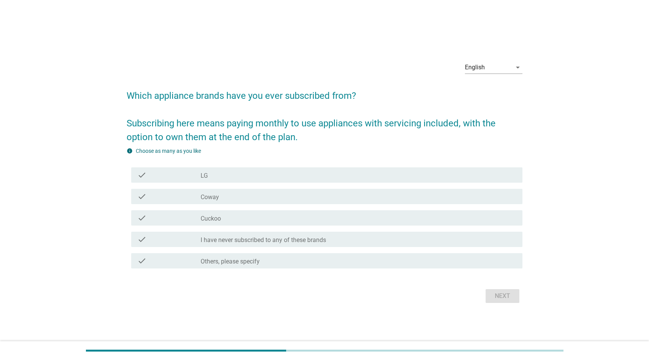
click at [236, 179] on div "check_box LG" at bounding box center [359, 175] width 316 height 9
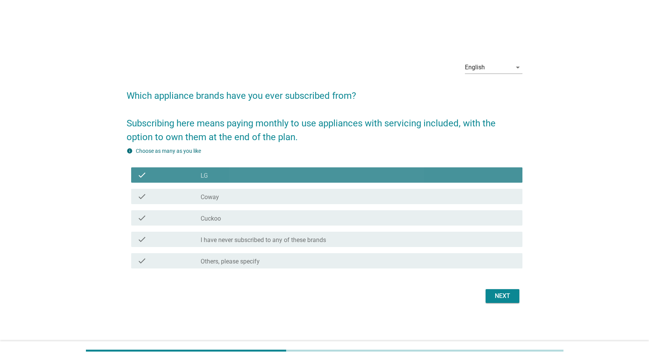
click at [239, 202] on div "check check_box Coway" at bounding box center [326, 196] width 391 height 15
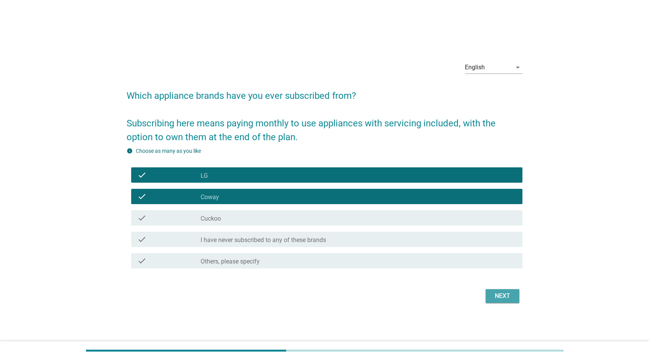
click at [504, 297] on div "Next" at bounding box center [502, 296] width 21 height 9
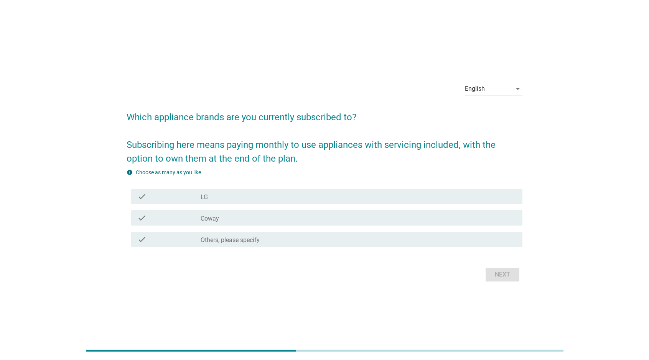
click at [236, 199] on div "check_box LG" at bounding box center [359, 196] width 316 height 9
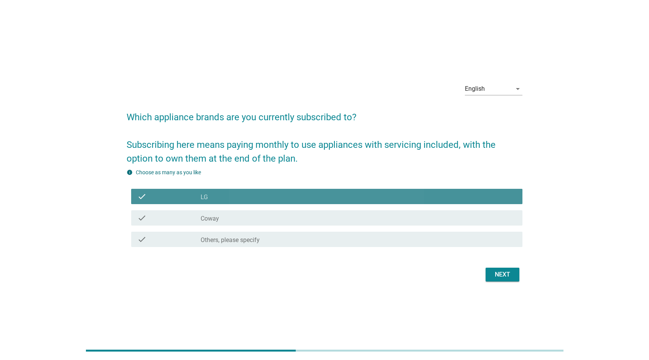
click at [237, 220] on div "check_box Coway" at bounding box center [359, 218] width 316 height 9
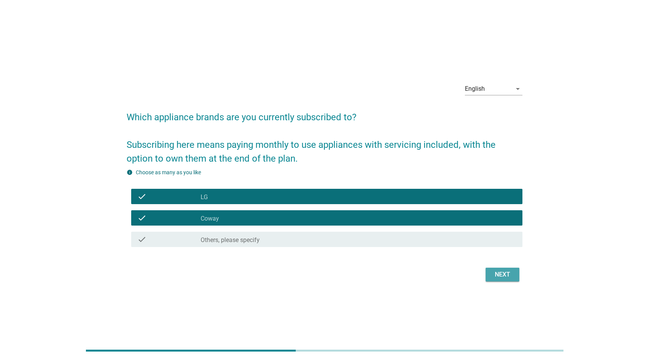
click at [496, 275] on div "Next" at bounding box center [502, 274] width 21 height 9
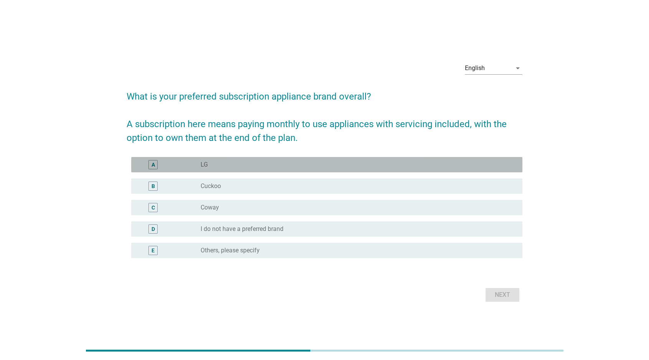
click at [240, 167] on div "radio_button_unchecked LG" at bounding box center [355, 165] width 309 height 8
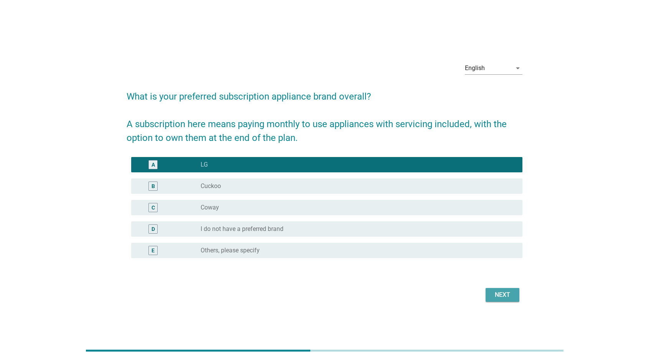
click at [512, 292] on button "Next" at bounding box center [503, 295] width 34 height 14
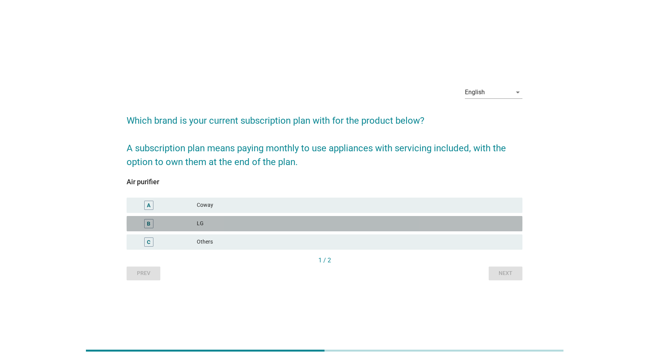
click at [304, 223] on div "LG" at bounding box center [356, 223] width 319 height 9
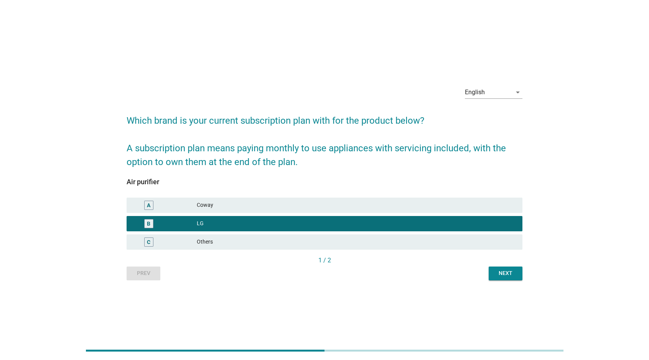
click at [307, 208] on div "Coway" at bounding box center [356, 205] width 319 height 9
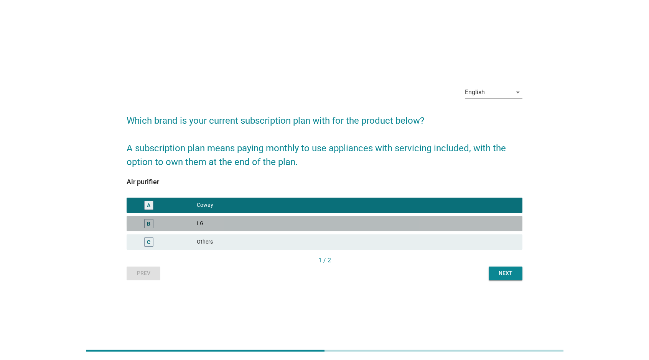
click at [336, 224] on div "LG" at bounding box center [356, 223] width 319 height 9
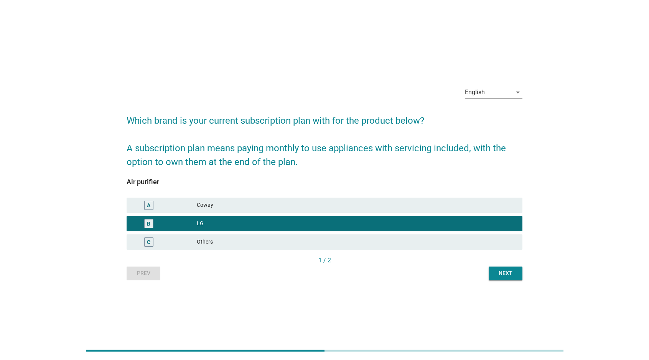
click at [341, 208] on div "Coway" at bounding box center [356, 205] width 319 height 9
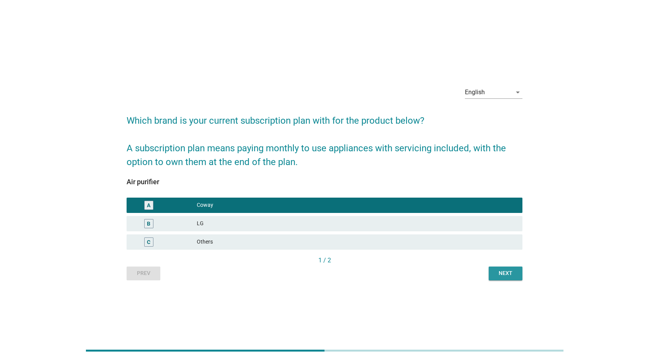
drag, startPoint x: 520, startPoint y: 277, endPoint x: 408, endPoint y: 225, distance: 123.2
click at [408, 225] on div "Air purifier A Coway B LG C Others 1 / 2 Prev Next" at bounding box center [325, 225] width 396 height 112
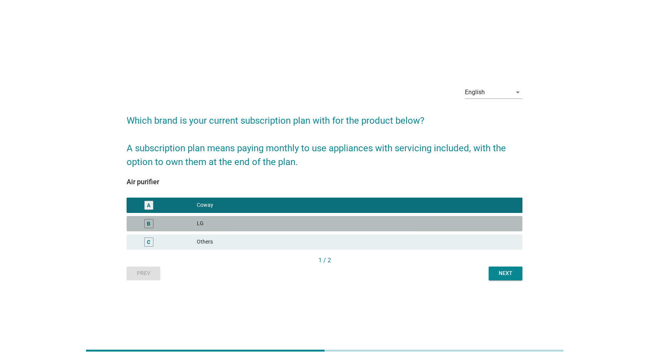
click at [408, 225] on div "LG" at bounding box center [356, 223] width 319 height 9
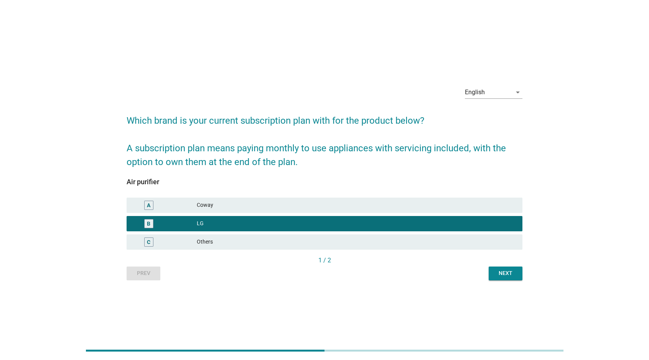
click at [477, 211] on div "A Coway" at bounding box center [325, 205] width 396 height 15
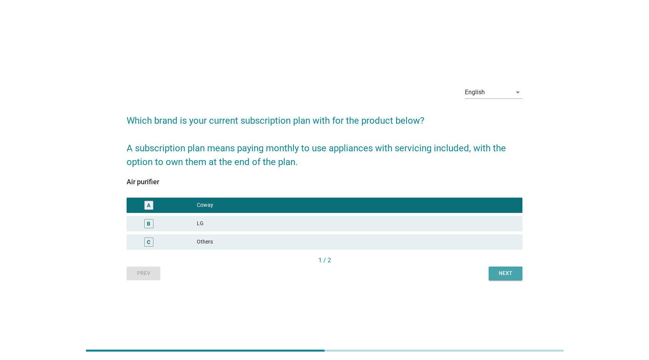
click at [509, 272] on div "Next" at bounding box center [505, 274] width 21 height 8
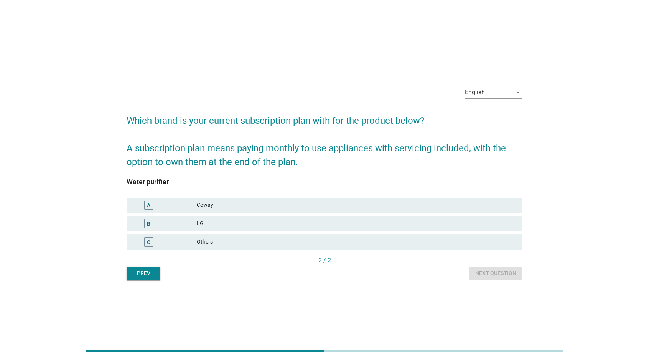
click at [335, 221] on div "LG" at bounding box center [356, 223] width 319 height 9
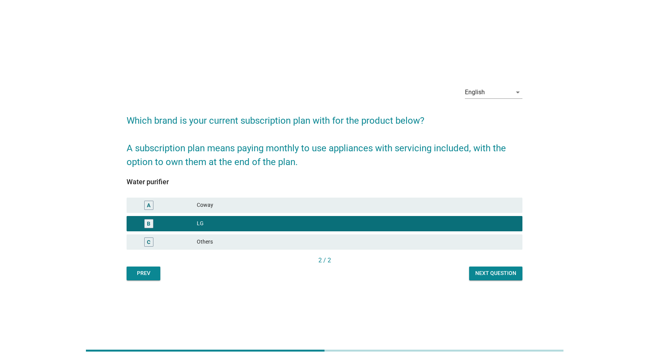
click at [495, 275] on div "Next question" at bounding box center [495, 274] width 41 height 8
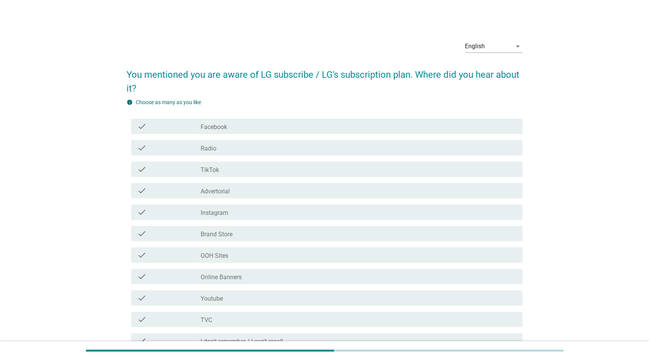
scroll to position [38, 0]
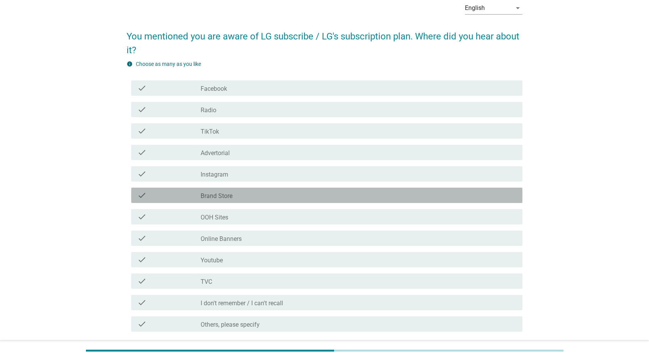
click at [270, 196] on div "check_box_outline_blank Brand Store" at bounding box center [359, 195] width 316 height 9
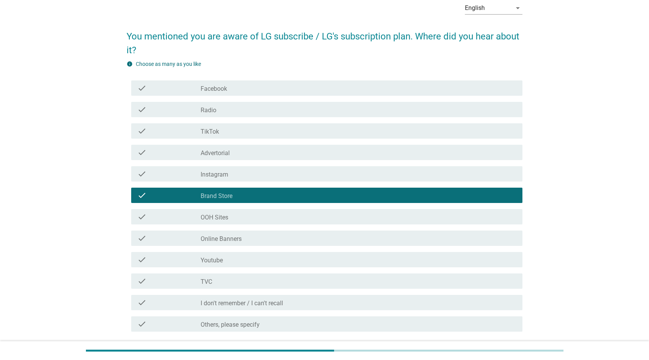
click at [270, 196] on div "check_box_outline_blank Brand Store" at bounding box center [359, 195] width 316 height 9
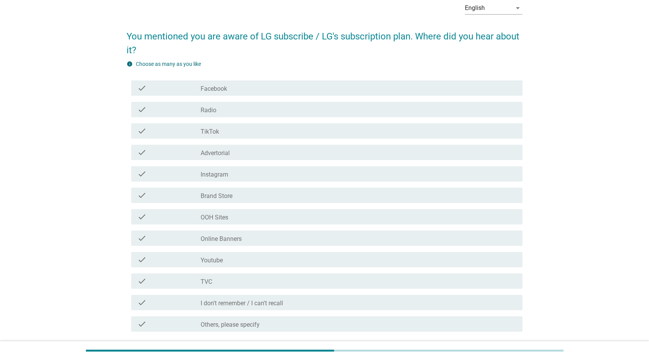
click at [270, 196] on div "check_box_outline_blank Brand Store" at bounding box center [359, 195] width 316 height 9
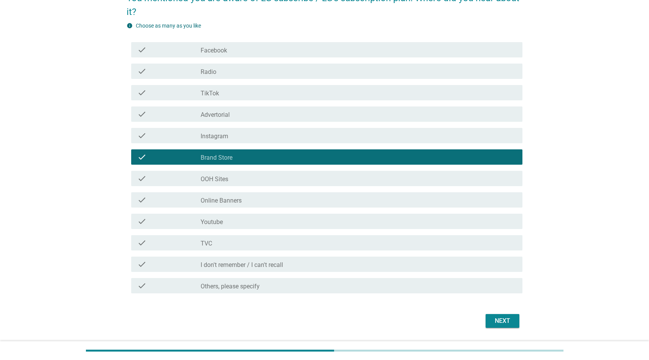
scroll to position [89, 0]
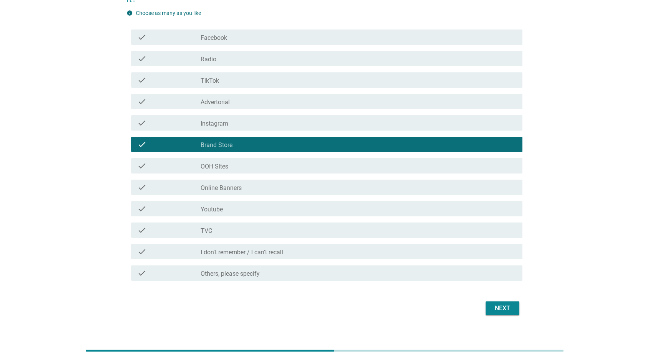
click at [509, 316] on div "Next" at bounding box center [325, 309] width 396 height 18
click at [510, 306] on div "Next" at bounding box center [502, 308] width 21 height 9
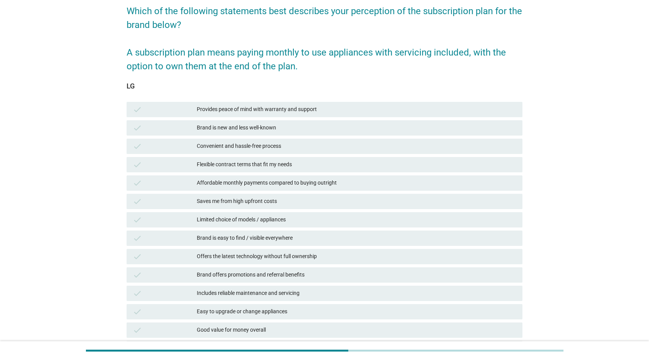
scroll to position [115, 0]
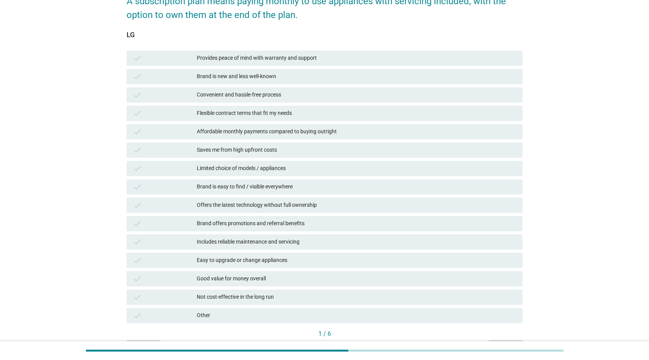
click at [273, 189] on div "Brand is easy to find / visible everywhere" at bounding box center [356, 187] width 319 height 9
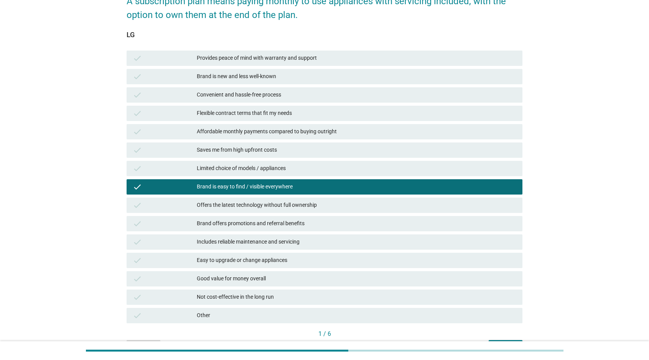
click at [273, 189] on div "Brand is easy to find / visible everywhere" at bounding box center [356, 187] width 319 height 9
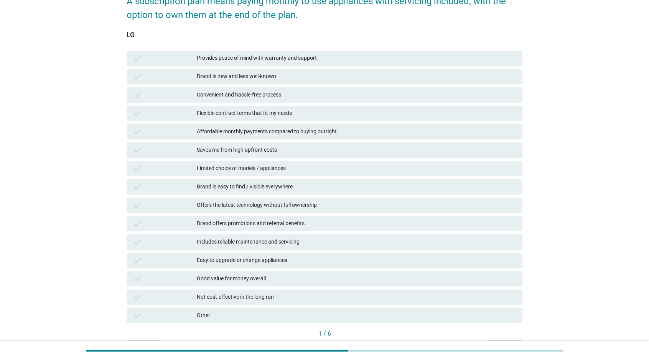
click at [283, 206] on div "Offers the latest technology without full ownership" at bounding box center [356, 205] width 319 height 9
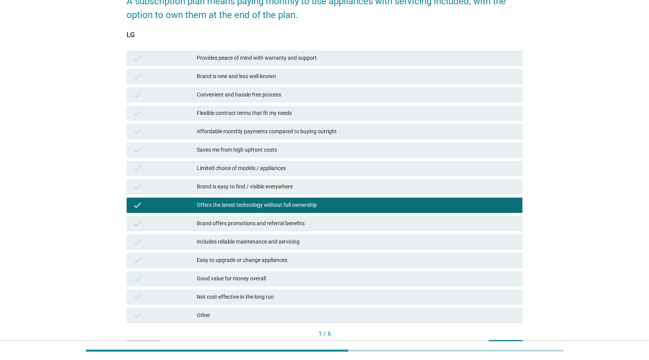
click at [292, 202] on div "Offers the latest technology without full ownership" at bounding box center [356, 205] width 319 height 9
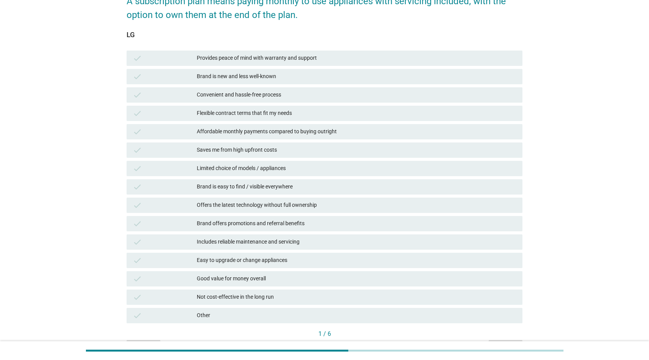
click at [299, 206] on div "Offers the latest technology without full ownership" at bounding box center [356, 205] width 319 height 9
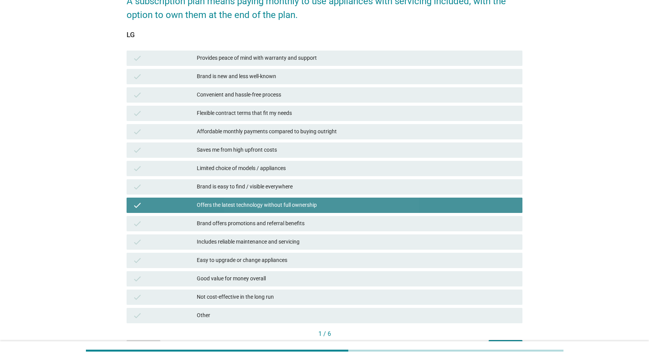
click at [299, 206] on div "Offers the latest technology without full ownership" at bounding box center [356, 205] width 319 height 9
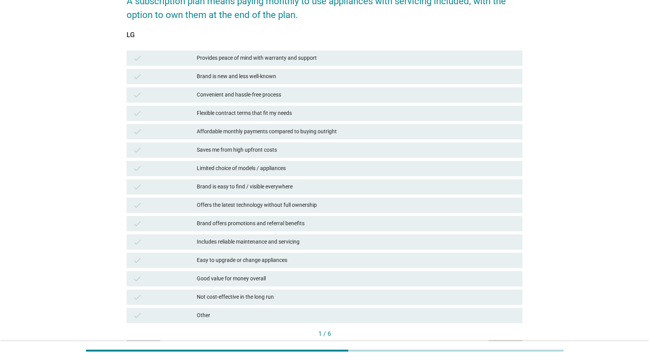
click at [301, 244] on div "Includes reliable maintenance and servicing" at bounding box center [356, 242] width 319 height 9
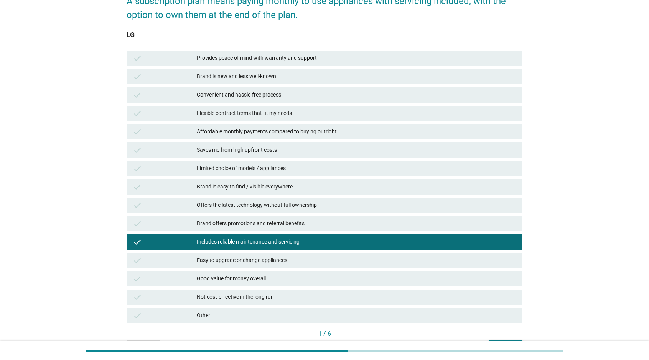
click at [301, 262] on div "Easy to upgrade or change appliances" at bounding box center [356, 260] width 319 height 9
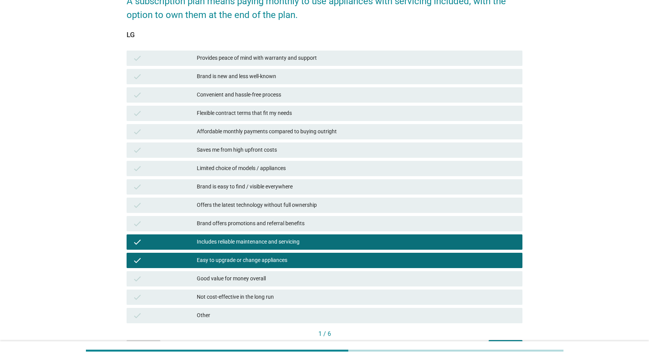
click at [301, 262] on div "Easy to upgrade or change appliances" at bounding box center [356, 260] width 319 height 9
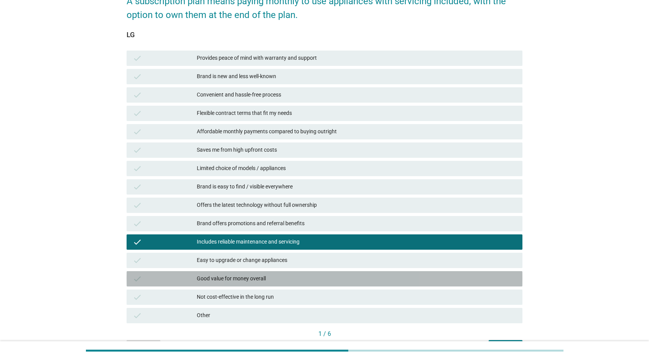
click at [298, 280] on div "Good value for money overall" at bounding box center [356, 279] width 319 height 9
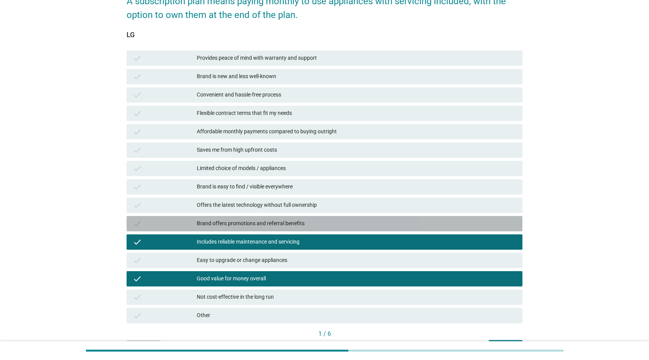
click at [311, 224] on div "Brand offers promotions and referral benefits" at bounding box center [356, 223] width 319 height 9
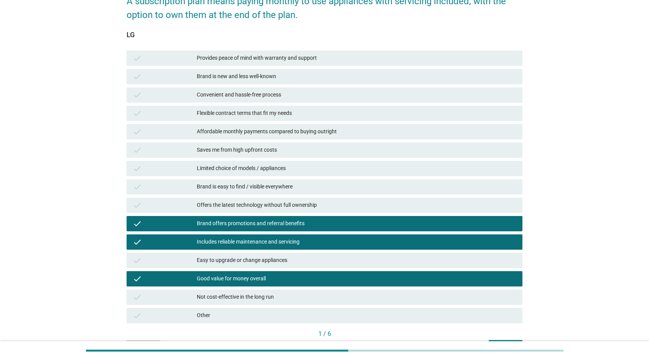
click at [330, 135] on div "Affordable monthly payments compared to buying outright" at bounding box center [356, 131] width 319 height 9
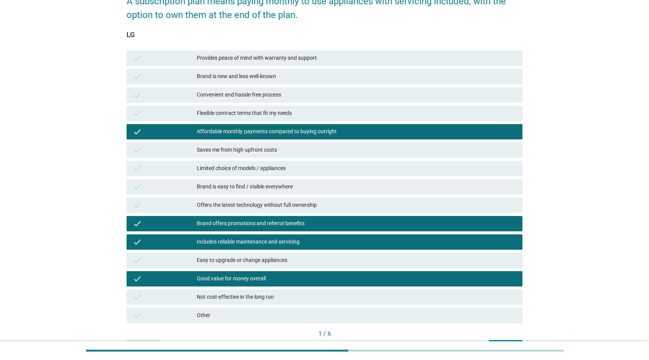
click at [329, 146] on div "Saves me from high upfront costs" at bounding box center [356, 150] width 319 height 9
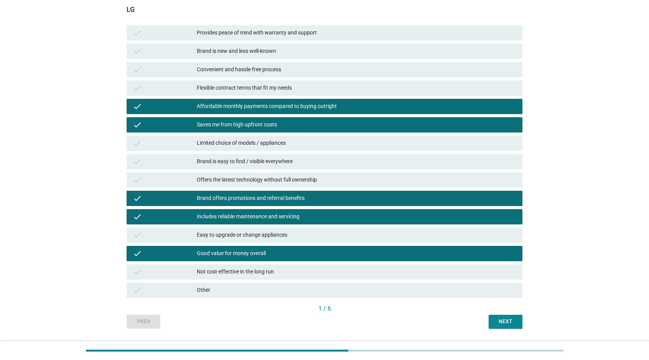
scroll to position [153, 0]
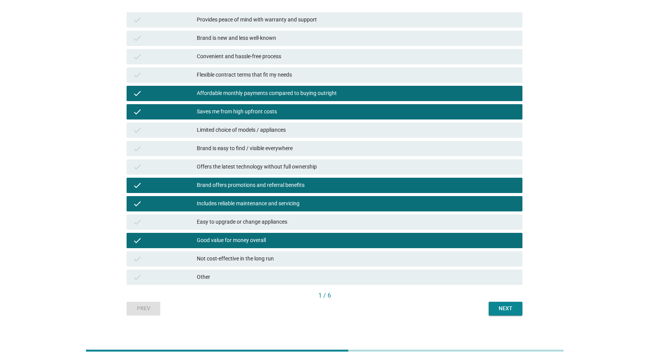
click at [515, 308] on div "Next" at bounding box center [505, 309] width 21 height 8
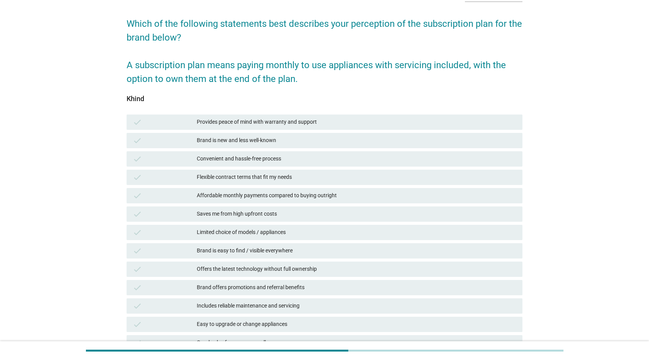
scroll to position [102, 0]
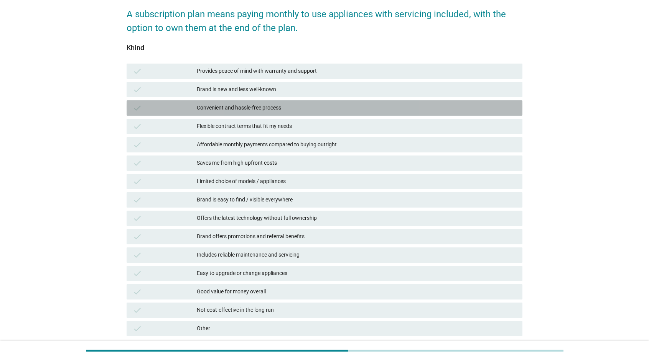
click at [273, 109] on div "Convenient and hassle-free process" at bounding box center [356, 108] width 319 height 9
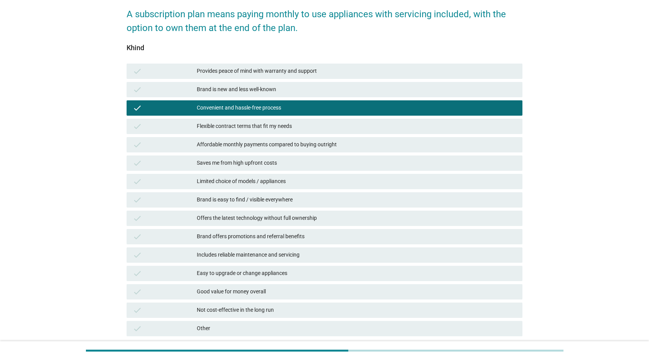
click at [275, 106] on div "Convenient and hassle-free process" at bounding box center [356, 108] width 319 height 9
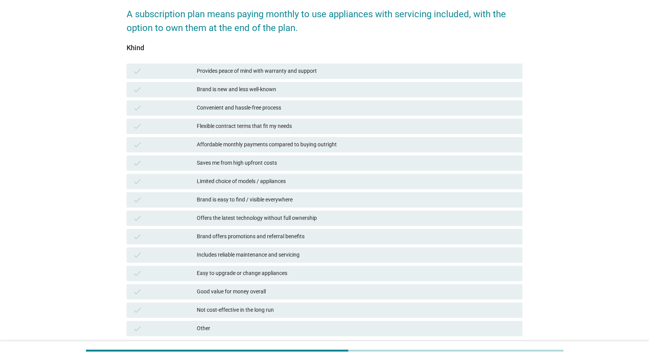
click at [275, 106] on div "Convenient and hassle-free process" at bounding box center [356, 108] width 319 height 9
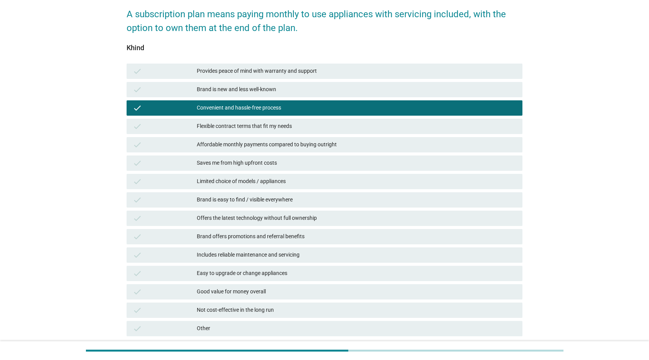
click at [275, 106] on div "Convenient and hassle-free process" at bounding box center [356, 108] width 319 height 9
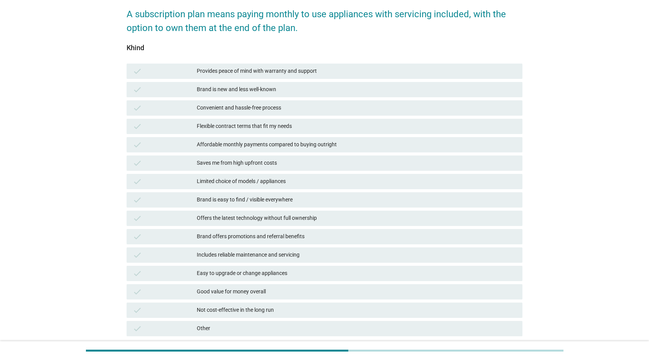
click at [266, 299] on div "check Good value for money overall" at bounding box center [325, 292] width 396 height 15
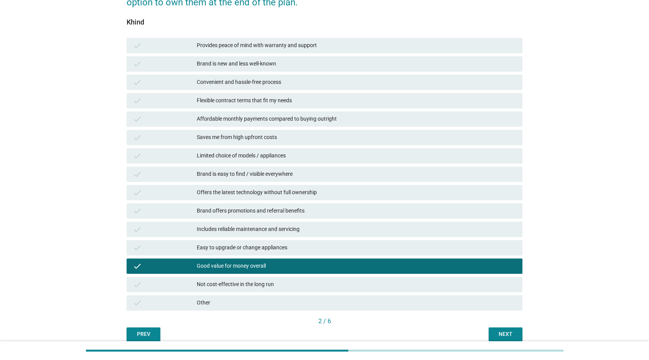
scroll to position [161, 0]
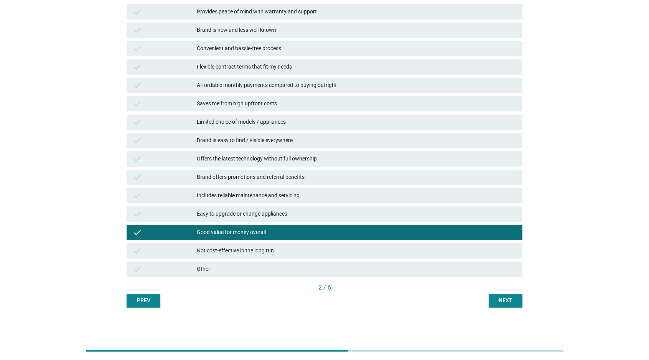
click at [506, 304] on div "Next" at bounding box center [505, 301] width 21 height 8
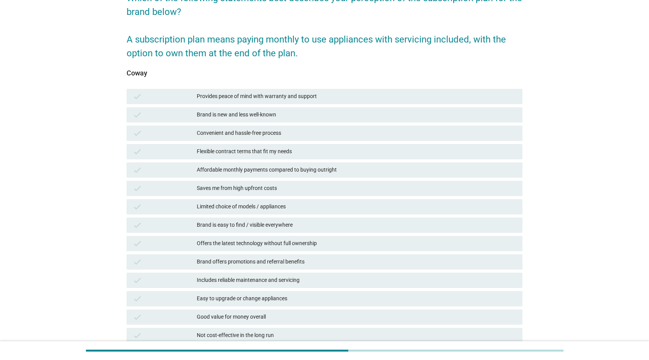
scroll to position [115, 0]
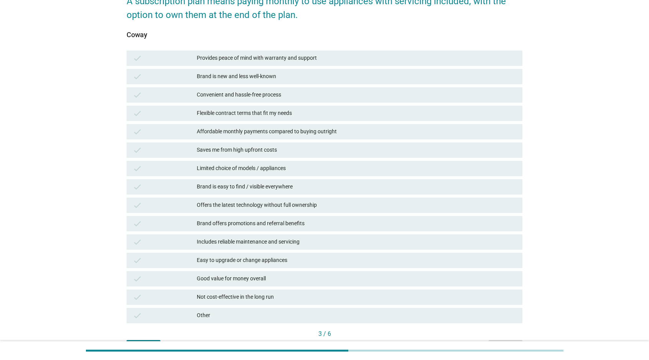
click at [249, 96] on div "Convenient and hassle-free process" at bounding box center [356, 95] width 319 height 9
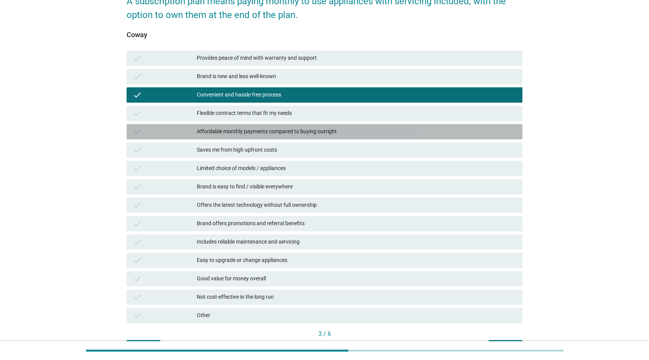
click at [242, 133] on div "Affordable monthly payments compared to buying outright" at bounding box center [356, 131] width 319 height 9
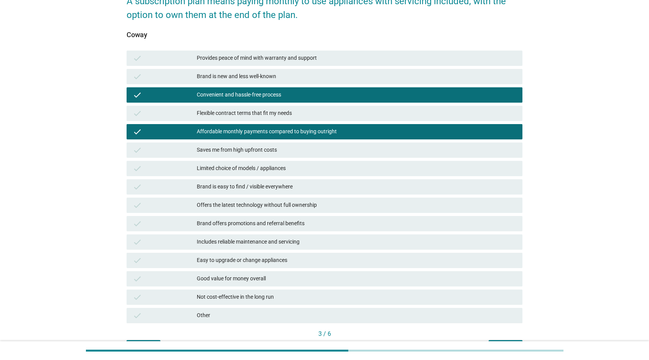
click at [290, 186] on div "Brand is easy to find / visible everywhere" at bounding box center [356, 187] width 319 height 9
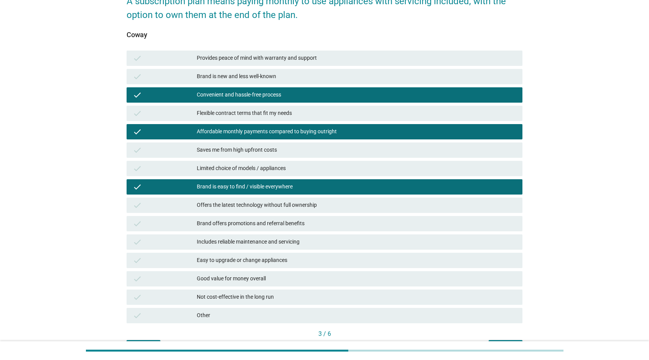
scroll to position [161, 0]
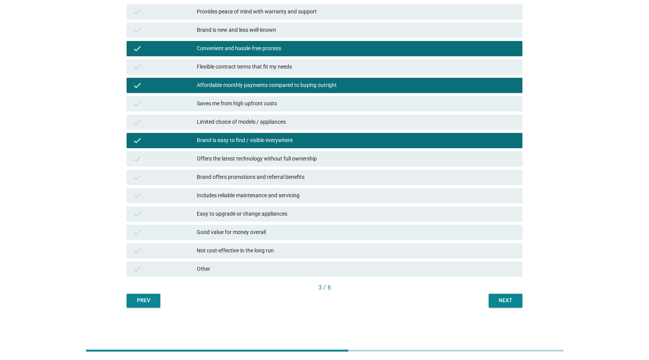
click at [515, 298] on div "Next" at bounding box center [505, 301] width 21 height 8
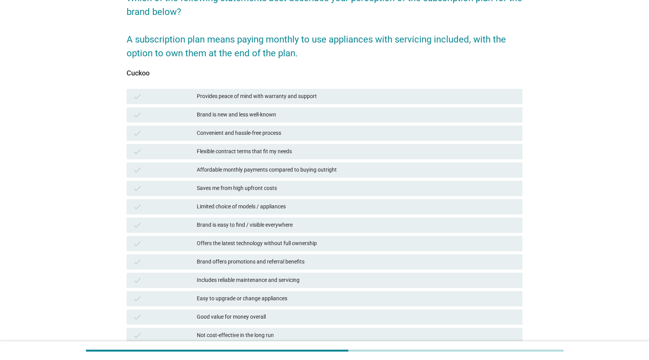
scroll to position [89, 0]
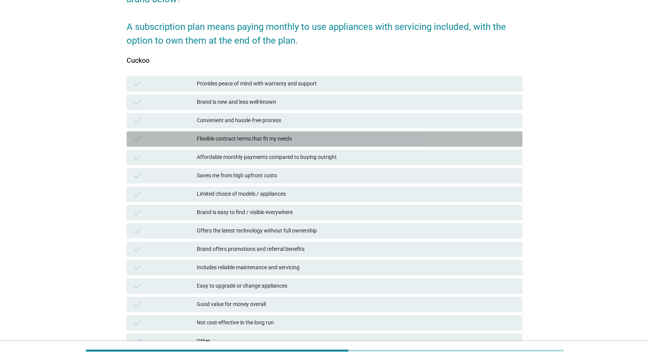
click at [298, 144] on div "check Flexible contract terms that fit my needs" at bounding box center [325, 139] width 396 height 15
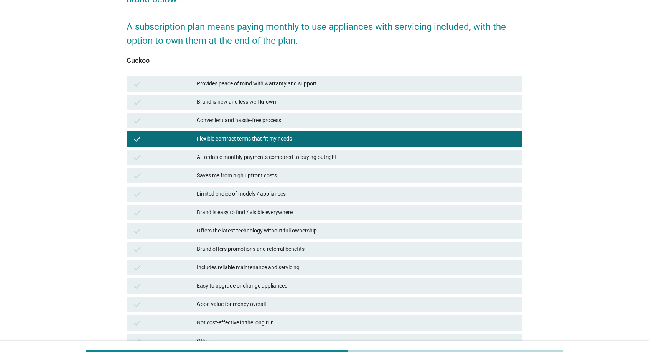
scroll to position [155, 0]
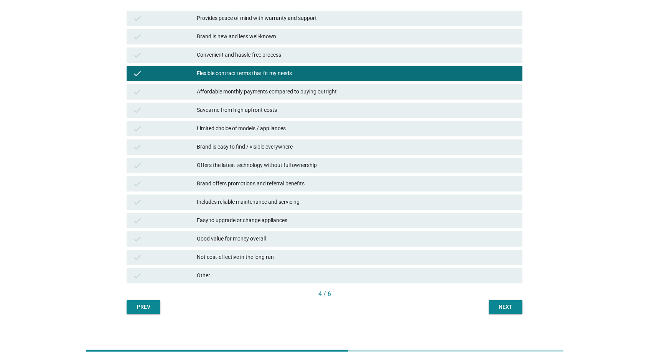
click at [497, 303] on div "Next" at bounding box center [505, 307] width 21 height 8
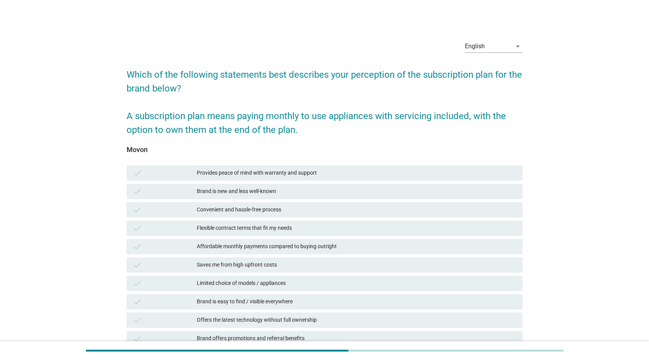
scroll to position [64, 0]
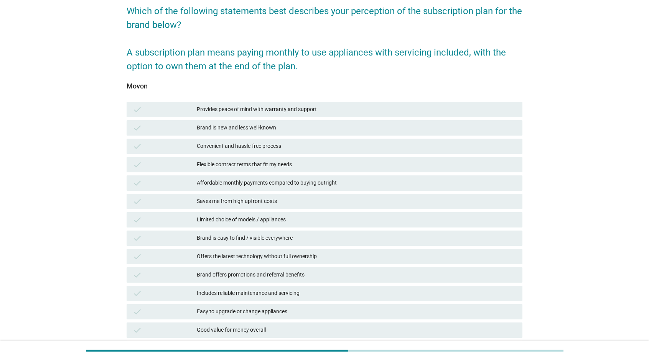
click at [351, 214] on div "check Limited choice of models / appliances" at bounding box center [325, 219] width 396 height 15
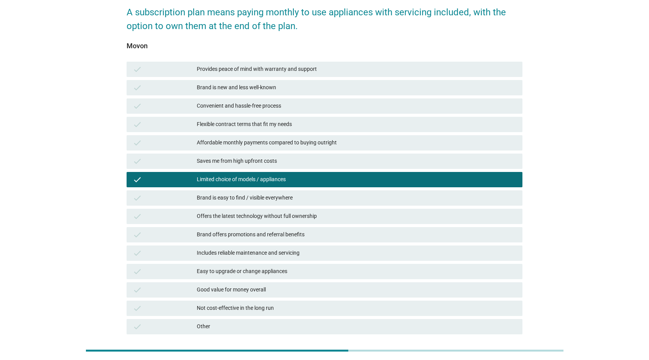
scroll to position [155, 0]
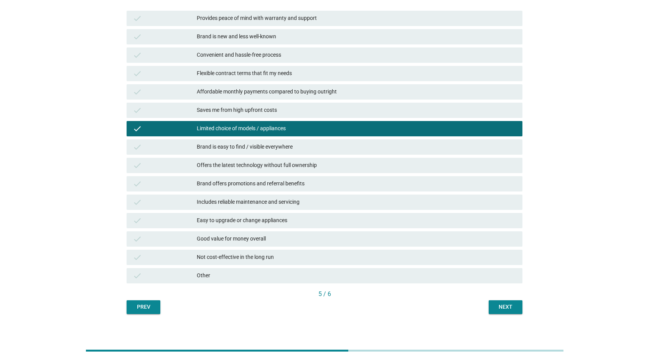
click at [505, 309] on div "Next" at bounding box center [505, 307] width 21 height 8
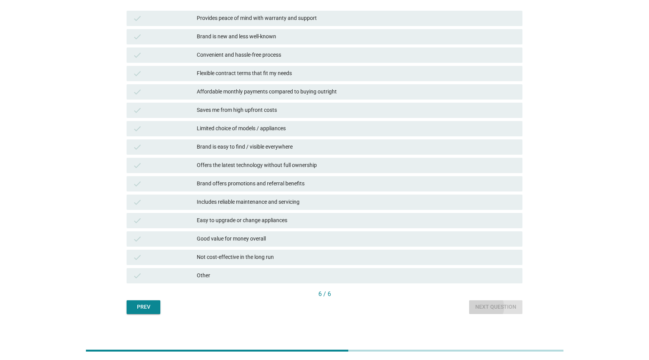
scroll to position [0, 0]
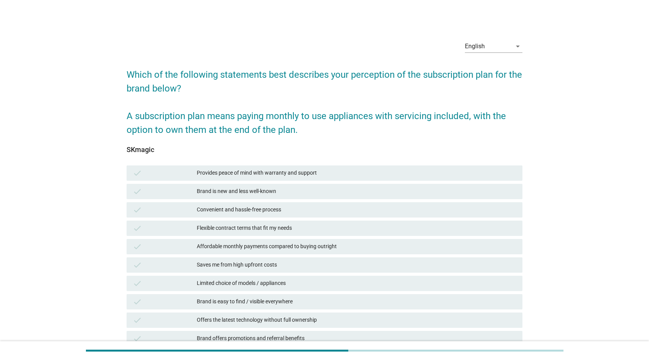
click at [323, 197] on div "check Brand is new and less well-known" at bounding box center [325, 191] width 396 height 15
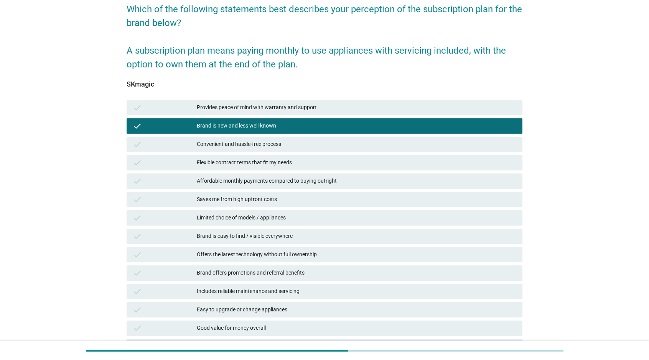
scroll to position [130, 0]
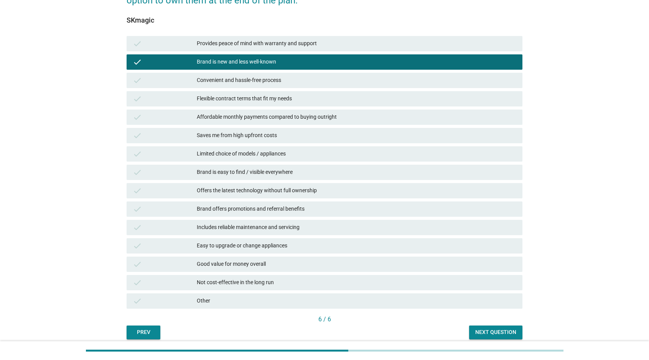
click at [509, 333] on div "Next question" at bounding box center [495, 333] width 41 height 8
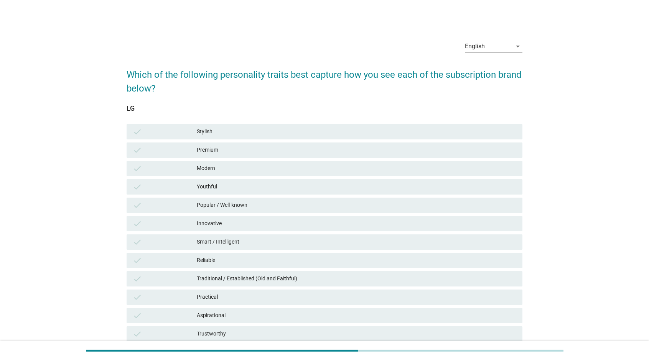
click at [262, 146] on div "Premium" at bounding box center [356, 150] width 319 height 9
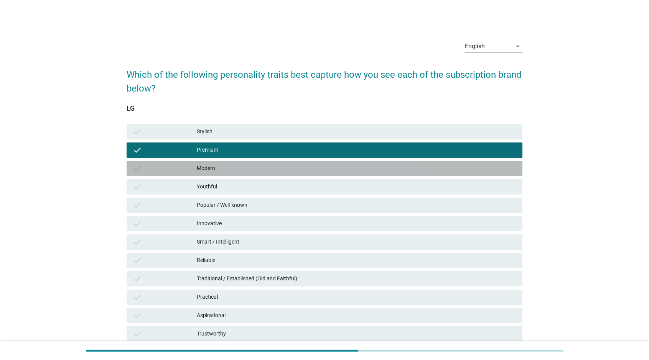
click at [262, 168] on div "Modern" at bounding box center [356, 168] width 319 height 9
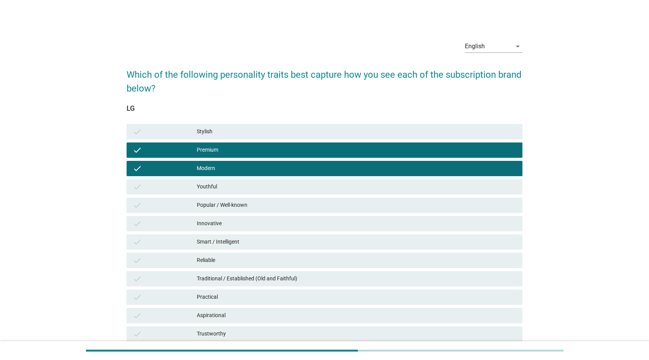
scroll to position [77, 0]
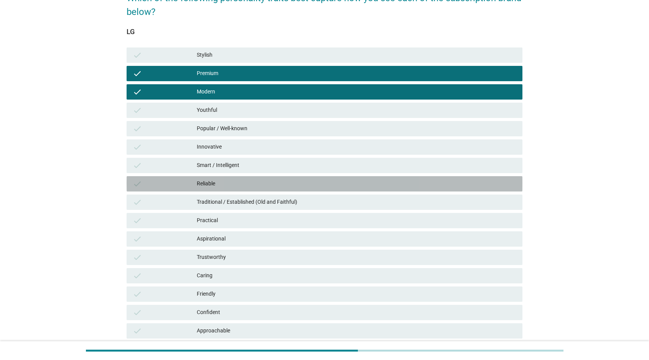
click at [284, 187] on div "Reliable" at bounding box center [356, 183] width 319 height 9
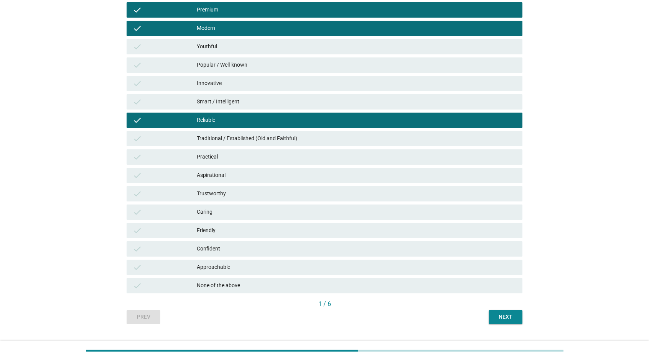
scroll to position [153, 0]
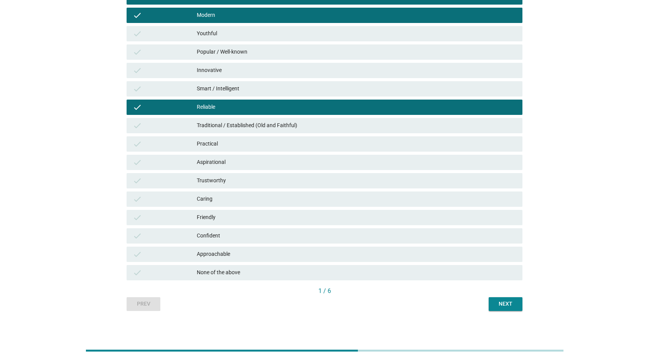
click at [549, 297] on div "English arrow_drop_down Which of the following personality traits best capture …" at bounding box center [324, 96] width 612 height 443
click at [516, 301] on button "Next" at bounding box center [506, 305] width 34 height 14
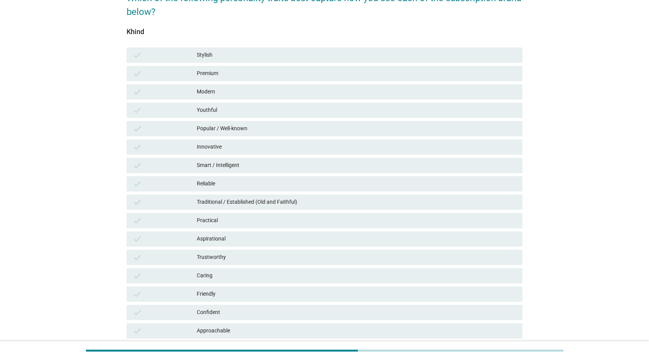
scroll to position [115, 0]
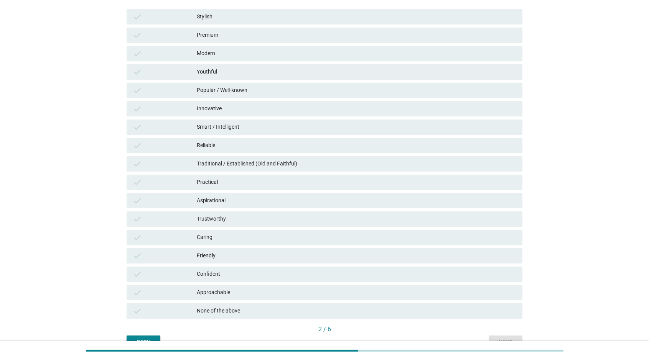
click at [269, 290] on div "Approachable" at bounding box center [356, 292] width 319 height 9
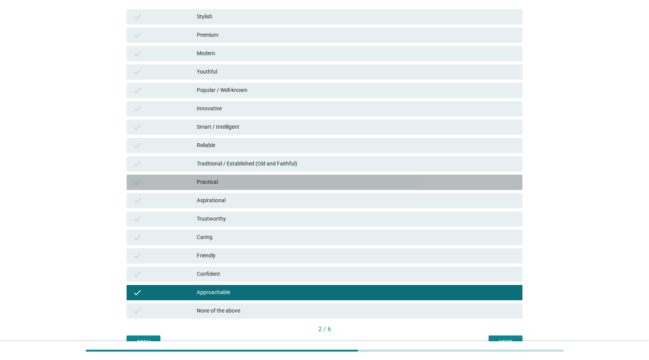
click at [258, 179] on div "Practical" at bounding box center [356, 182] width 319 height 9
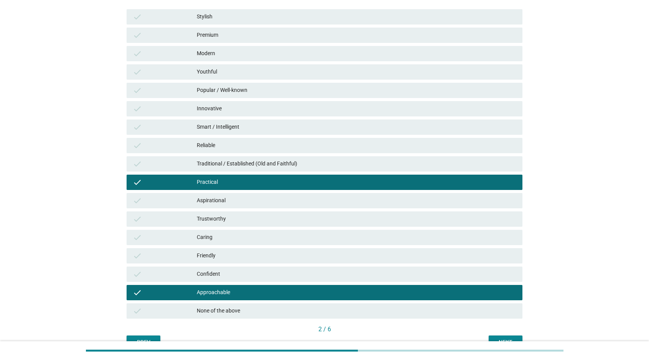
click at [326, 215] on div "Trustworthy" at bounding box center [356, 219] width 319 height 9
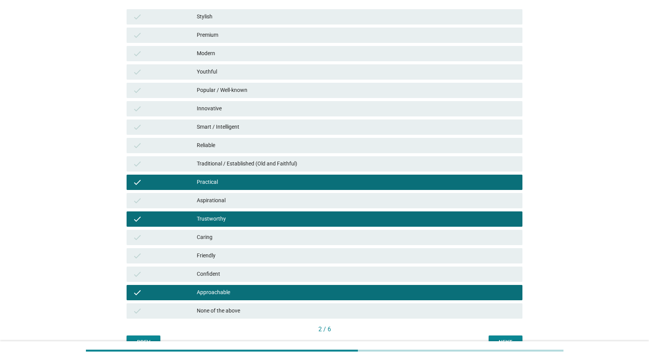
click at [514, 342] on div at bounding box center [324, 351] width 649 height 19
click at [514, 339] on div "Next" at bounding box center [505, 343] width 21 height 8
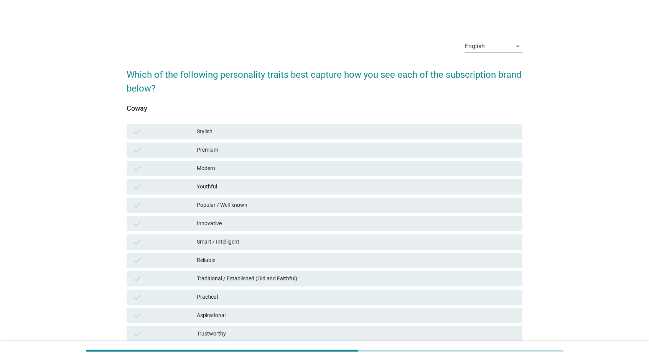
drag, startPoint x: 384, startPoint y: 143, endPoint x: 144, endPoint y: 334, distance: 306.2
drag, startPoint x: 144, startPoint y: 334, endPoint x: 362, endPoint y: 356, distance: 218.5
